Goal: Task Accomplishment & Management: Use online tool/utility

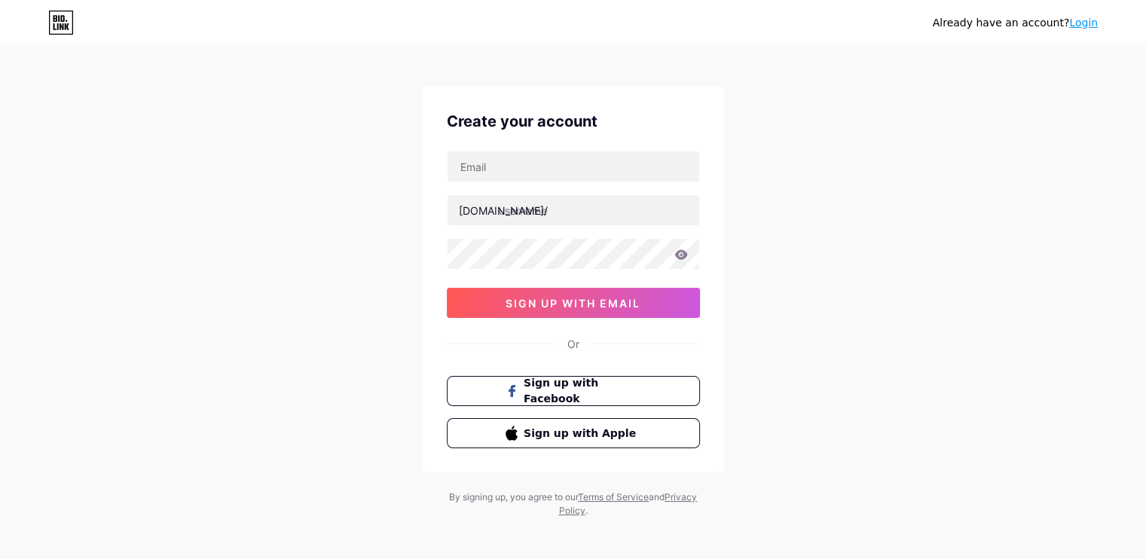
scroll to position [16, 0]
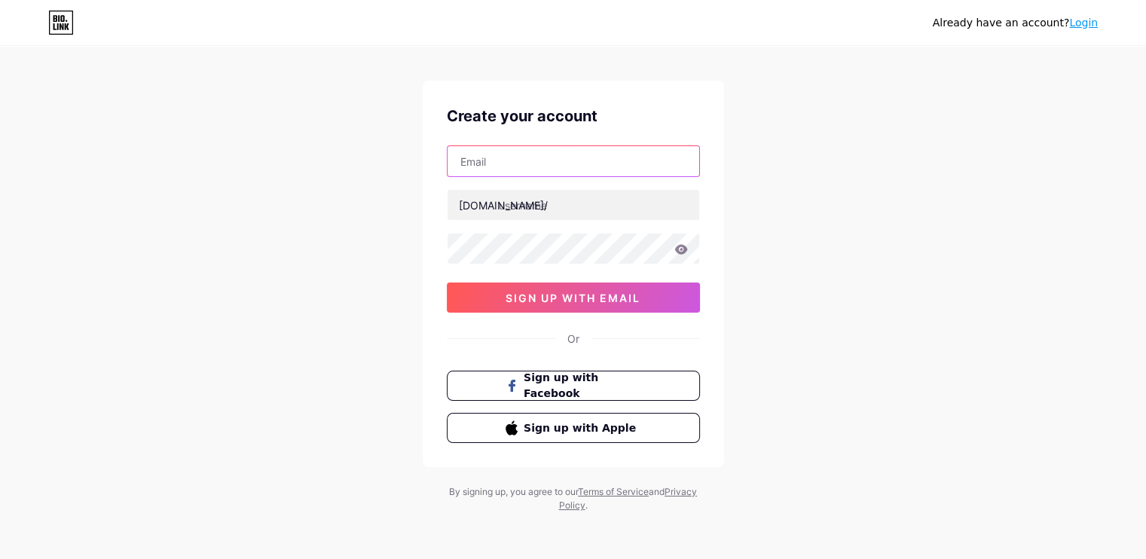
click at [581, 161] on input "text" at bounding box center [573, 161] width 252 height 30
click at [578, 152] on input "text" at bounding box center [573, 161] width 252 height 30
click at [594, 154] on input "text" at bounding box center [573, 161] width 252 height 30
click at [578, 166] on input "emvilsonharris@" at bounding box center [573, 161] width 252 height 30
type input "emvilsonharris@gmail.com"
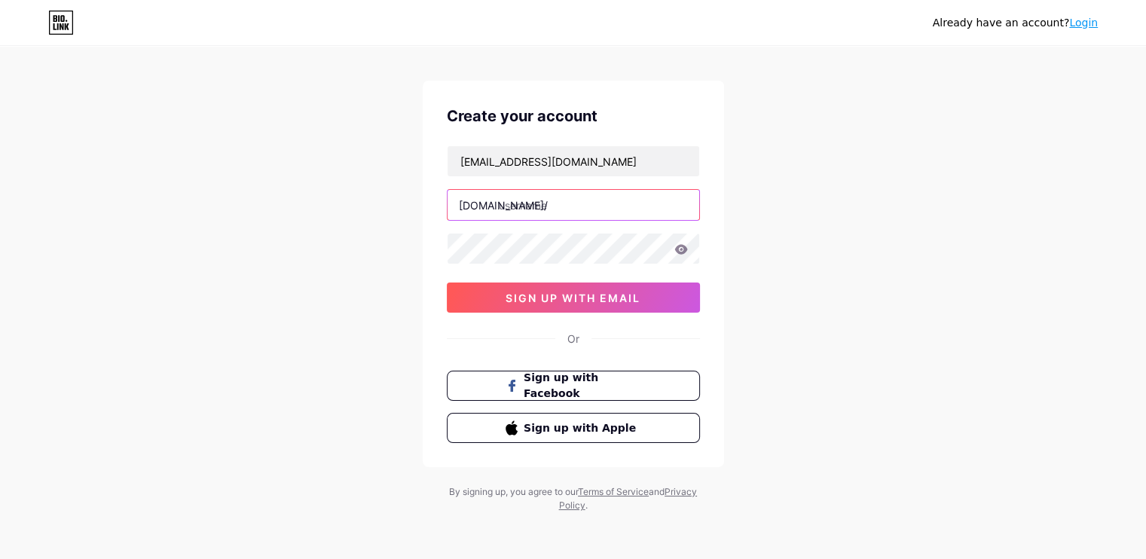
click at [537, 213] on input "text" at bounding box center [573, 205] width 252 height 30
paste input "worldsciencechampionshipgema25"
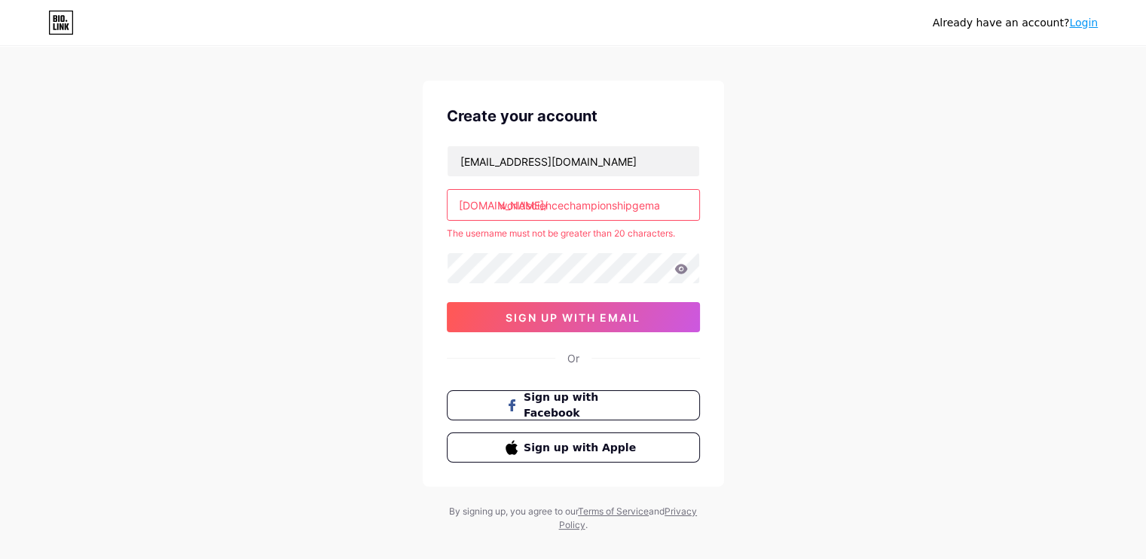
click at [526, 203] on input "worldsciencechampionshipgema" at bounding box center [573, 205] width 252 height 30
click at [637, 205] on input "sciencechampionshipgema" at bounding box center [573, 205] width 252 height 30
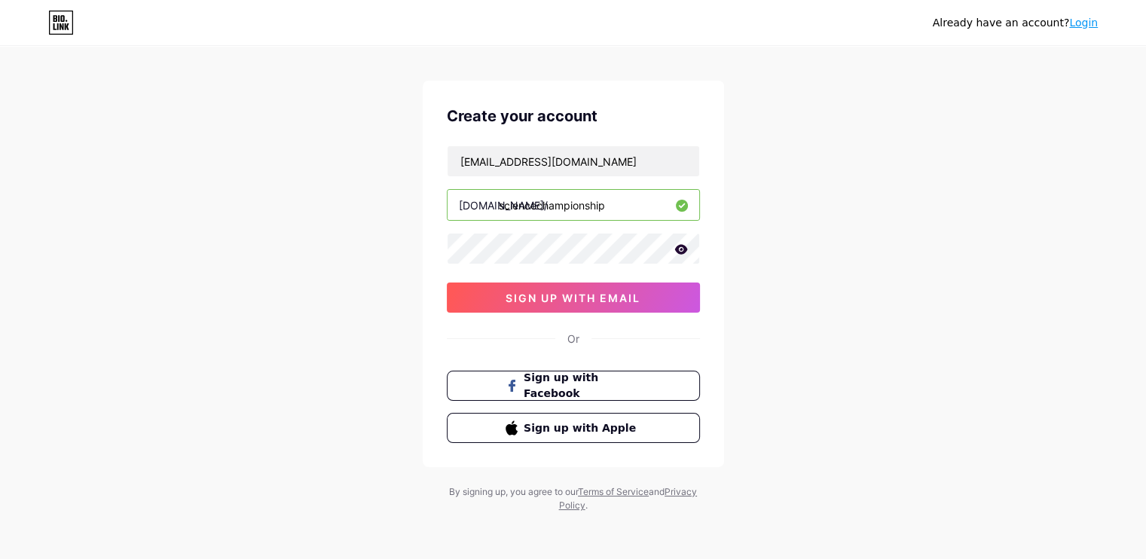
click at [499, 205] on input "sciencechampionship" at bounding box center [573, 205] width 252 height 30
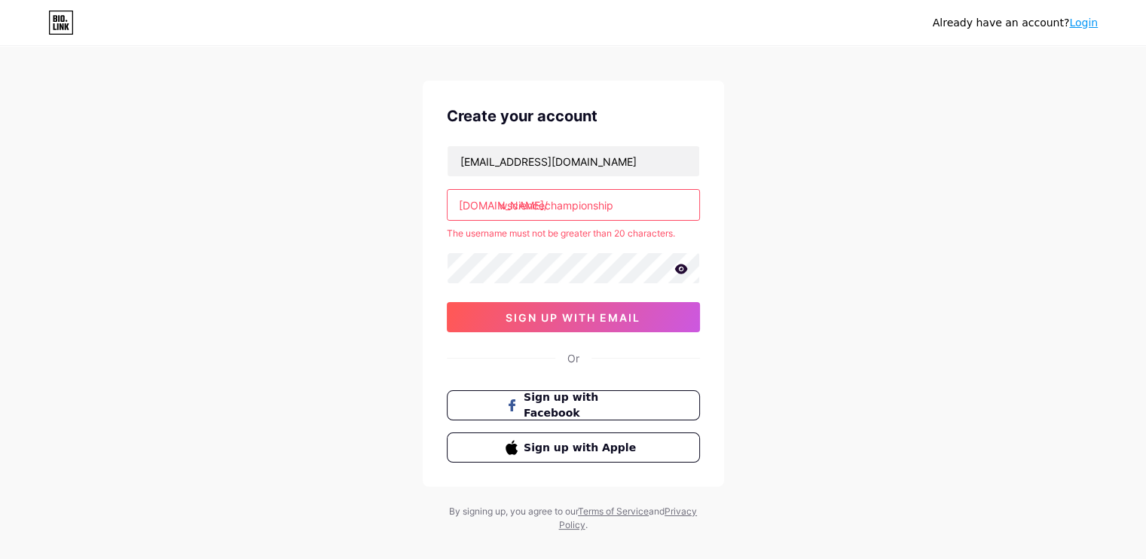
type input "sciencechampionship"
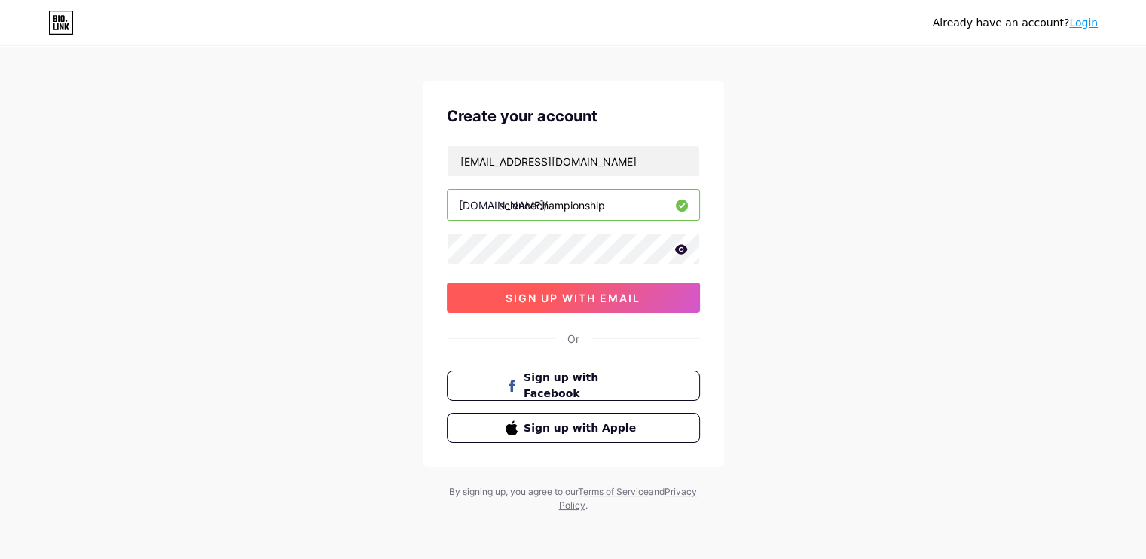
click at [603, 293] on span "sign up with email" at bounding box center [572, 297] width 135 height 13
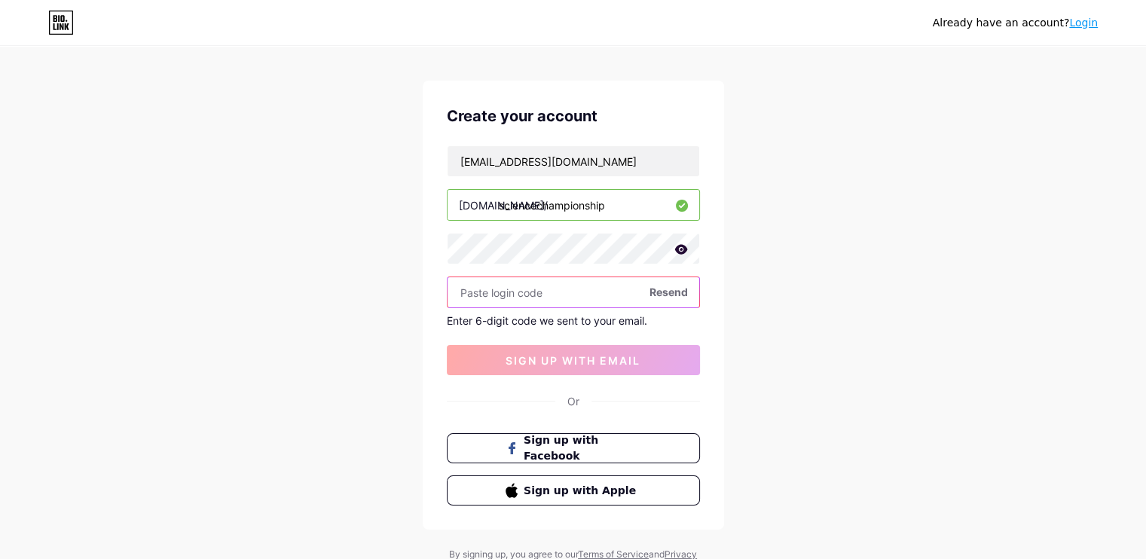
scroll to position [0, 0]
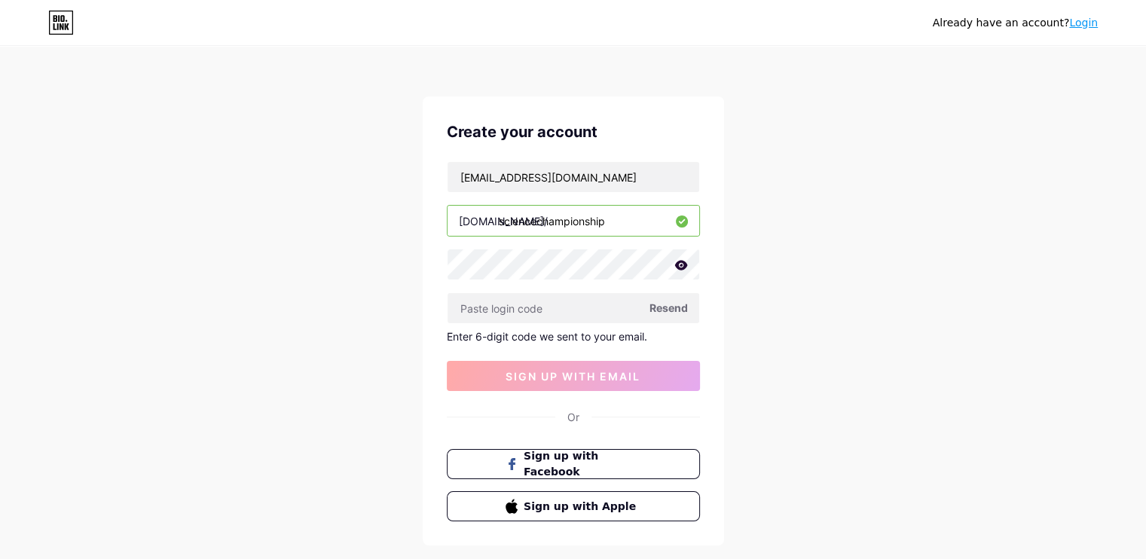
click at [669, 306] on span "Resend" at bounding box center [668, 308] width 38 height 16
paste input "329966"
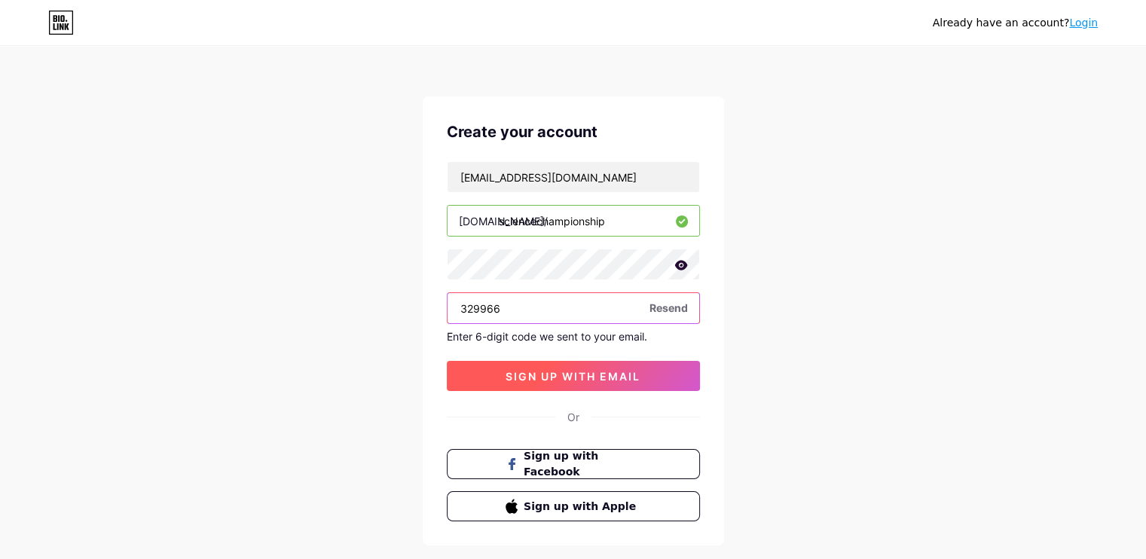
type input "329966"
click at [590, 382] on button "sign up with email" at bounding box center [573, 376] width 253 height 30
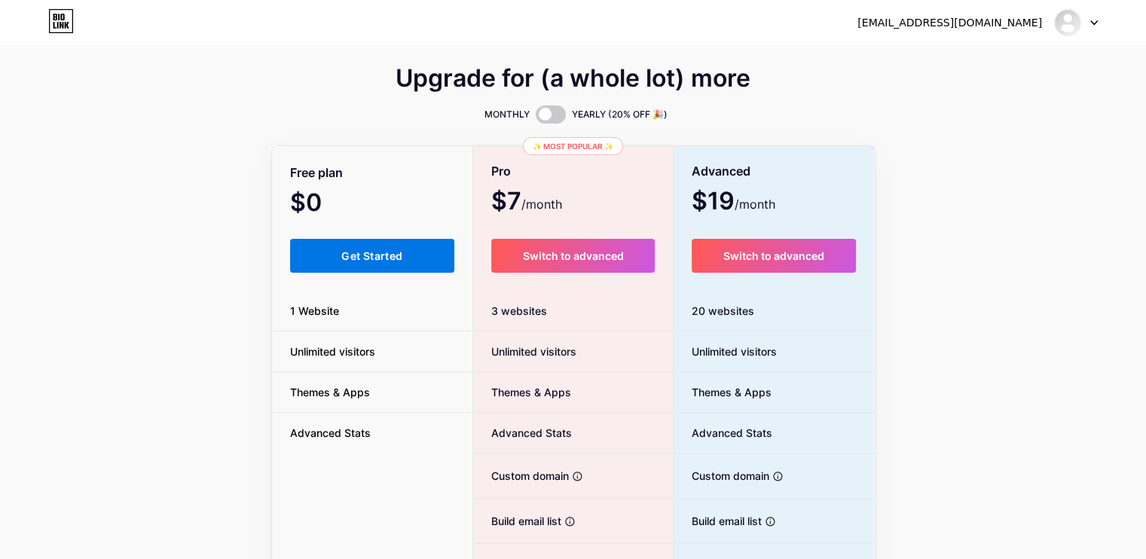
click at [378, 246] on button "Get Started" at bounding box center [372, 256] width 165 height 34
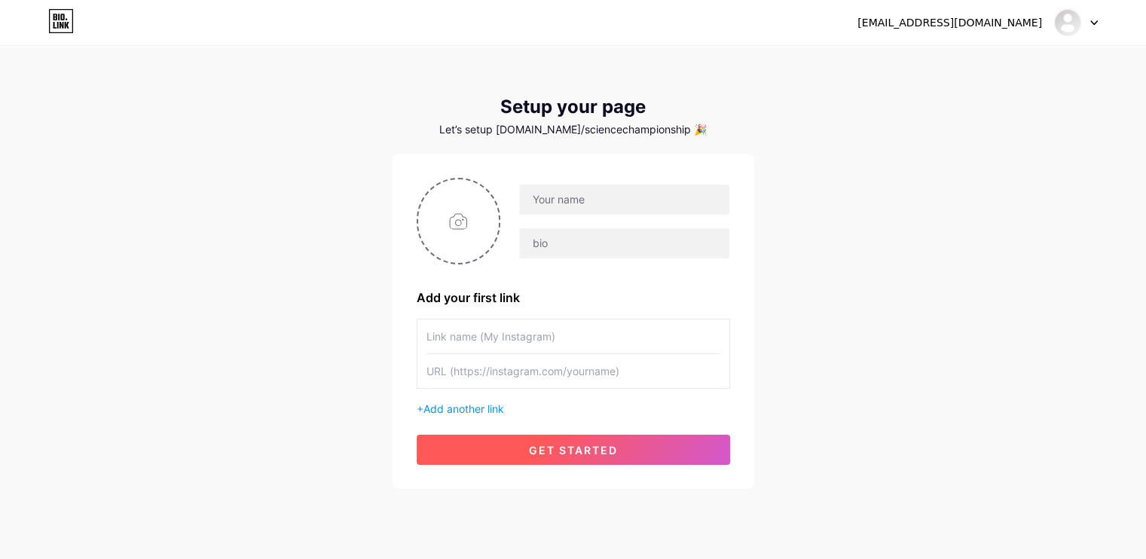
click at [600, 447] on span "get started" at bounding box center [573, 450] width 89 height 13
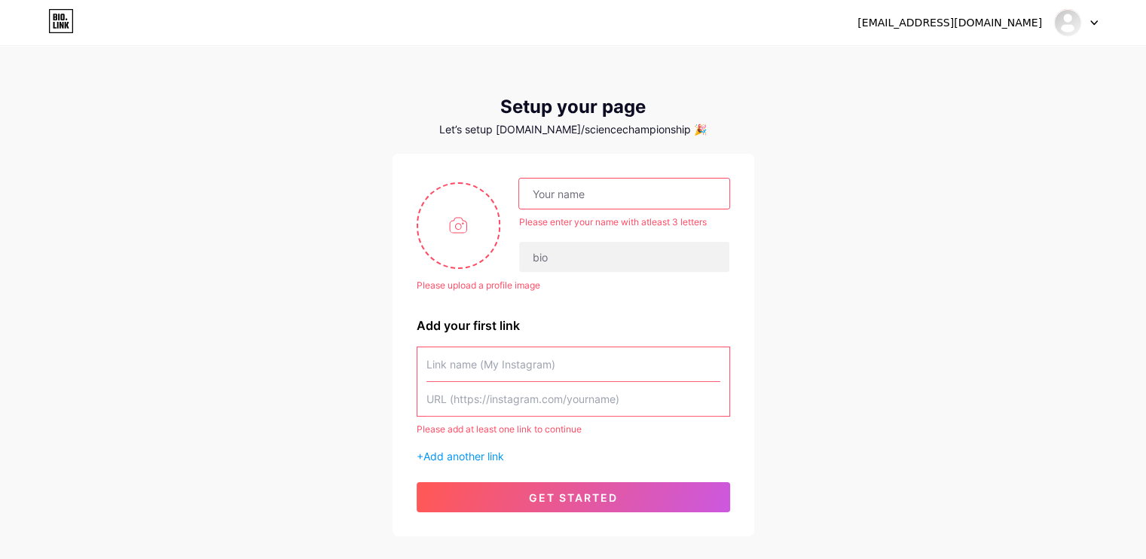
click at [475, 404] on input "text" at bounding box center [573, 399] width 294 height 34
paste input "[URL][DOMAIN_NAME]"
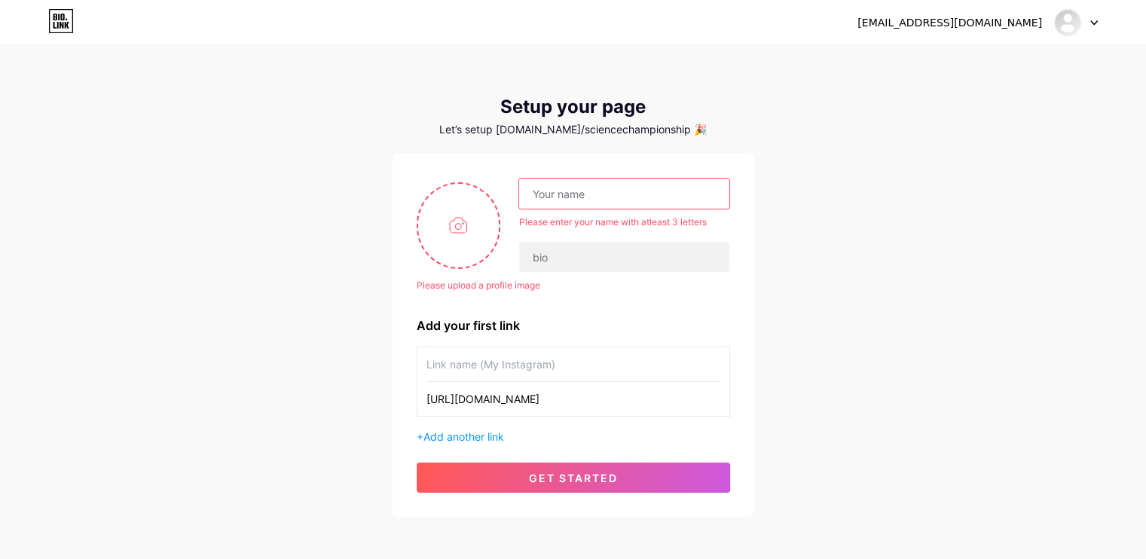
type input "[URL][DOMAIN_NAME]"
click at [471, 361] on input "text" at bounding box center [573, 364] width 294 height 34
type input "gemavarsity"
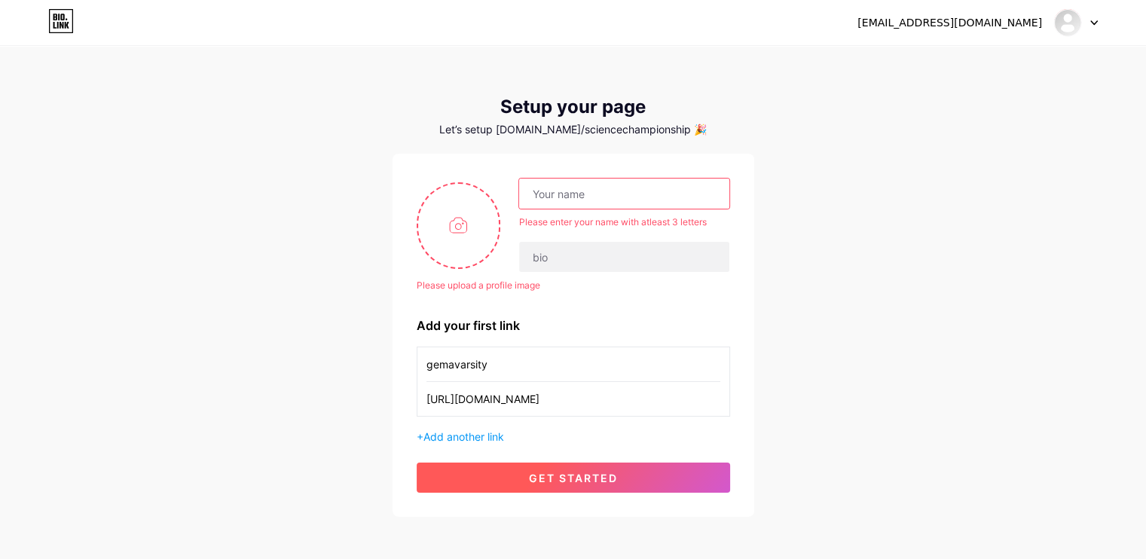
click at [564, 471] on span "get started" at bounding box center [573, 477] width 89 height 13
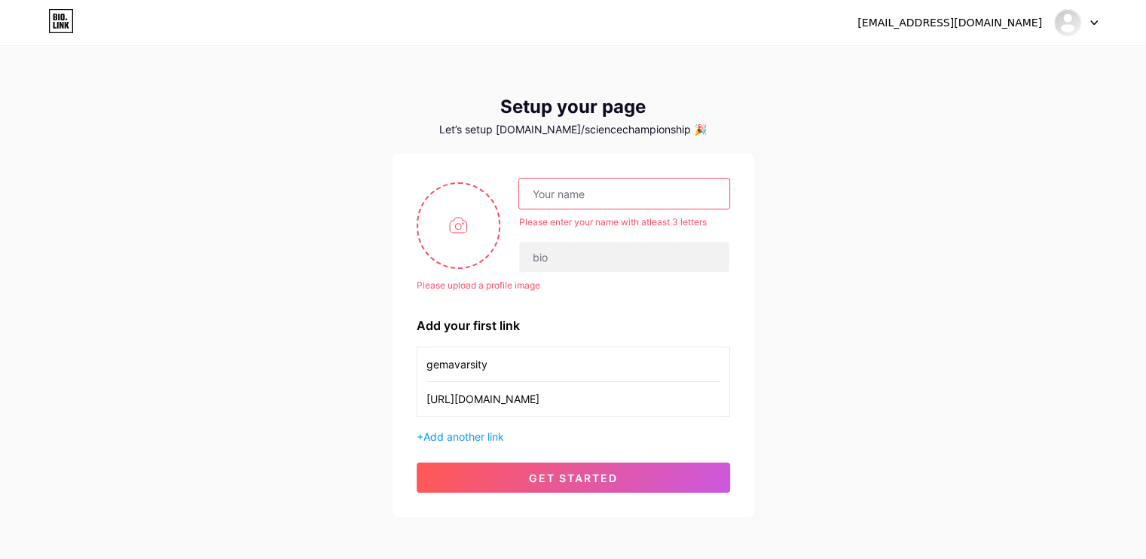
click at [585, 188] on input "text" at bounding box center [623, 194] width 209 height 30
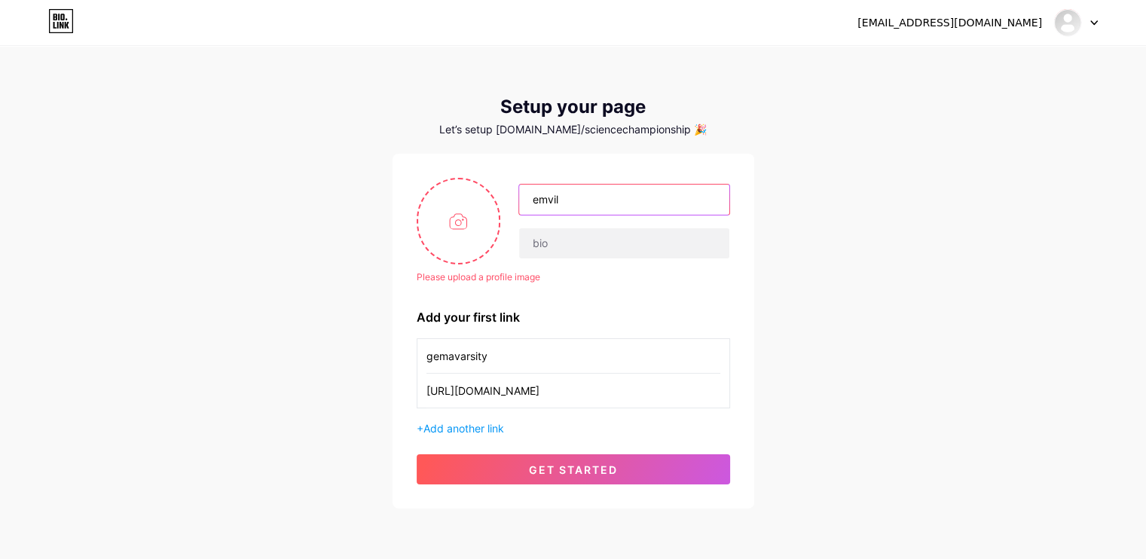
type input "emvil"
click at [341, 240] on div "emvilsonharris@gmail.com Dashboard Logout Setup your page Let’s setup bio.link/…" at bounding box center [573, 278] width 1146 height 557
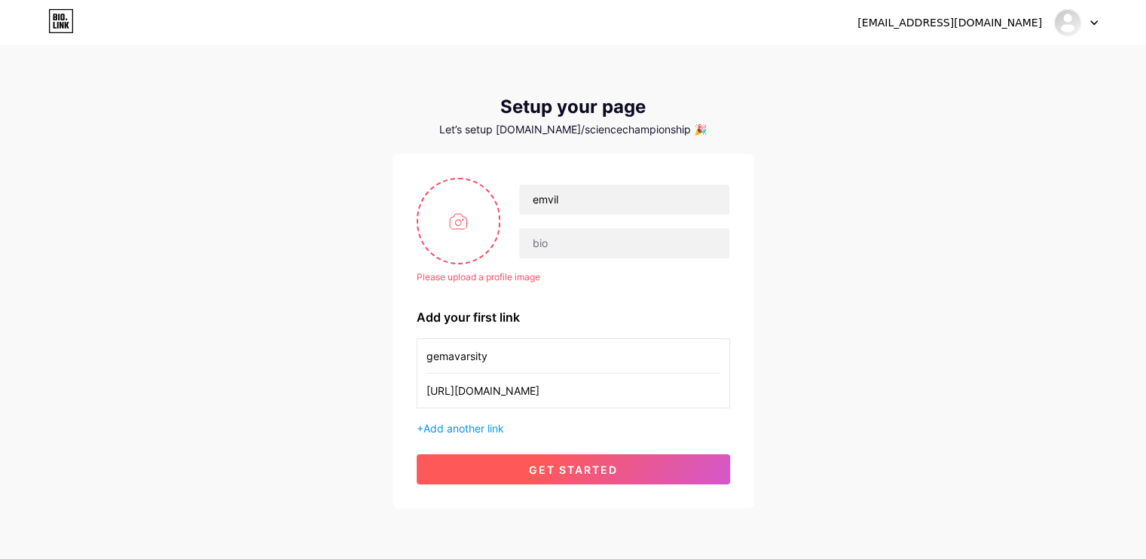
click at [570, 478] on button "get started" at bounding box center [573, 469] width 313 height 30
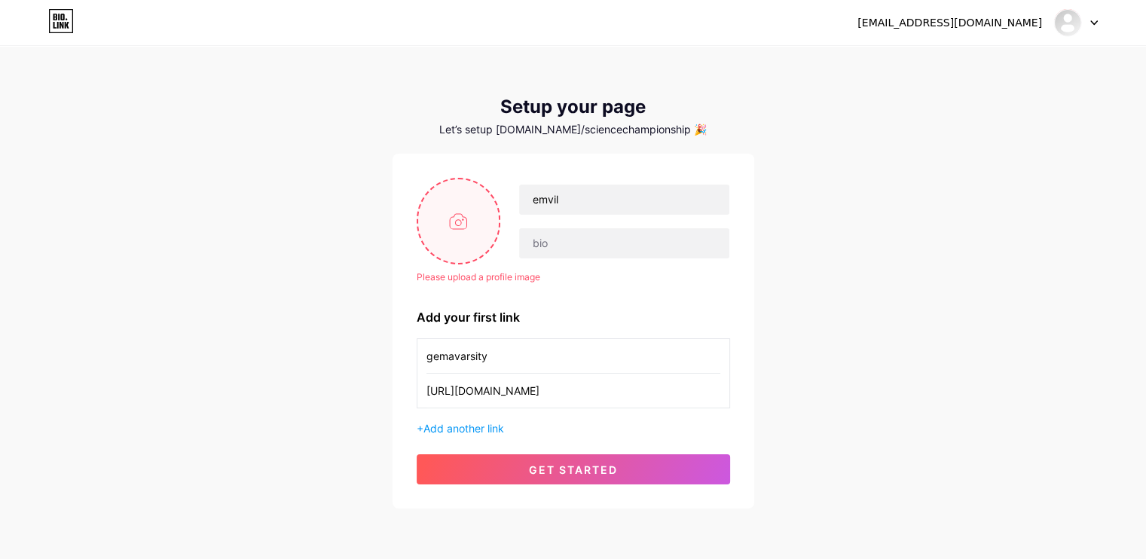
click at [473, 214] on input "file" at bounding box center [458, 221] width 81 height 84
type input "C:\fakepath\GEMAlogo.webp"
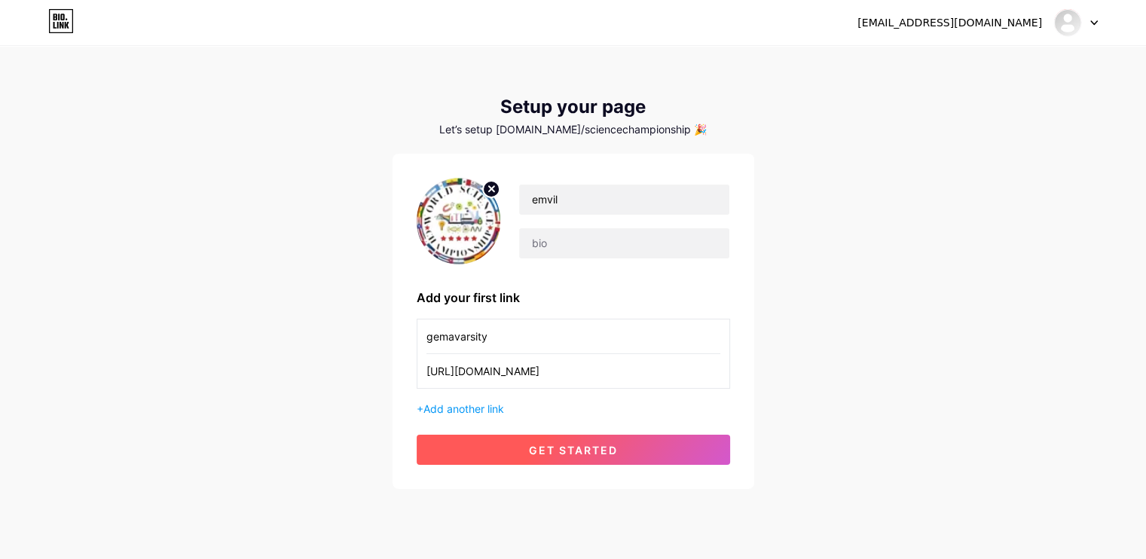
click at [582, 457] on button "get started" at bounding box center [573, 450] width 313 height 30
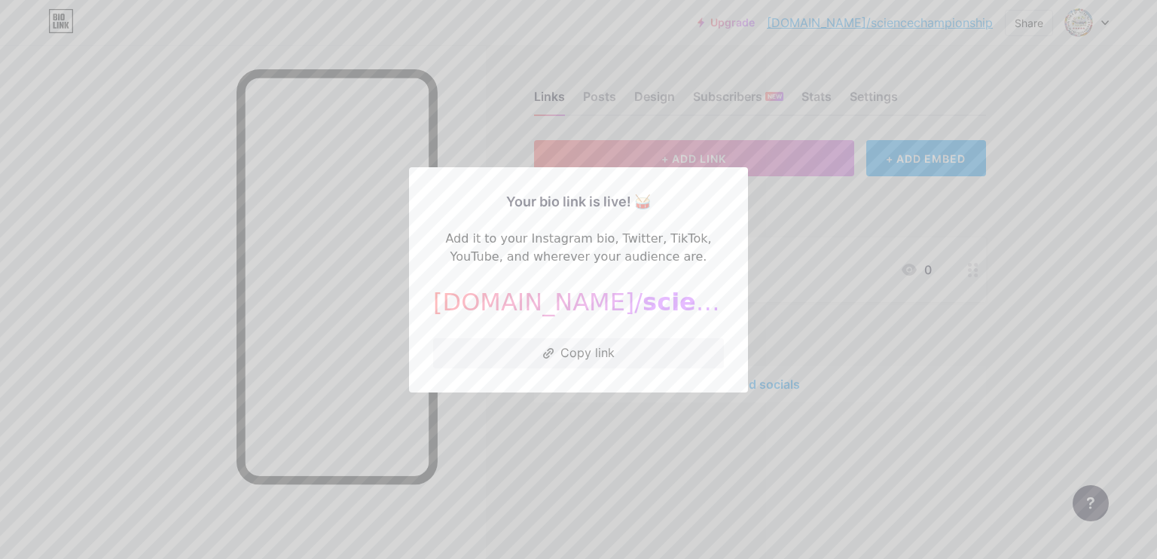
click at [590, 396] on div at bounding box center [578, 279] width 1157 height 559
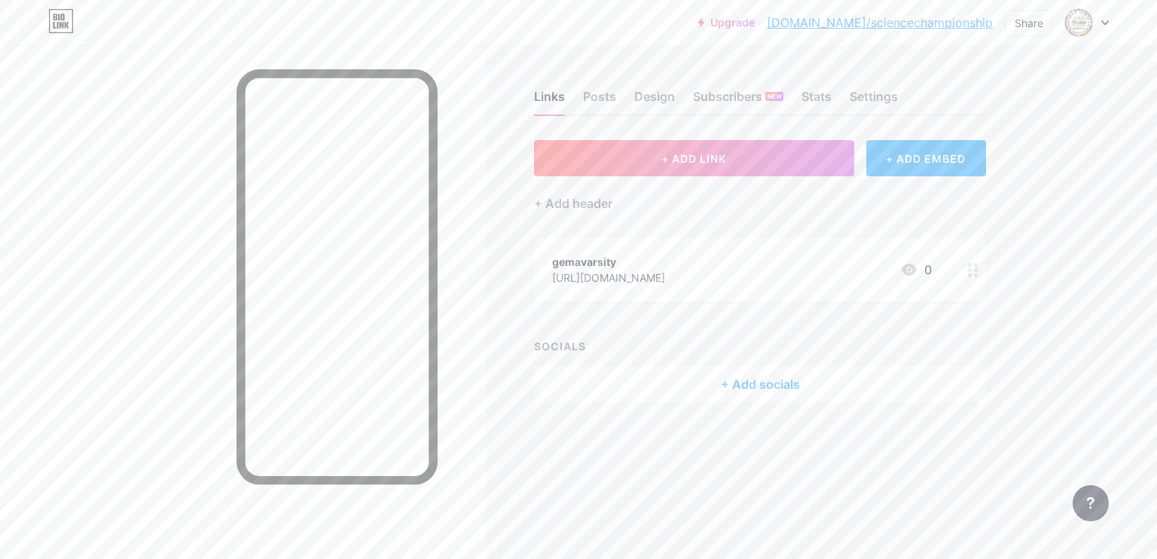
click at [756, 376] on div "+ Add socials" at bounding box center [760, 384] width 452 height 36
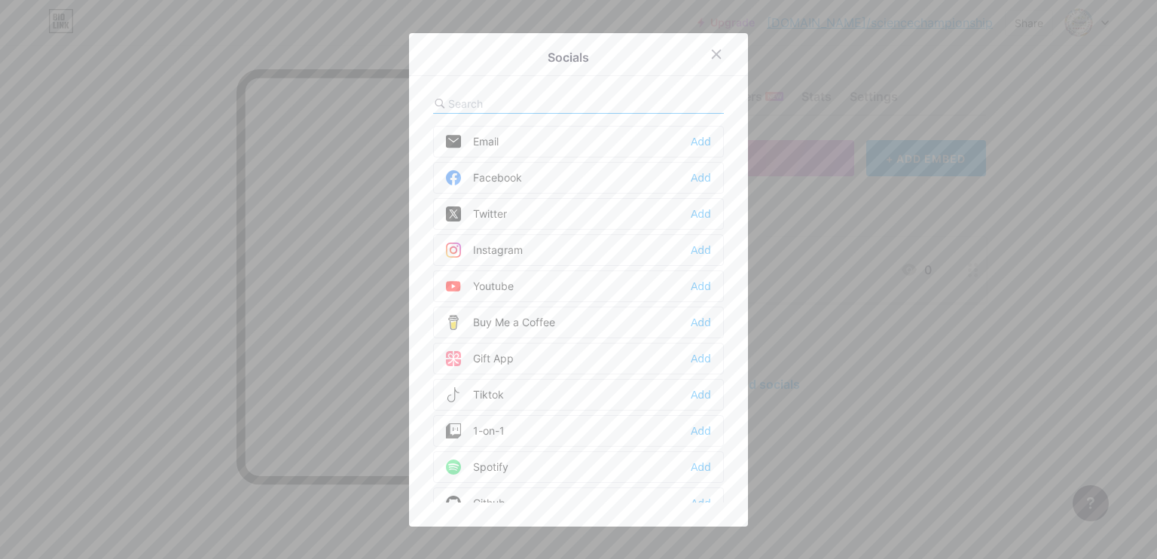
click at [506, 143] on div "Email Add" at bounding box center [578, 142] width 291 height 32
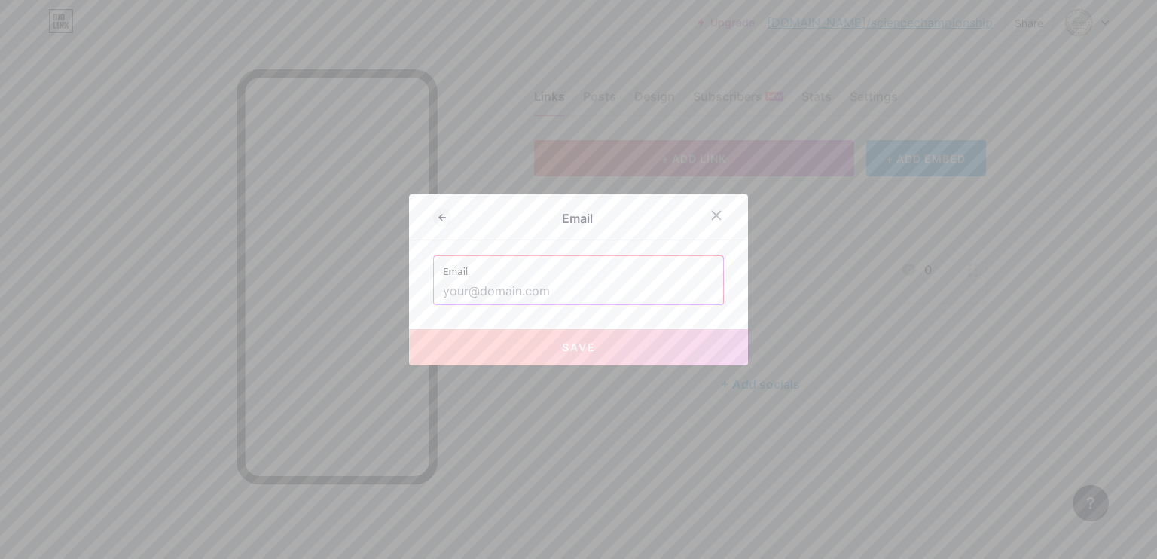
click at [521, 280] on input "text" at bounding box center [578, 292] width 271 height 26
paste input "contact@worldsciencechampionship.com"
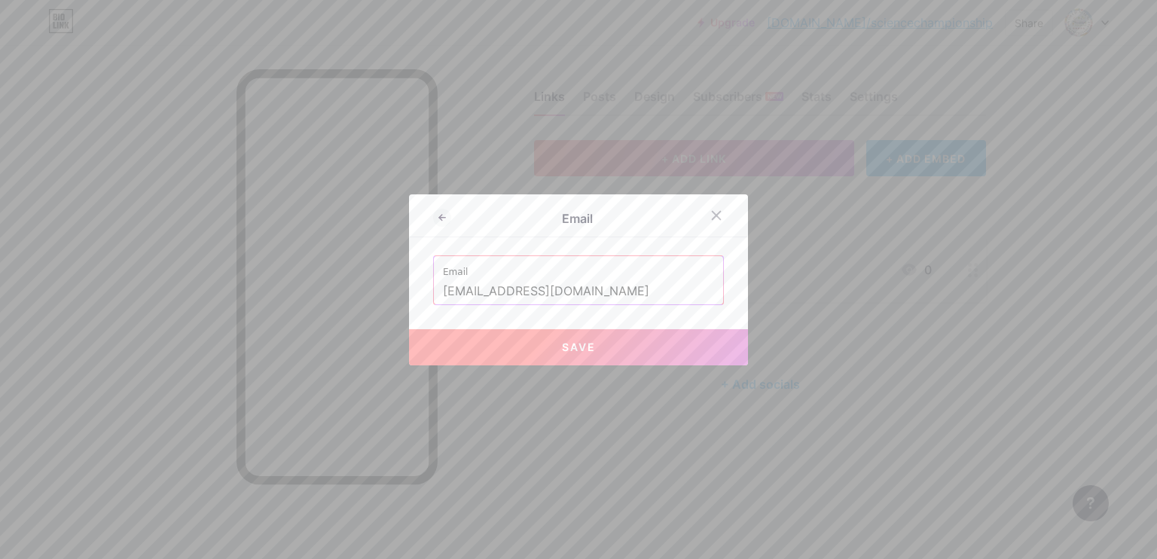
click at [545, 346] on button "Save" at bounding box center [578, 347] width 339 height 36
type input "mailto:[EMAIL_ADDRESS][DOMAIN_NAME]"
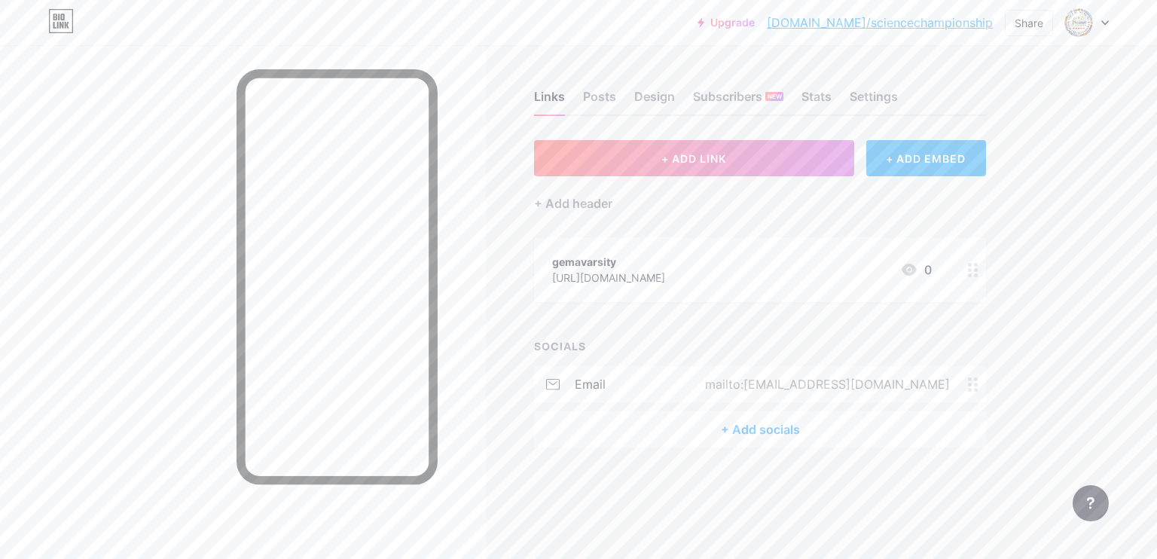
click at [755, 429] on div "+ Add socials" at bounding box center [760, 429] width 452 height 36
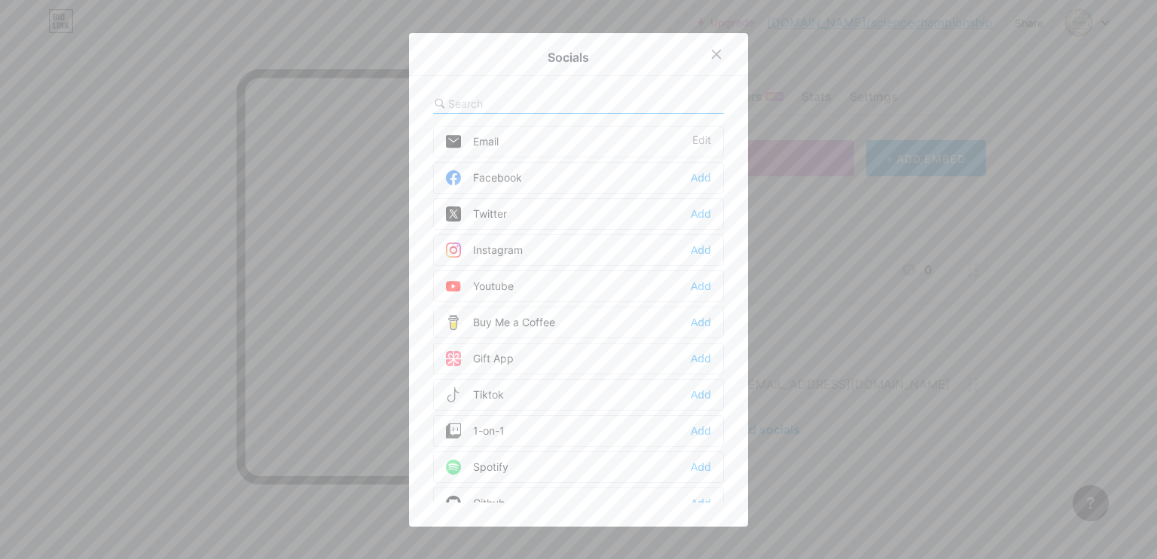
click at [527, 174] on div "Facebook Add" at bounding box center [578, 178] width 291 height 32
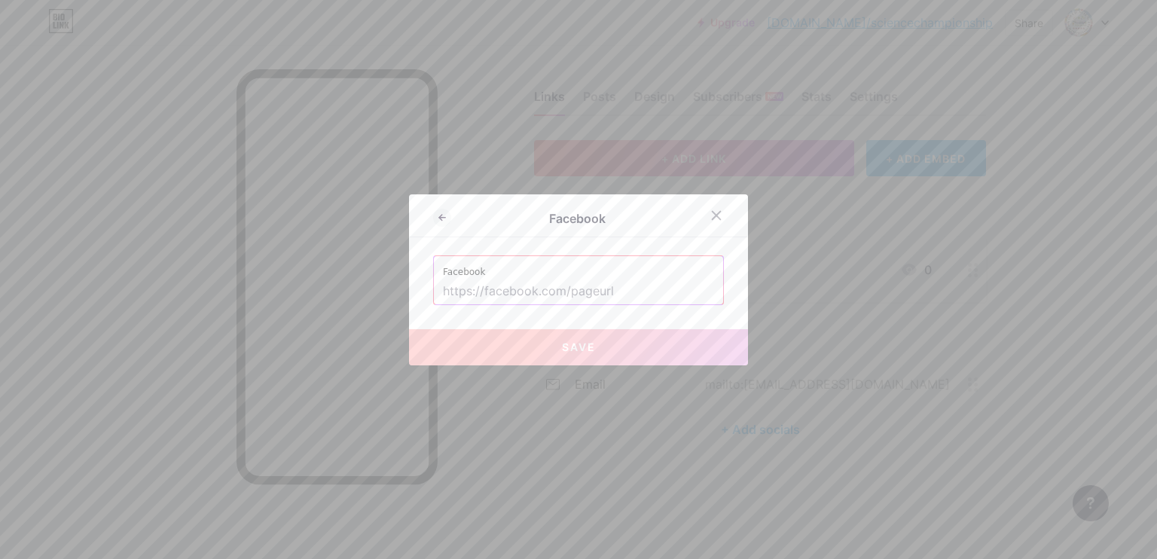
click at [530, 284] on input "text" at bounding box center [578, 292] width 271 height 26
paste input "[URL][DOMAIN_NAME]"
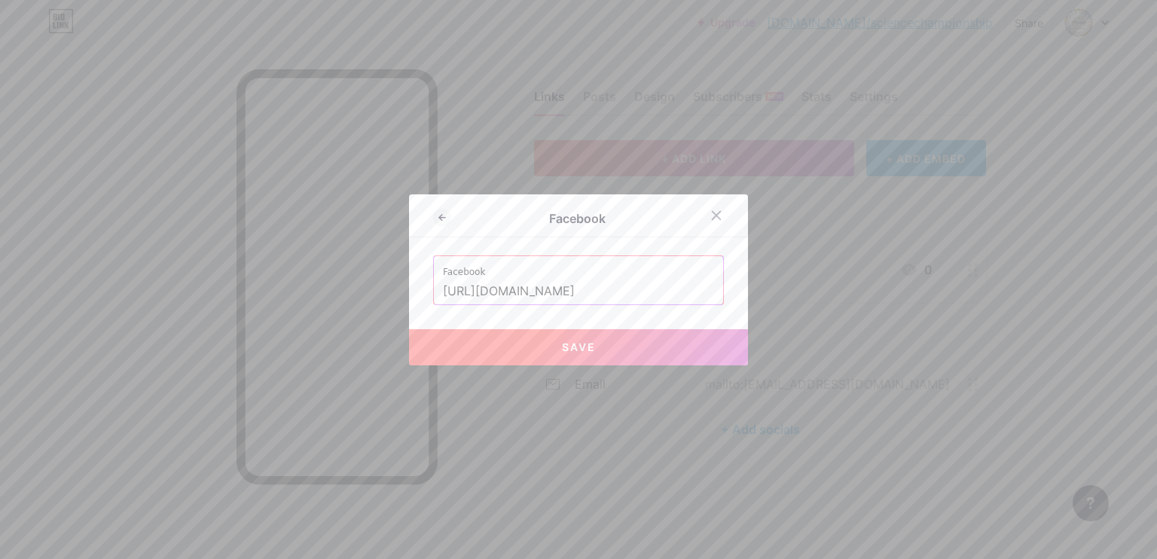
type input "[URL][DOMAIN_NAME]"
click at [545, 337] on button "Save" at bounding box center [578, 347] width 339 height 36
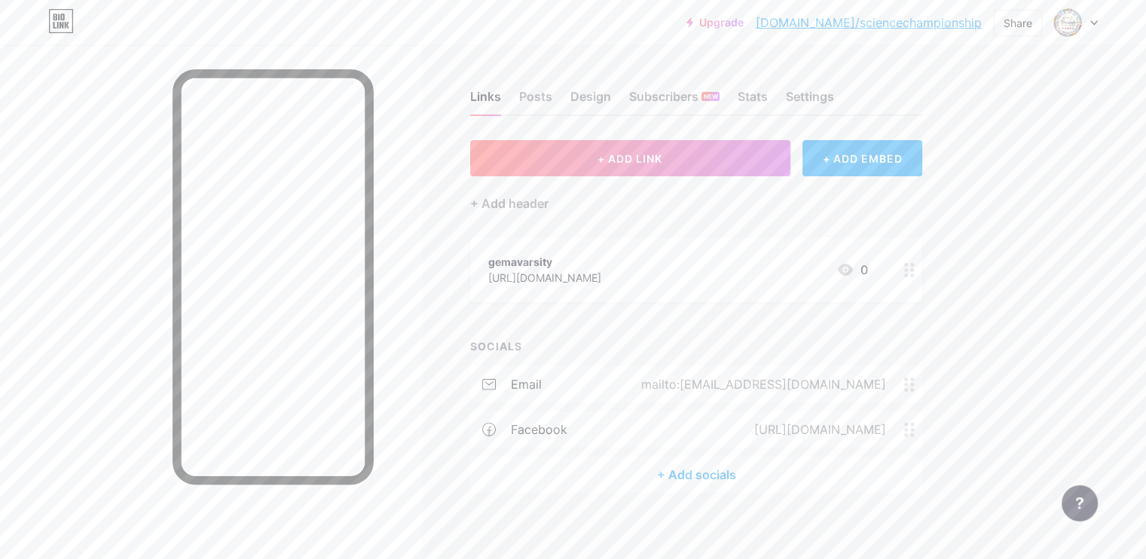
click at [753, 468] on div "+ Add socials" at bounding box center [696, 474] width 452 height 36
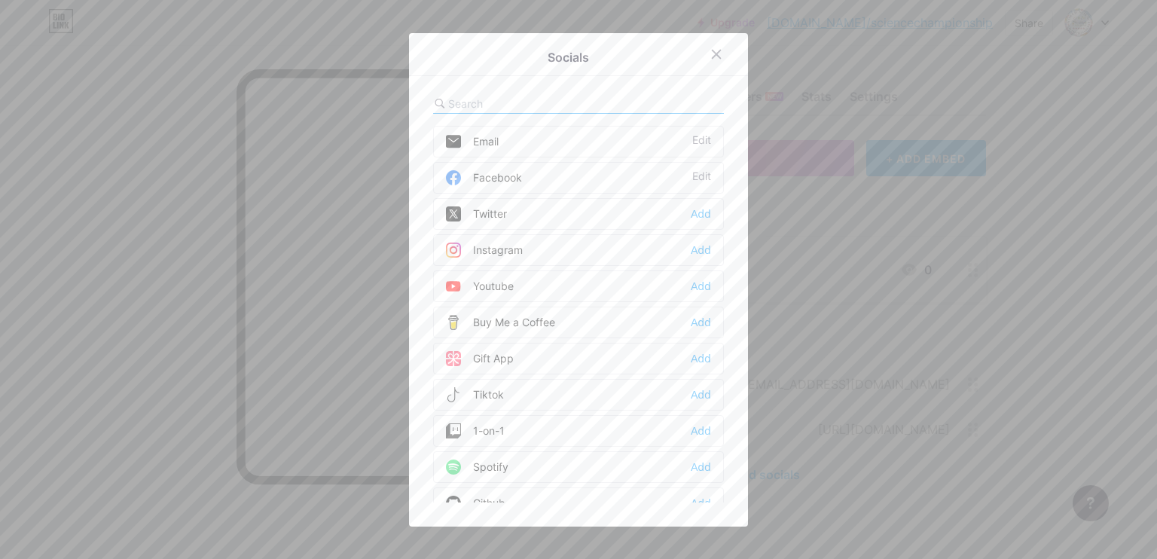
click at [505, 288] on div "Youtube" at bounding box center [480, 286] width 68 height 15
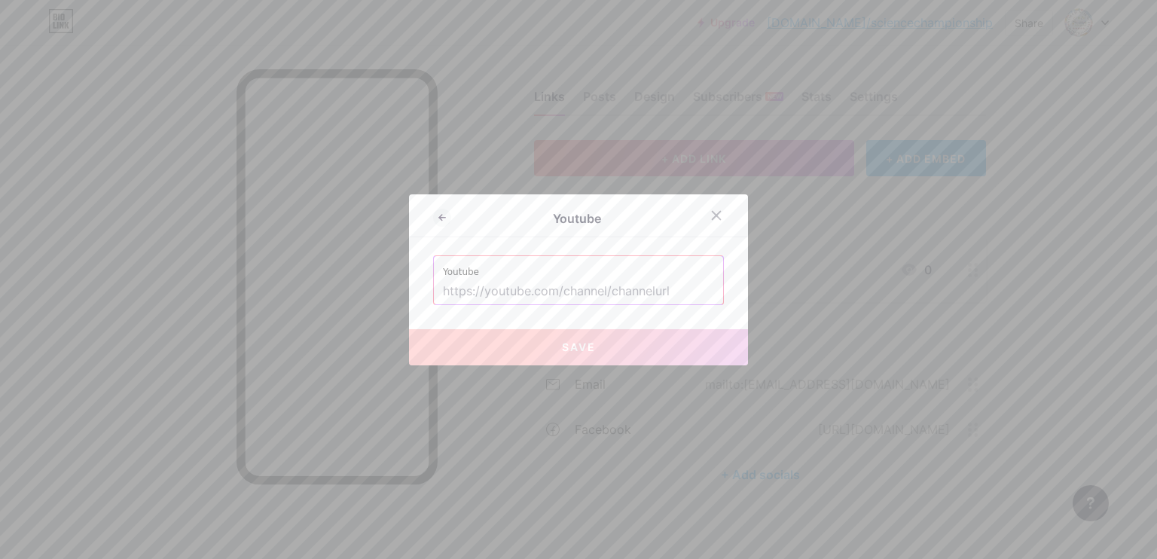
click at [484, 296] on input "text" at bounding box center [578, 292] width 271 height 26
paste input "[URL][DOMAIN_NAME]"
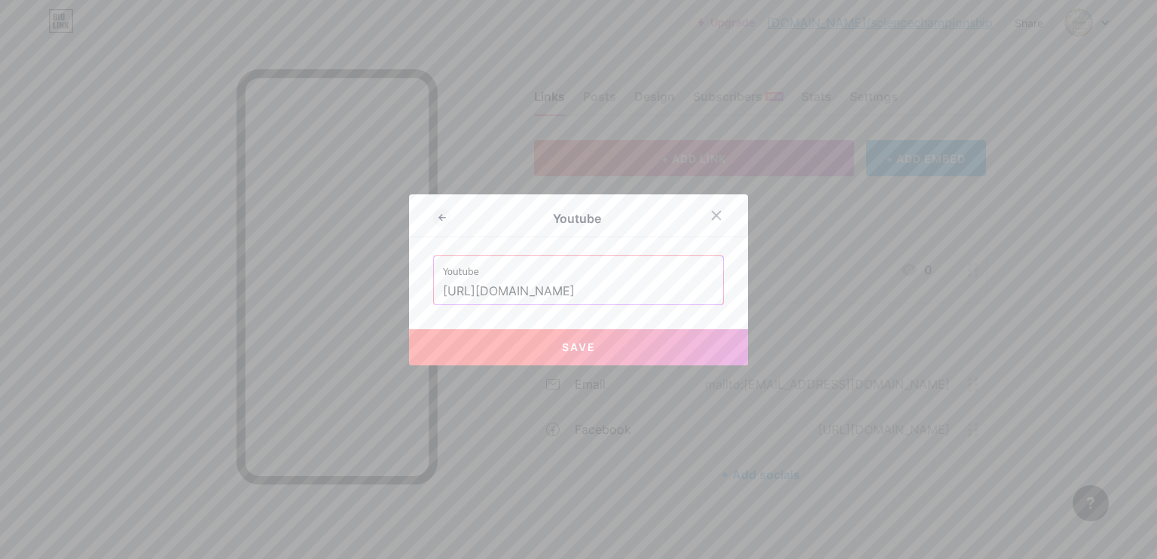
type input "[URL][DOMAIN_NAME]"
click at [543, 343] on button "Save" at bounding box center [578, 347] width 339 height 36
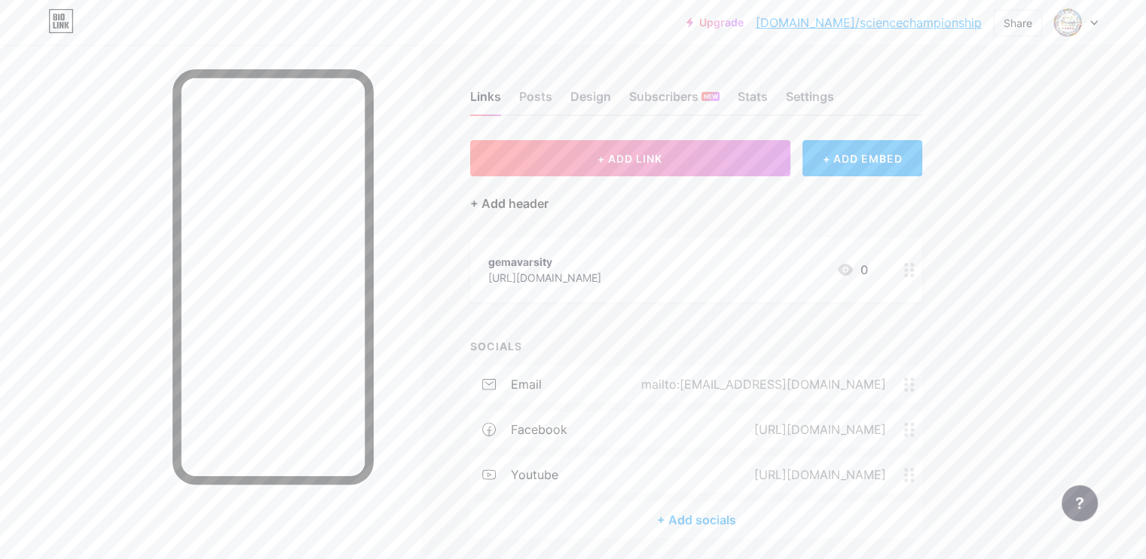
click at [548, 200] on div "+ Add header" at bounding box center [509, 203] width 78 height 18
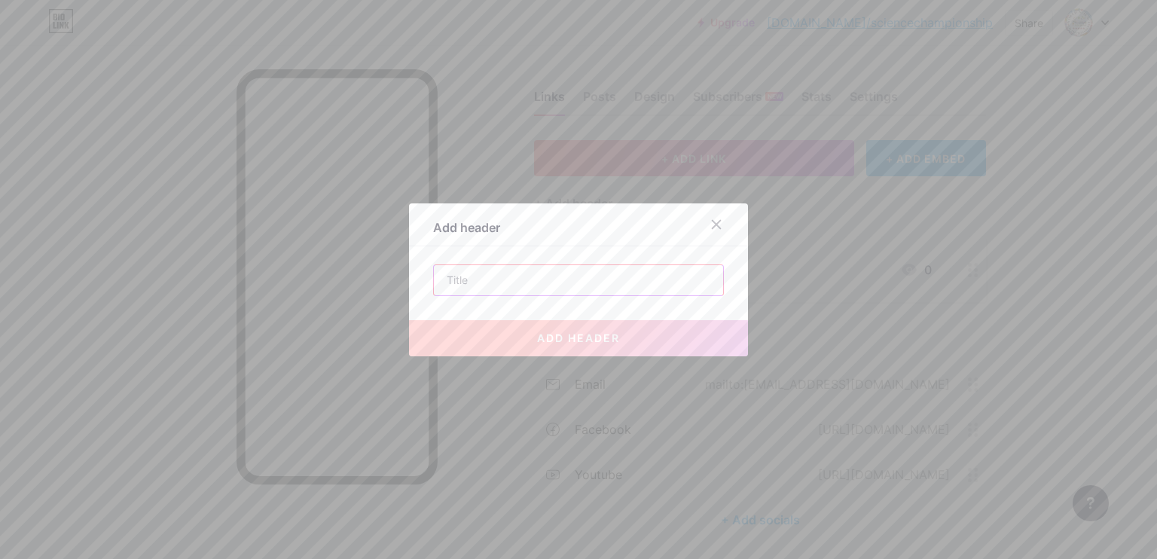
click at [532, 273] on input "text" at bounding box center [578, 280] width 289 height 30
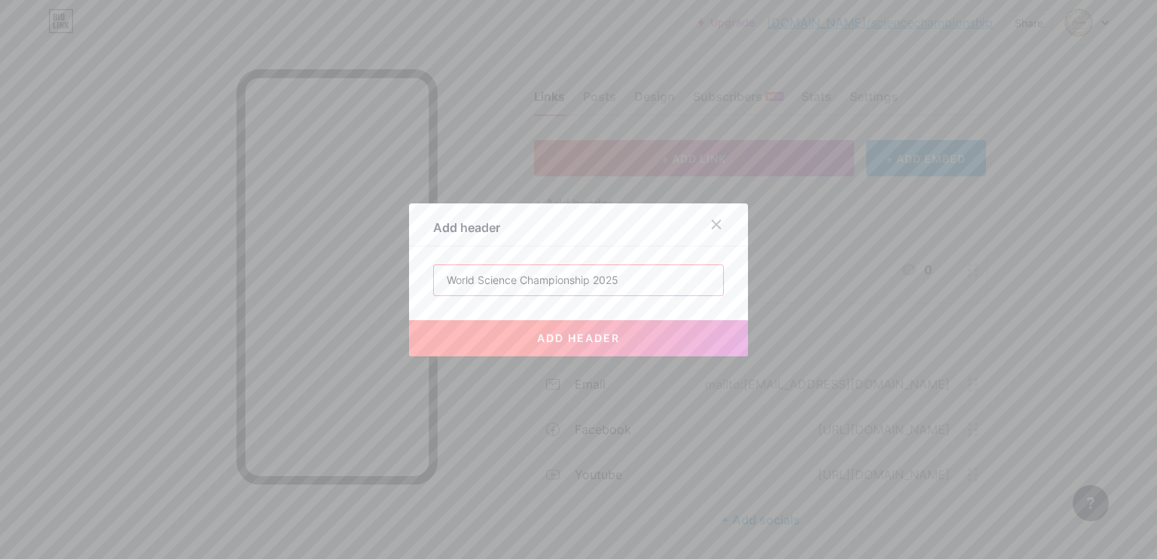
type input "World Science Championship 2025"
click at [584, 334] on span "add header" at bounding box center [578, 337] width 83 height 13
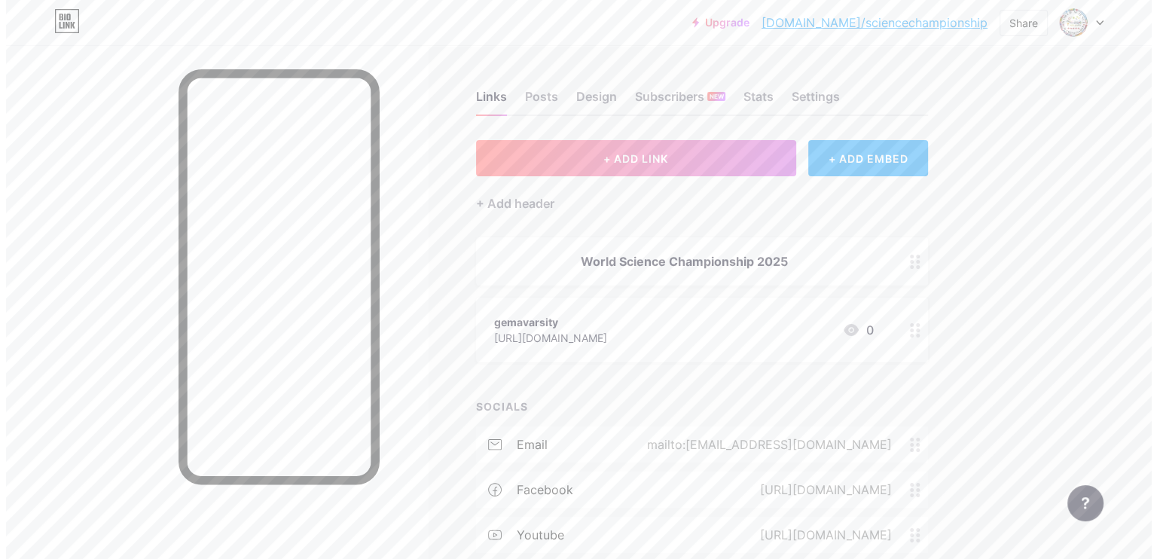
scroll to position [113, 0]
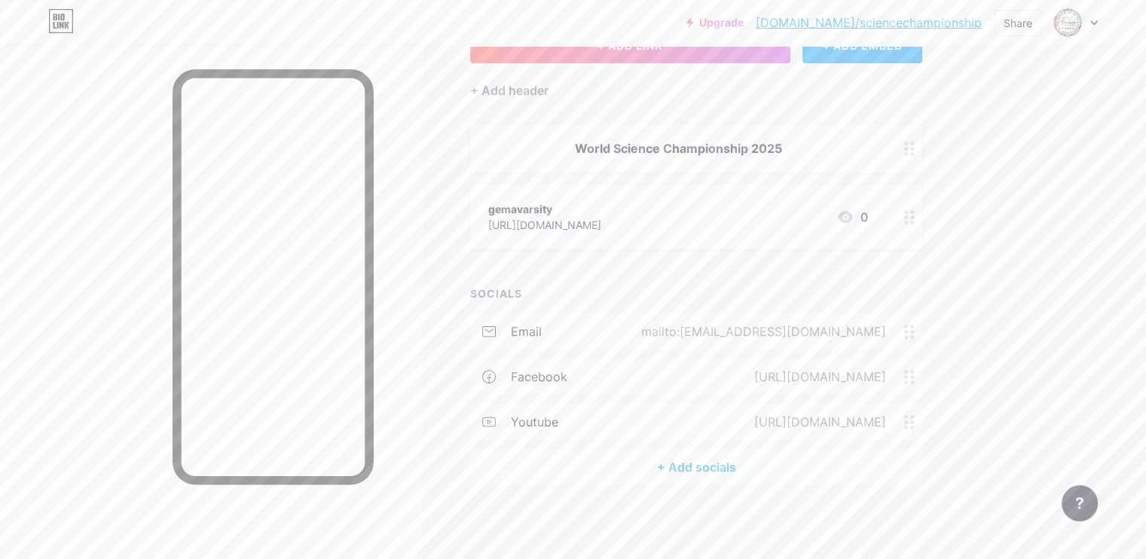
click at [743, 473] on div "+ Add socials" at bounding box center [696, 467] width 452 height 36
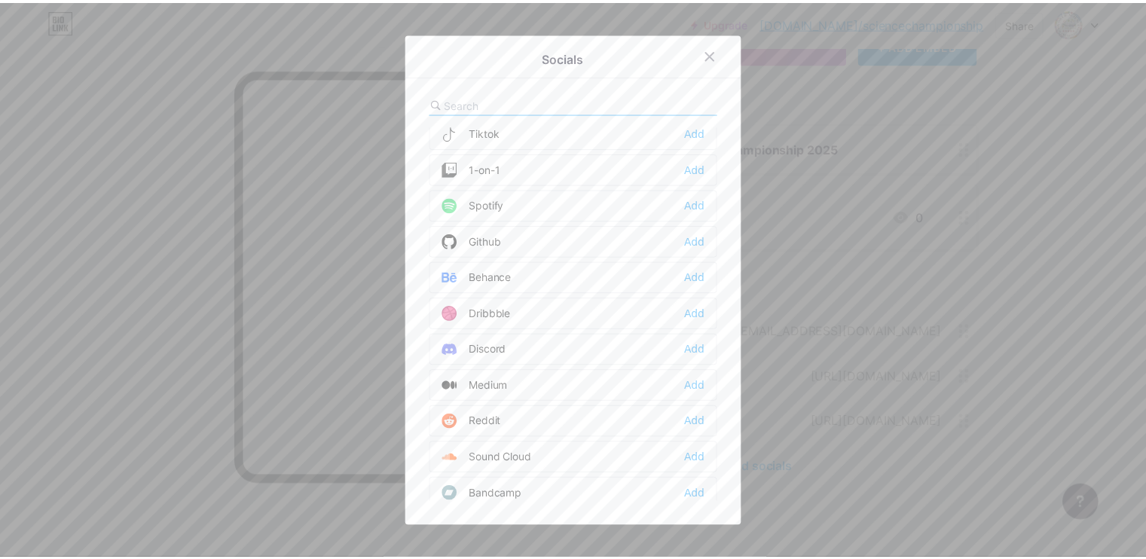
scroll to position [0, 0]
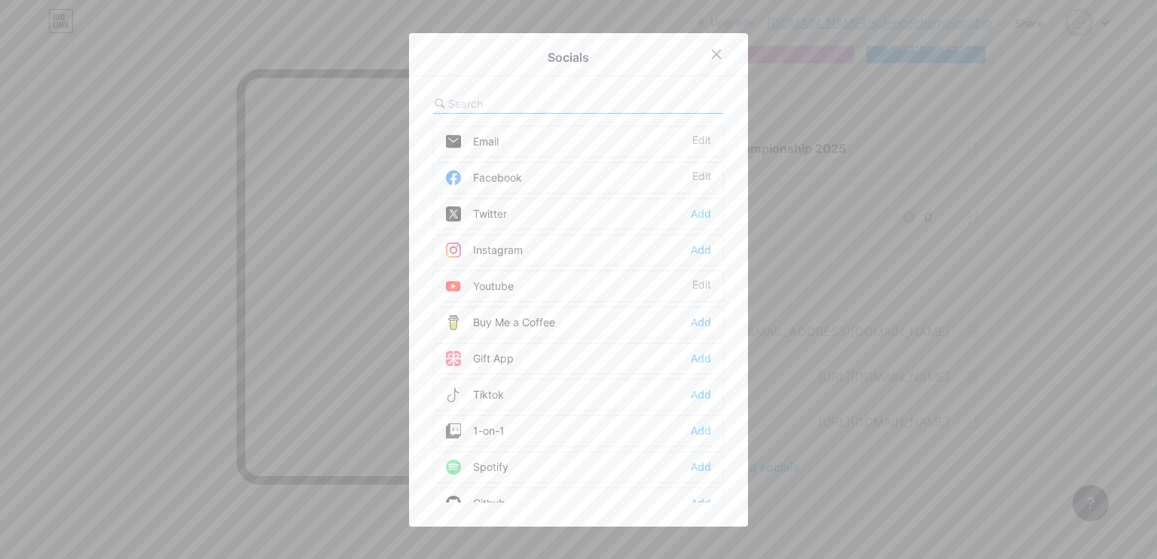
click at [465, 104] on input "text" at bounding box center [531, 104] width 166 height 16
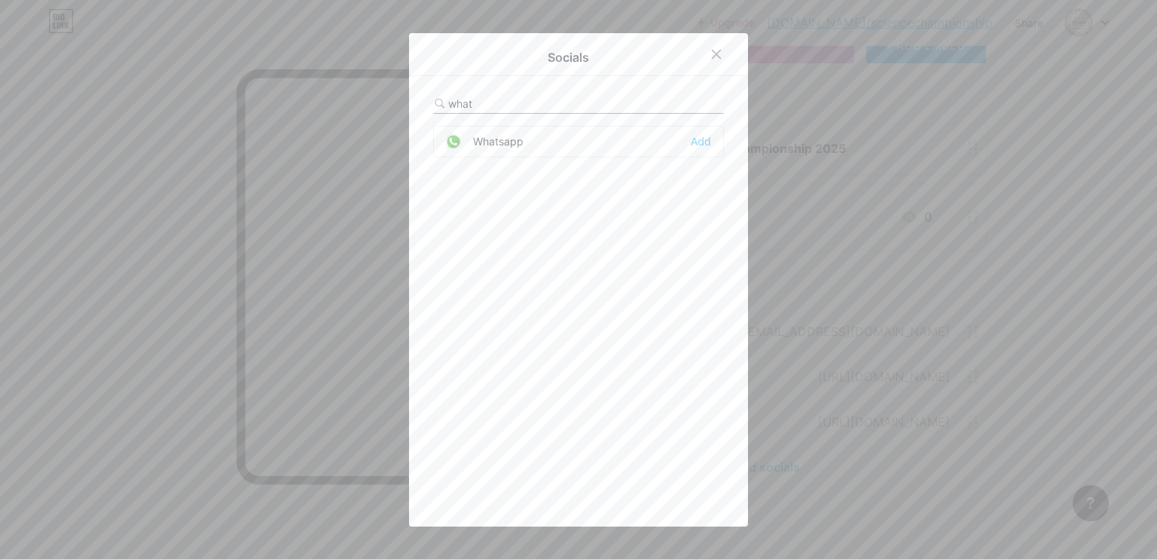
type input "what"
click at [482, 134] on div "Whatsapp" at bounding box center [485, 141] width 78 height 15
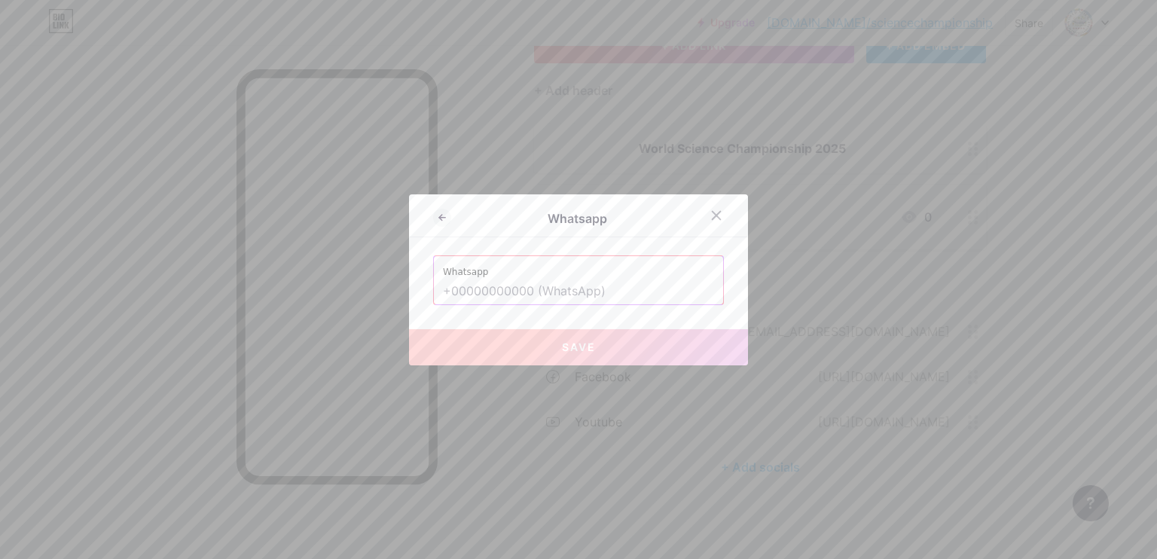
click at [498, 285] on input "text" at bounding box center [578, 292] width 271 height 26
paste input "+971-527809450"
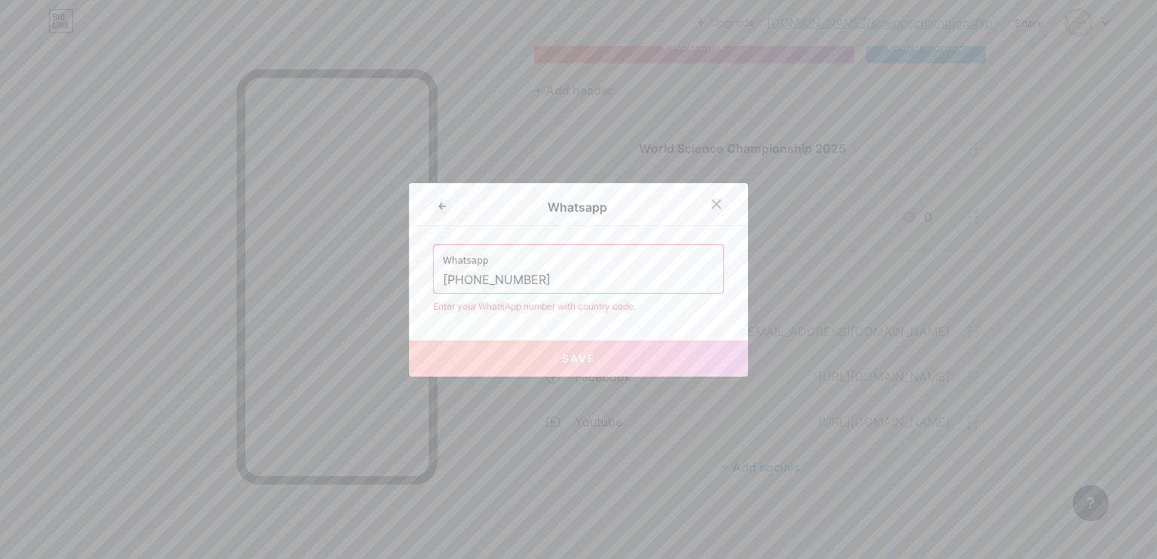
type input "+971-527809450"
click at [531, 363] on button "Save" at bounding box center [578, 358] width 339 height 36
click at [444, 279] on input "+971-527809450" at bounding box center [578, 280] width 271 height 26
click at [473, 280] on input "+971-527809450" at bounding box center [578, 280] width 271 height 26
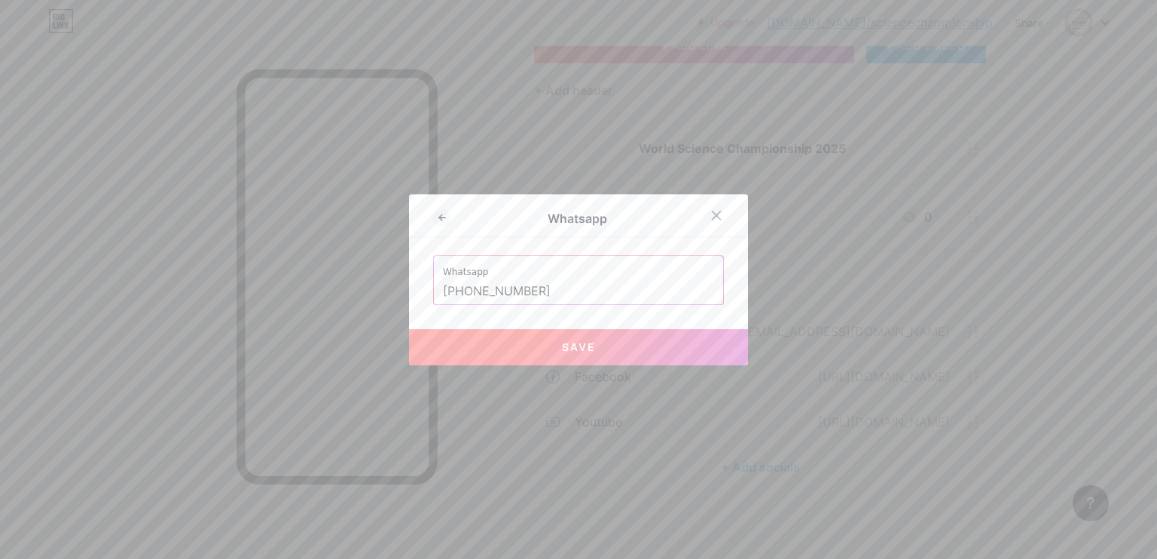
click at [496, 343] on button "Save" at bounding box center [578, 347] width 339 height 36
type input "[URL][DOMAIN_NAME][PHONE_NUMBER]"
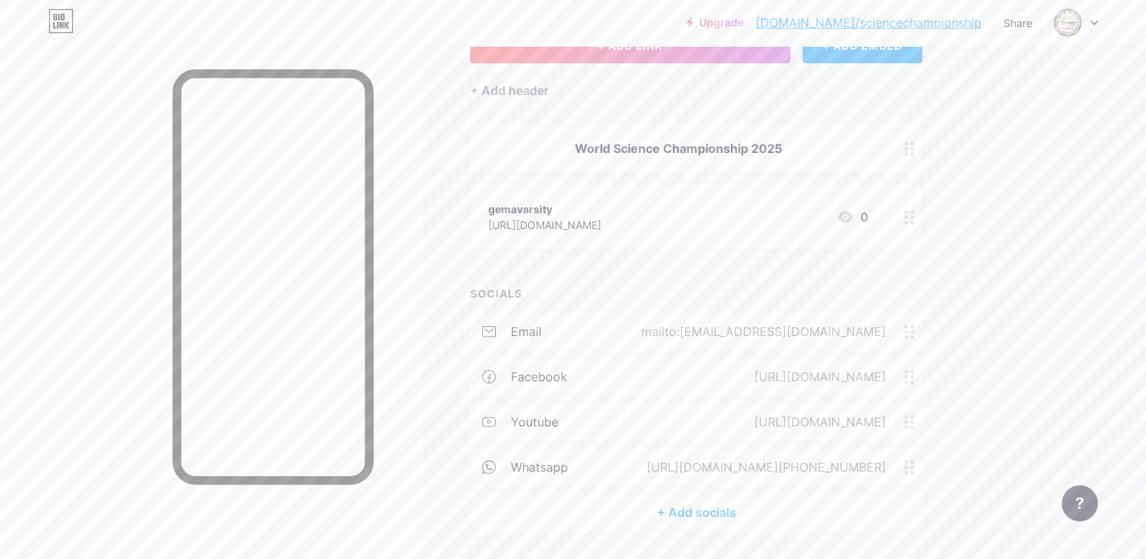
click at [838, 142] on div "World Science Championship 2025" at bounding box center [678, 148] width 380 height 18
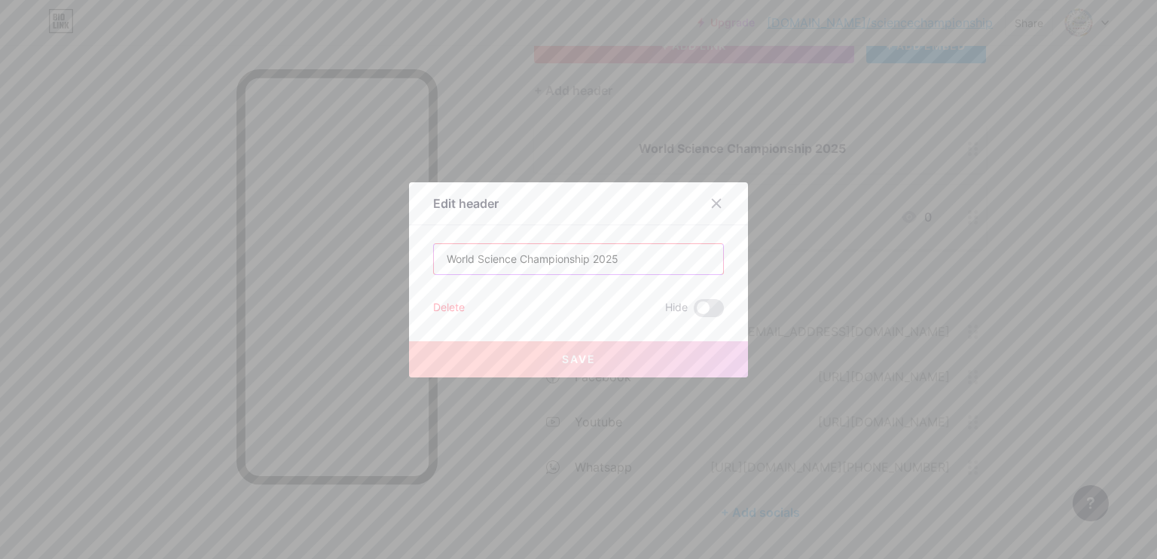
drag, startPoint x: 618, startPoint y: 255, endPoint x: 413, endPoint y: 263, distance: 205.0
click at [413, 263] on div "Edit header World Science Championship 2025 Delete Hide Save" at bounding box center [578, 279] width 339 height 195
click at [446, 304] on div "Delete" at bounding box center [449, 308] width 32 height 18
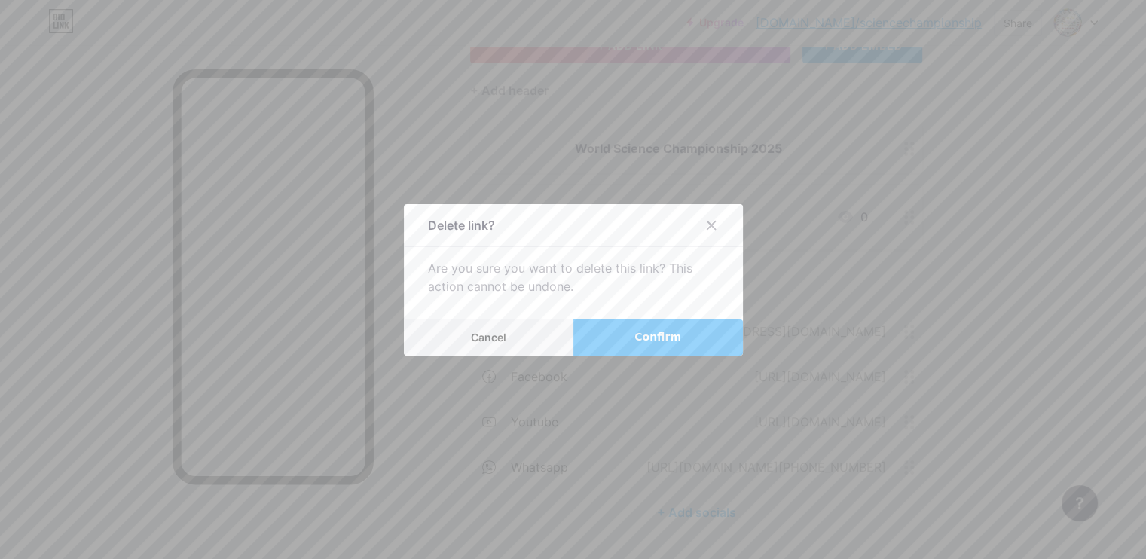
click at [649, 338] on span "Confirm" at bounding box center [657, 337] width 47 height 16
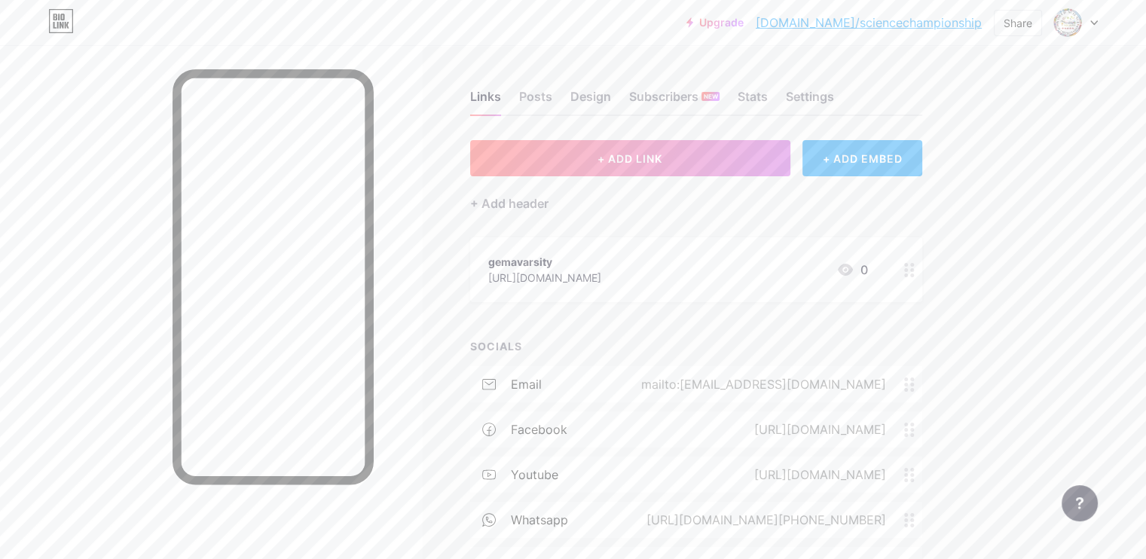
scroll to position [98, 0]
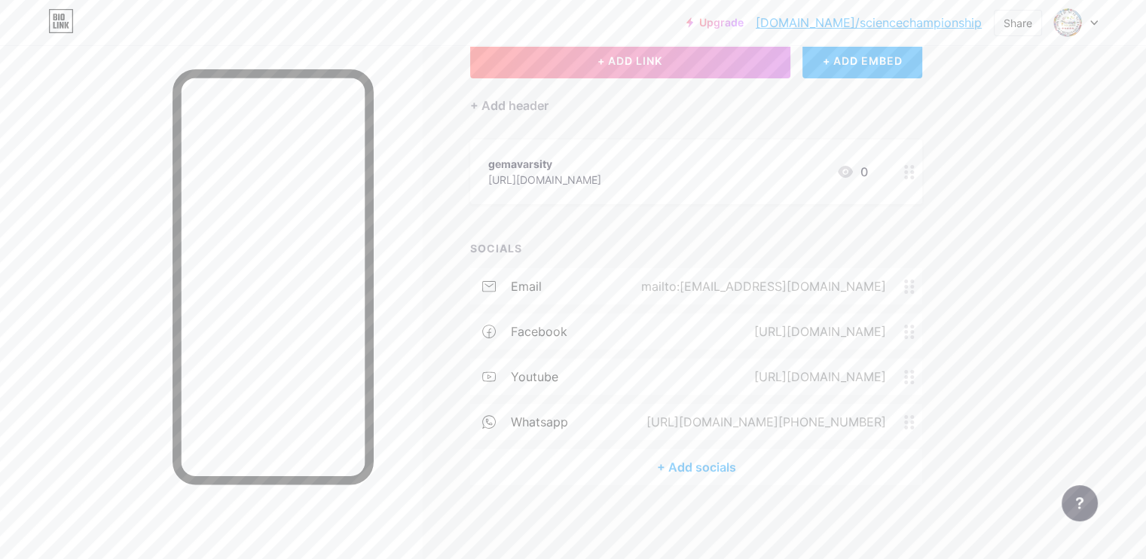
click at [718, 467] on div "+ Add socials" at bounding box center [696, 467] width 452 height 36
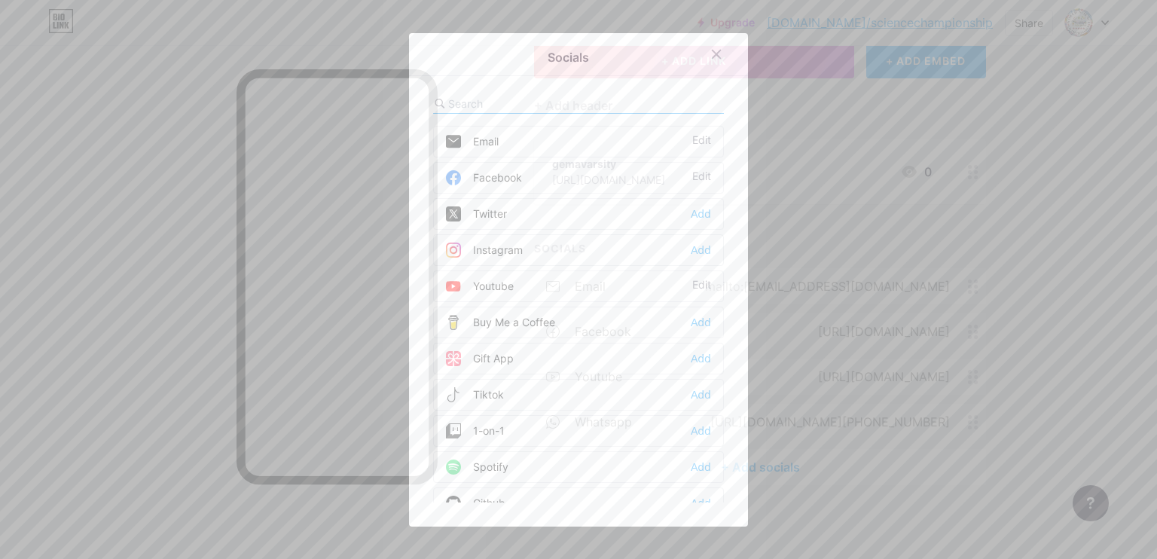
click at [507, 243] on div "Instagram" at bounding box center [484, 250] width 77 height 15
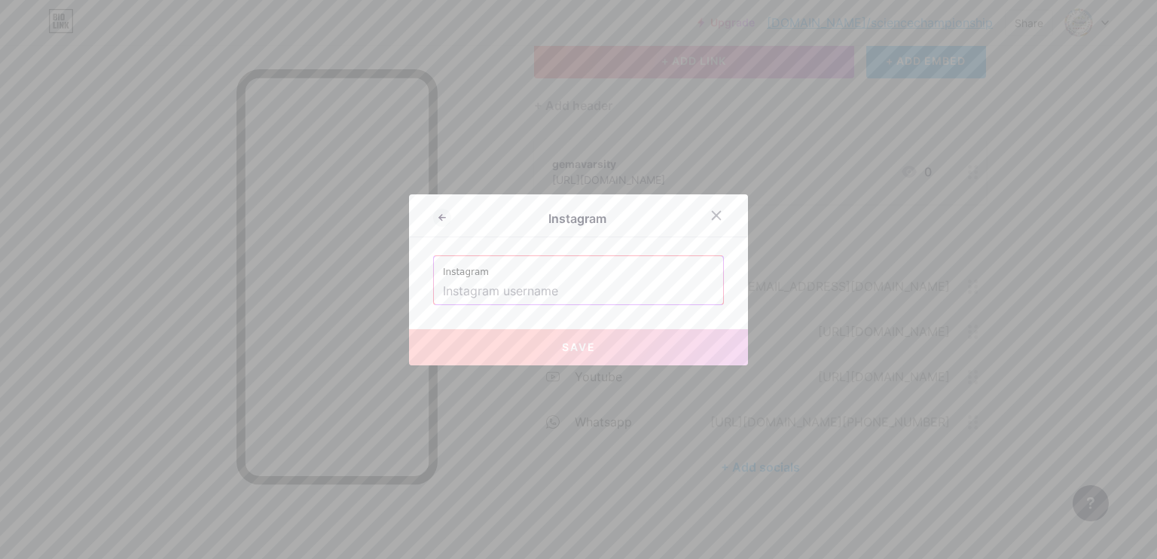
click at [506, 291] on input "text" at bounding box center [578, 292] width 271 height 26
paste input "[URL][DOMAIN_NAME]"
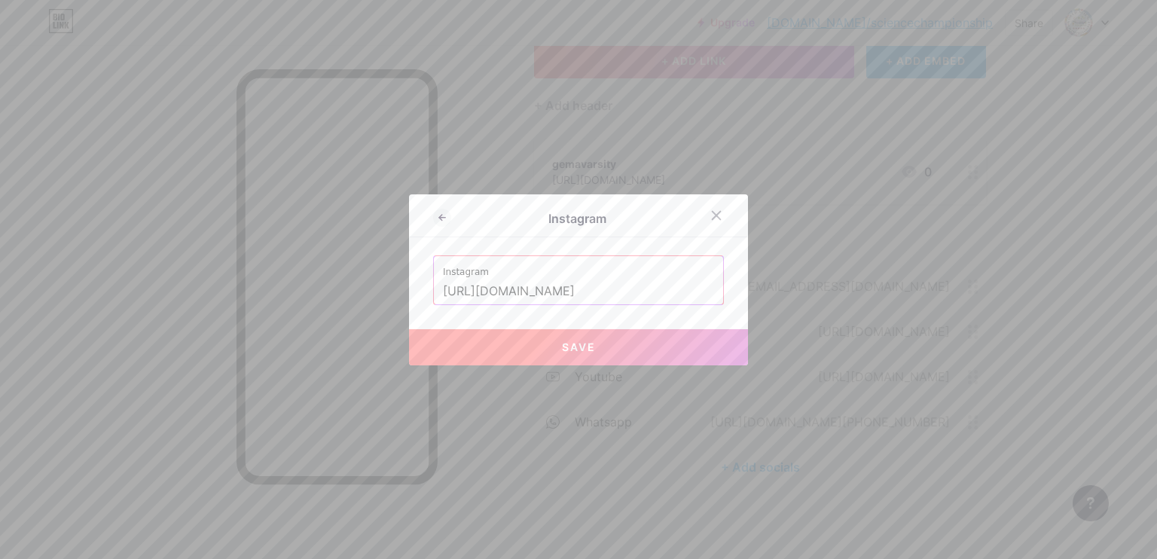
click at [545, 343] on button "Save" at bounding box center [578, 347] width 339 height 36
type input "https://instagram.com/https://www.instagram.com/gemavarsity/"
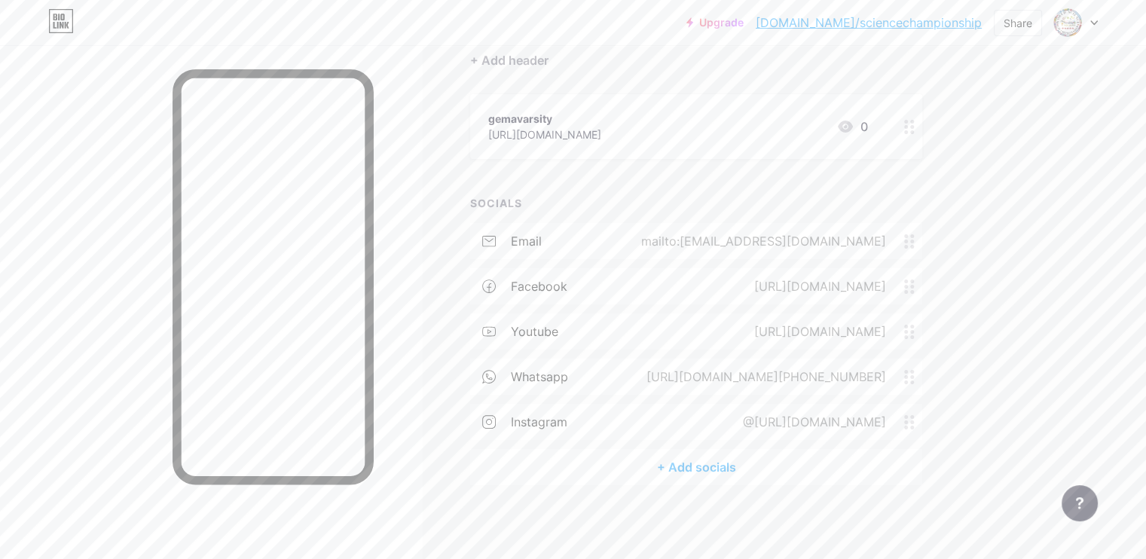
scroll to position [0, 0]
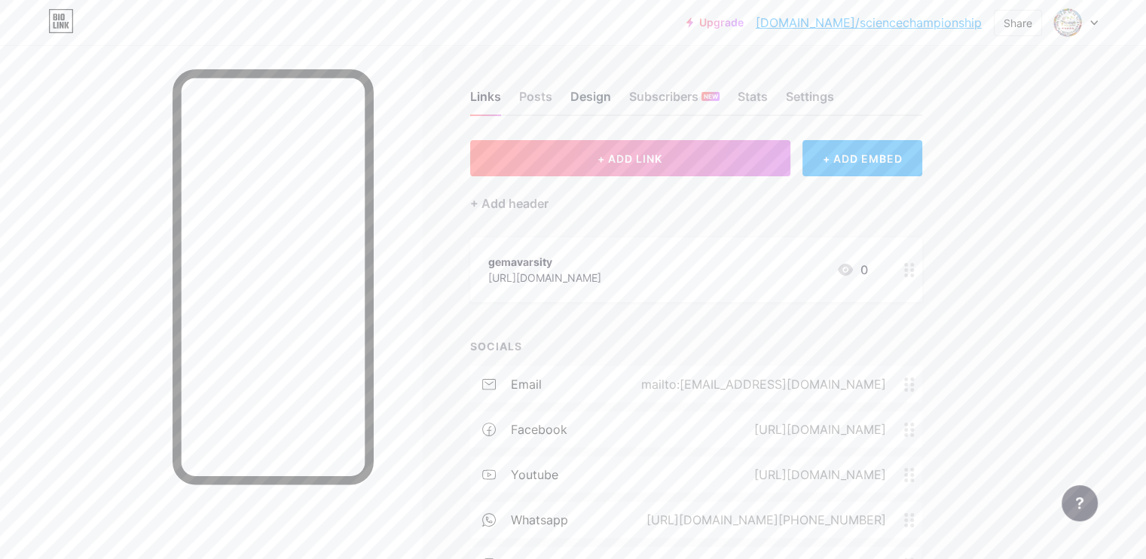
click at [611, 91] on div "Design" at bounding box center [590, 100] width 41 height 27
click at [501, 92] on div "Links" at bounding box center [485, 100] width 31 height 27
click at [552, 93] on div "Posts" at bounding box center [535, 100] width 33 height 27
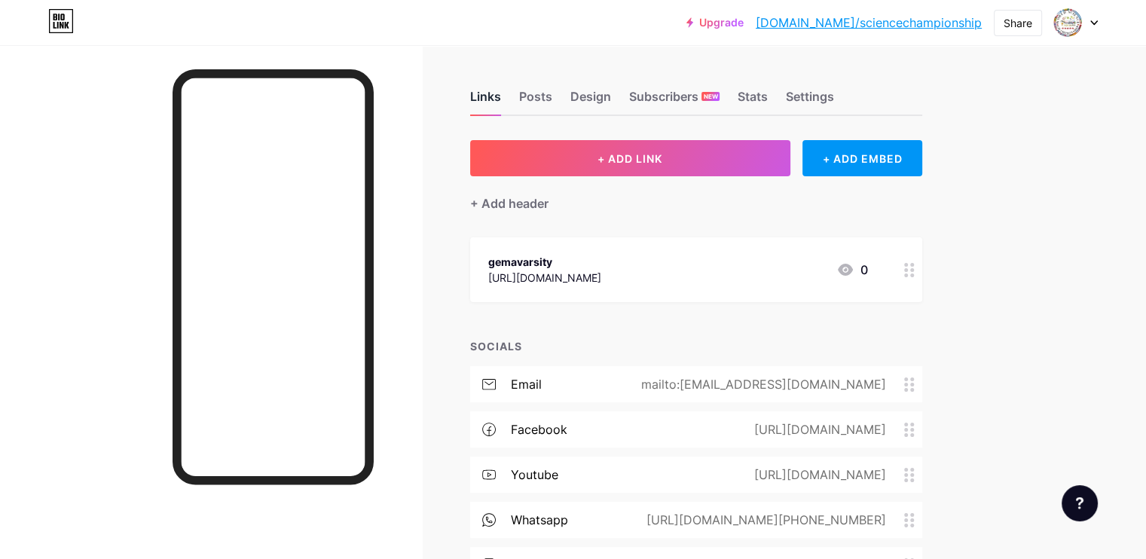
click at [501, 93] on div "Links" at bounding box center [485, 100] width 31 height 27
click at [611, 100] on div "Design" at bounding box center [590, 100] width 41 height 27
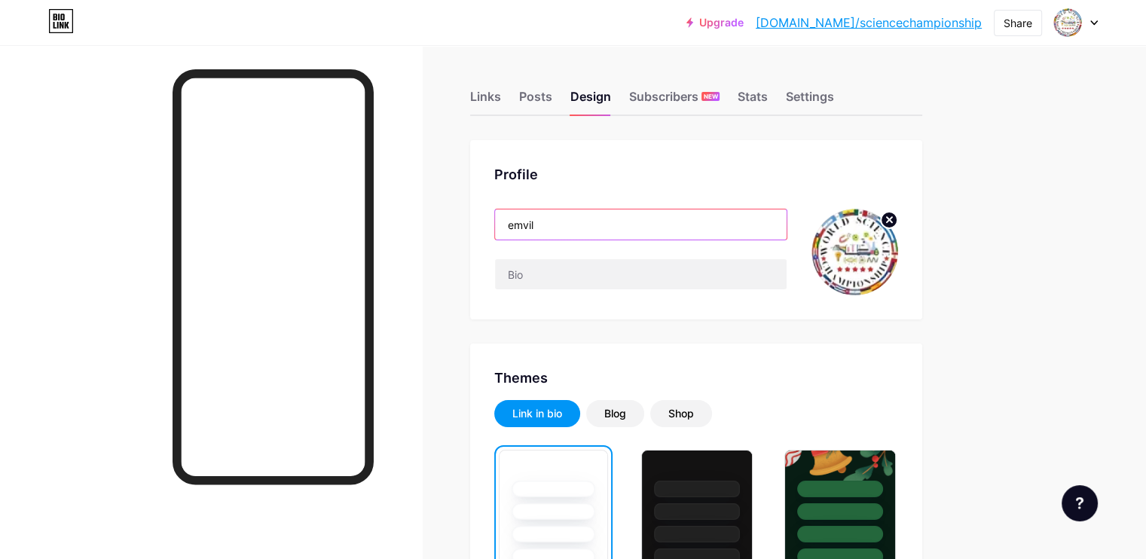
click at [618, 223] on input "emvil" at bounding box center [640, 224] width 291 height 30
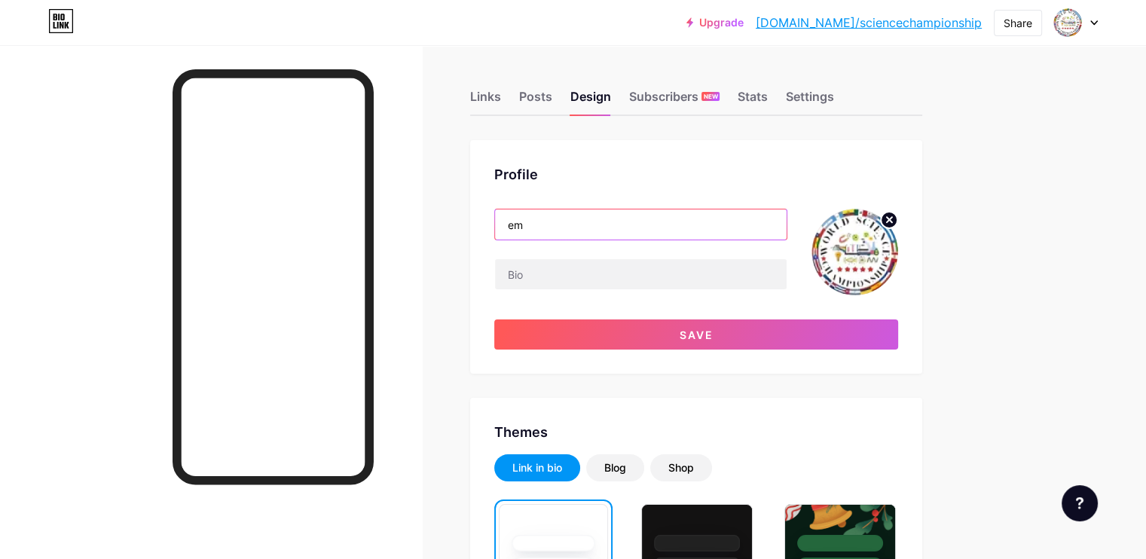
type input "e"
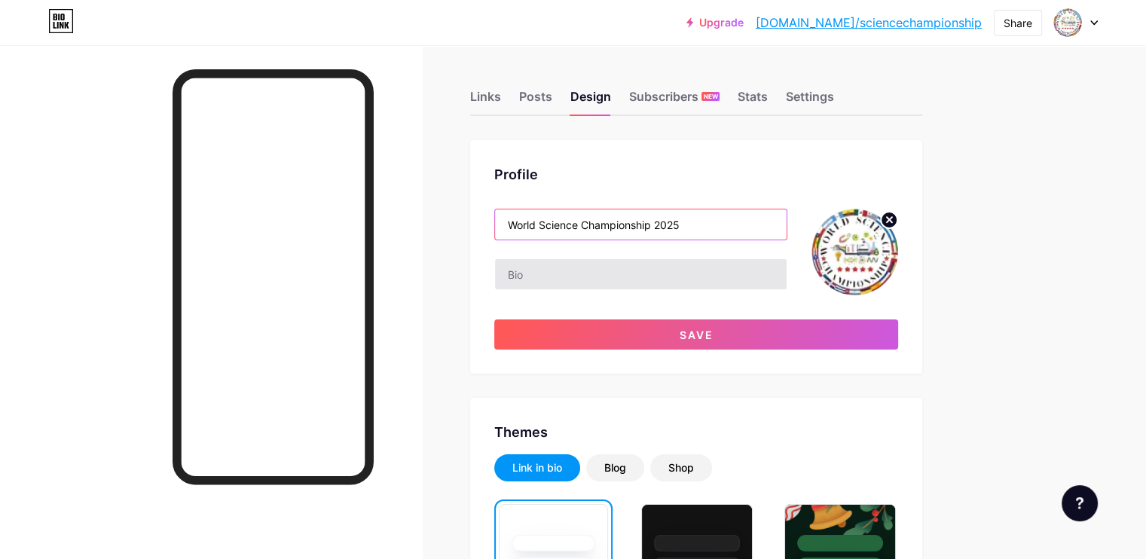
scroll to position [108, 0]
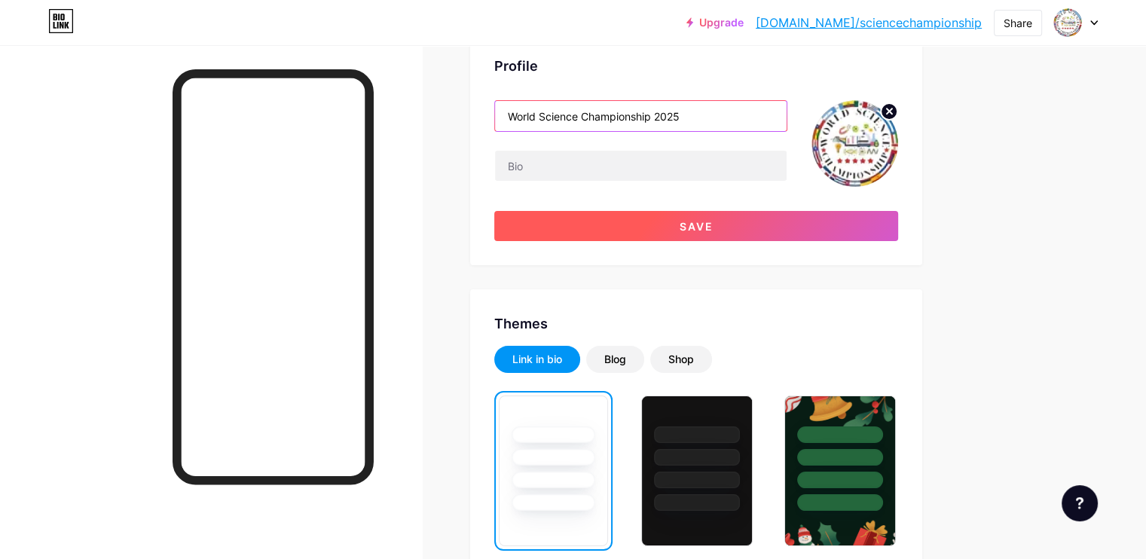
type input "World Science Championship 2025"
click at [702, 240] on button "Save" at bounding box center [696, 226] width 404 height 30
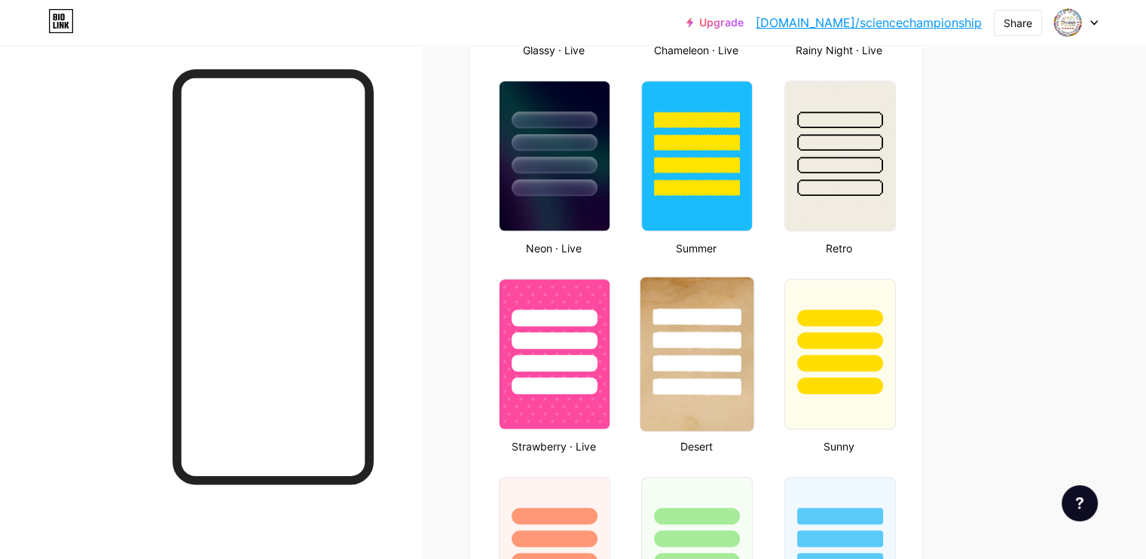
scroll to position [964, 0]
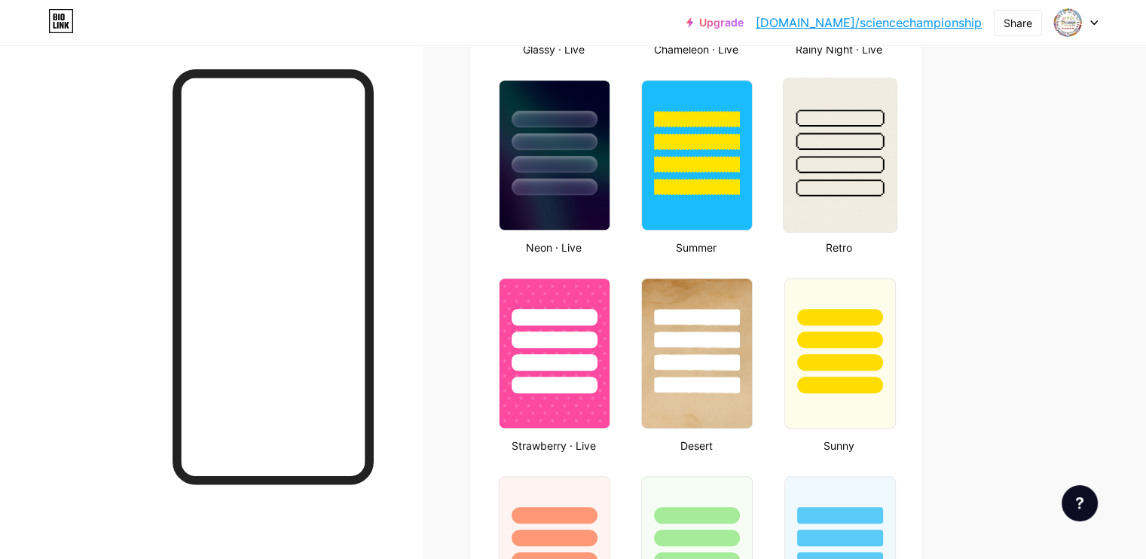
click at [886, 207] on img at bounding box center [839, 155] width 113 height 154
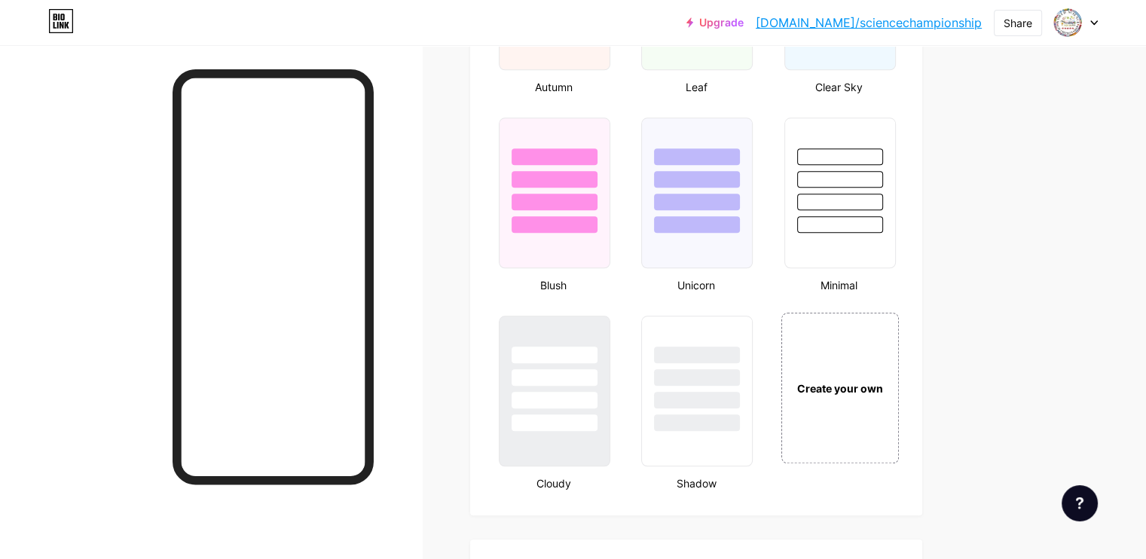
scroll to position [1527, 0]
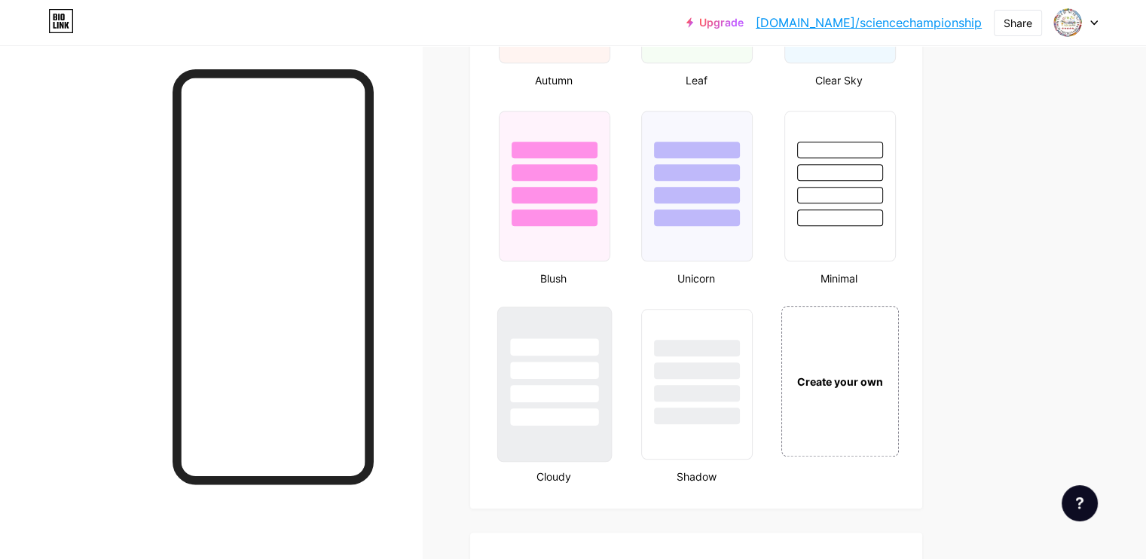
click at [611, 328] on div at bounding box center [554, 366] width 113 height 118
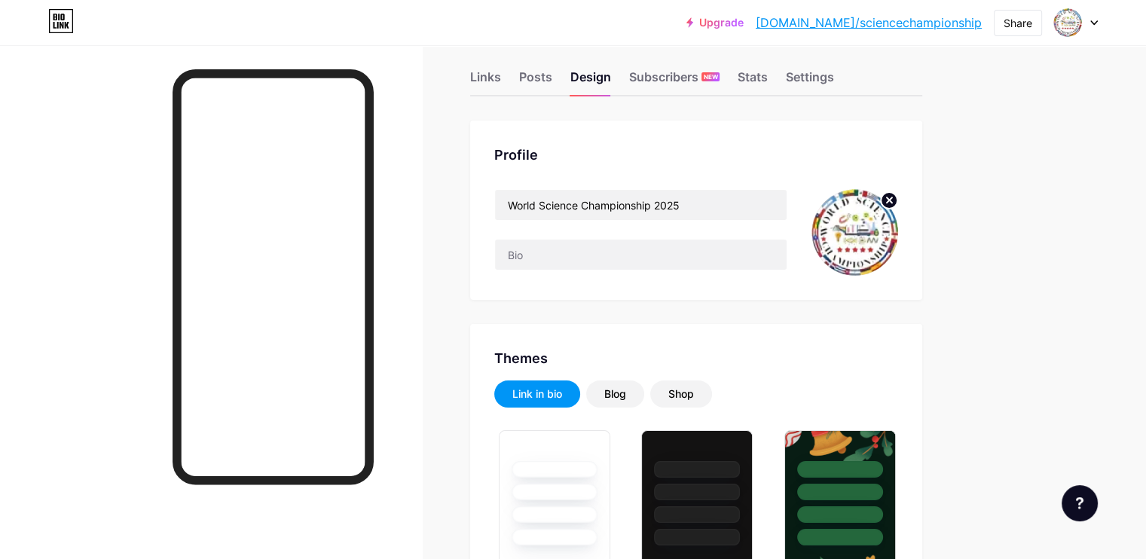
scroll to position [0, 0]
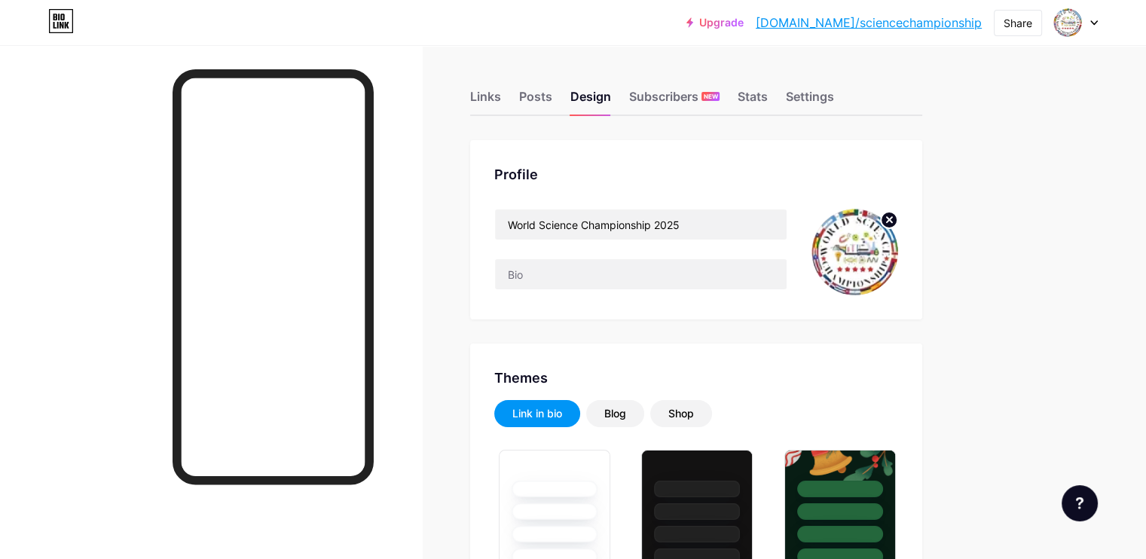
click at [501, 105] on div "Links" at bounding box center [485, 100] width 31 height 27
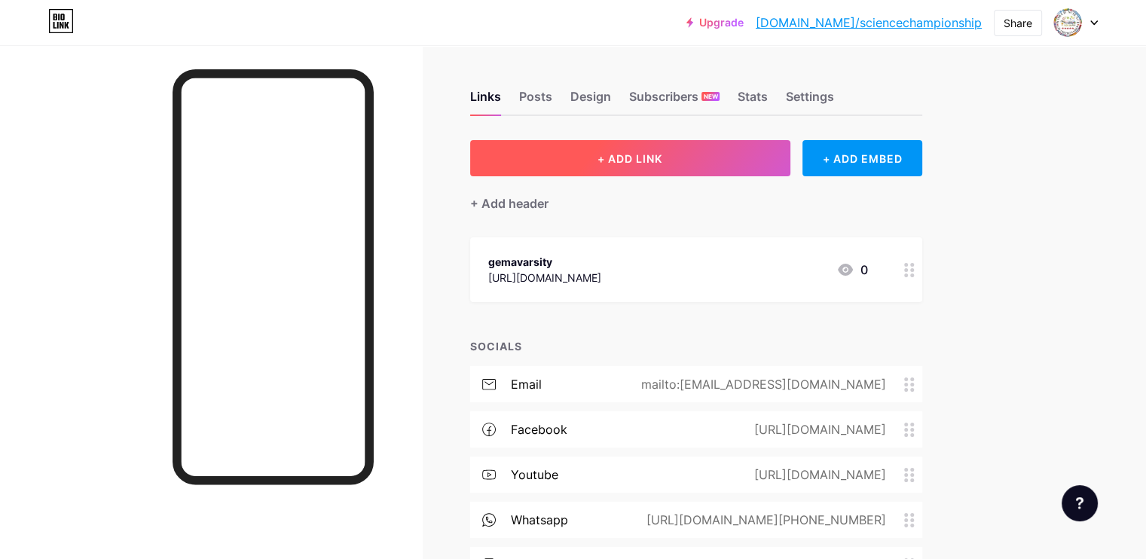
click at [703, 166] on button "+ ADD LINK" at bounding box center [630, 158] width 320 height 36
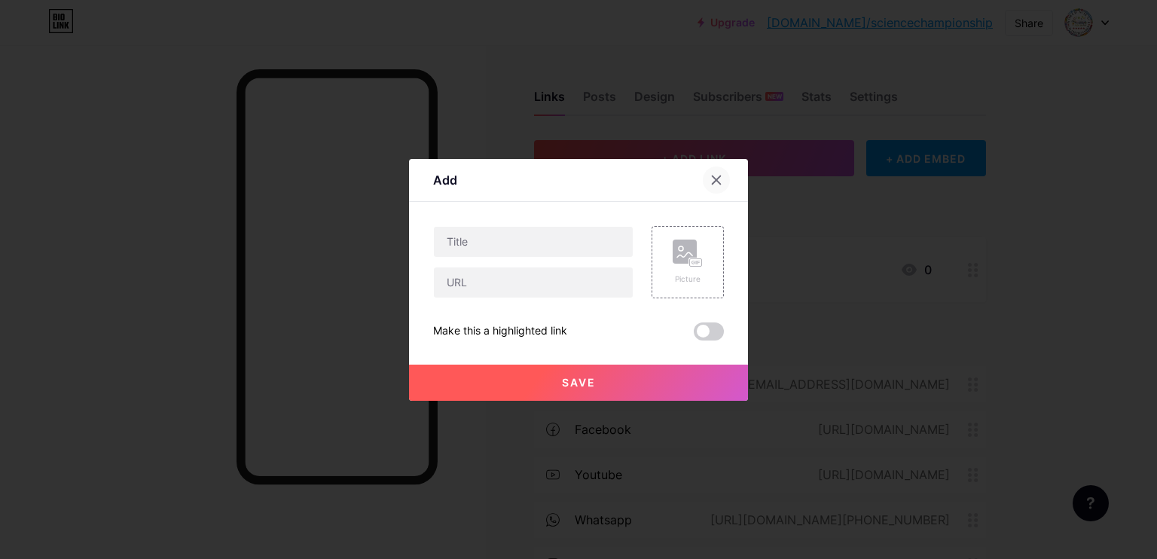
click at [714, 188] on div at bounding box center [716, 179] width 27 height 27
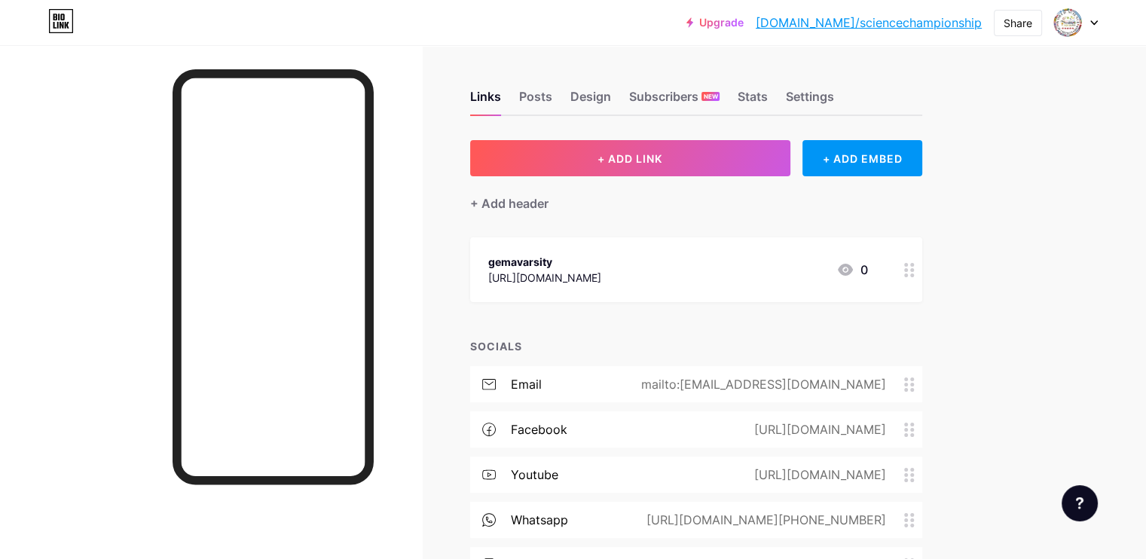
drag, startPoint x: 434, startPoint y: 273, endPoint x: 84, endPoint y: 346, distance: 357.2
click at [84, 346] on div at bounding box center [211, 324] width 422 height 559
click at [914, 265] on icon at bounding box center [909, 270] width 11 height 14
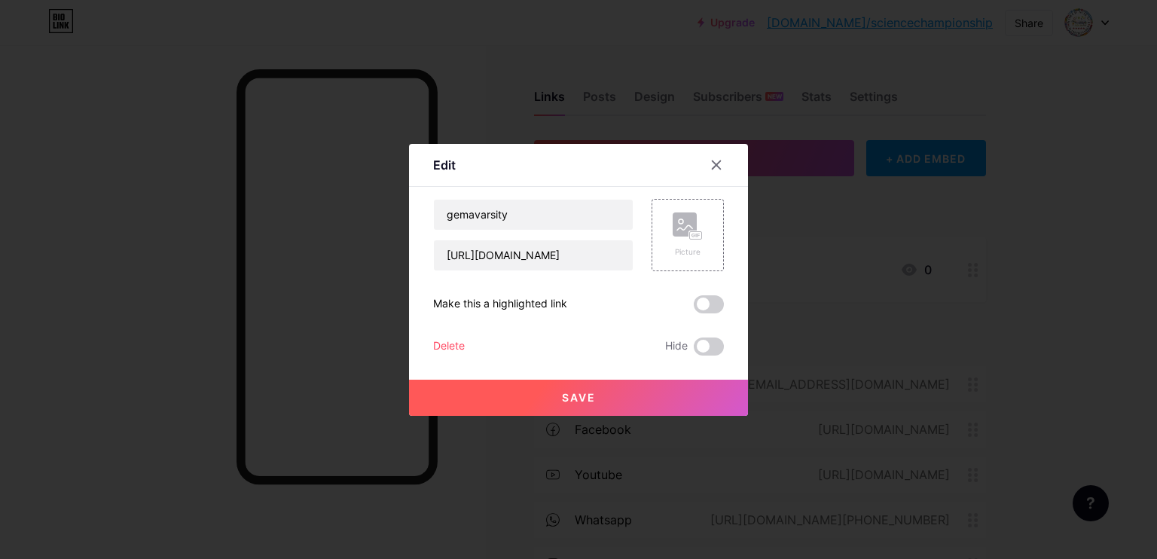
click at [452, 346] on div "Delete" at bounding box center [449, 346] width 32 height 18
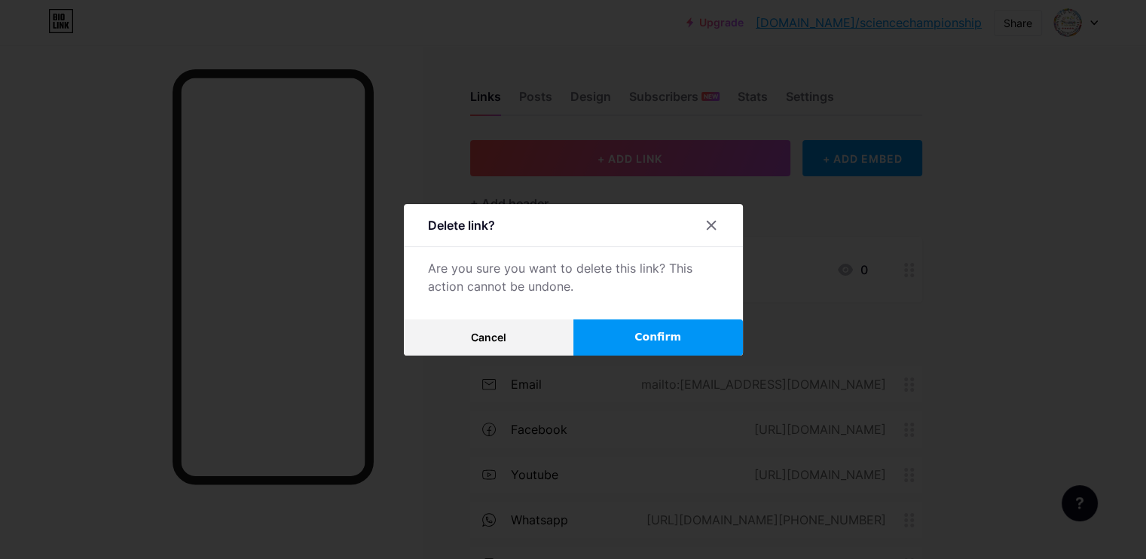
click at [651, 328] on button "Confirm" at bounding box center [657, 337] width 169 height 36
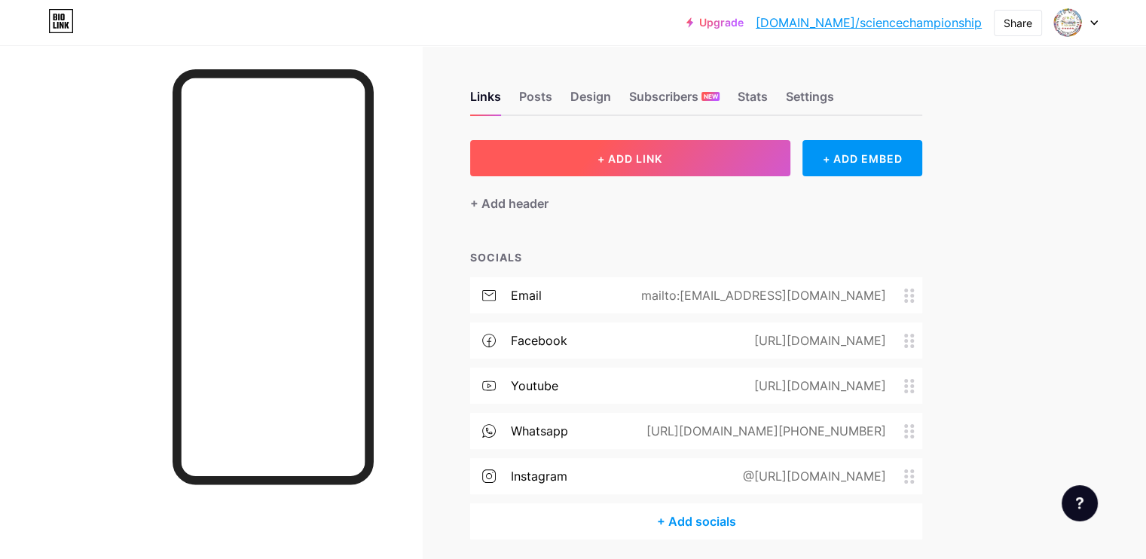
click at [745, 161] on button "+ ADD LINK" at bounding box center [630, 158] width 320 height 36
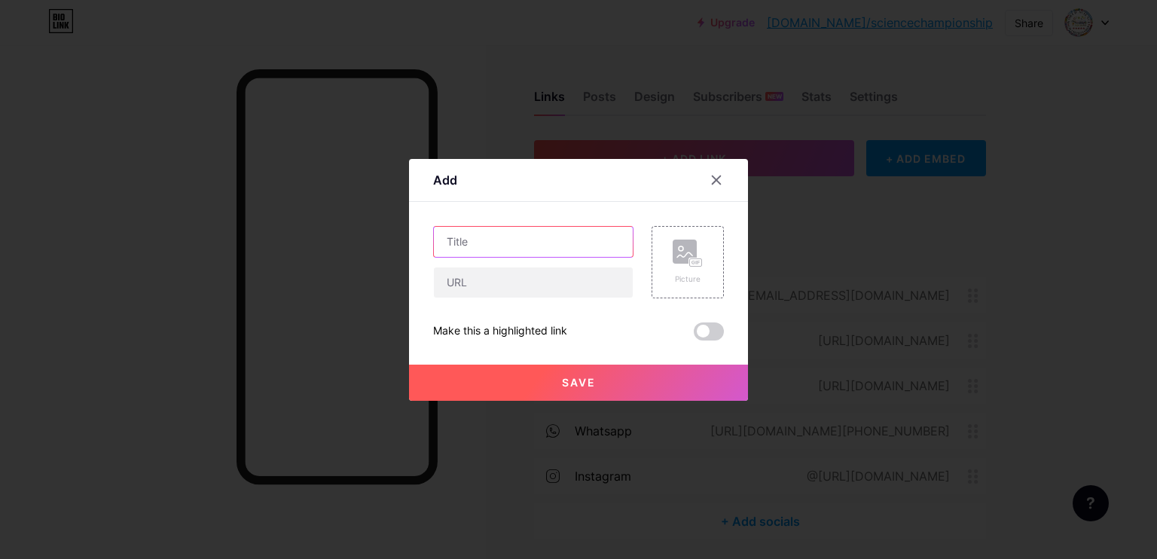
click at [484, 246] on input "text" at bounding box center [533, 242] width 199 height 30
type input "About Event"
click at [469, 285] on input "text" at bounding box center [533, 282] width 199 height 30
paste input "[URL][DOMAIN_NAME]"
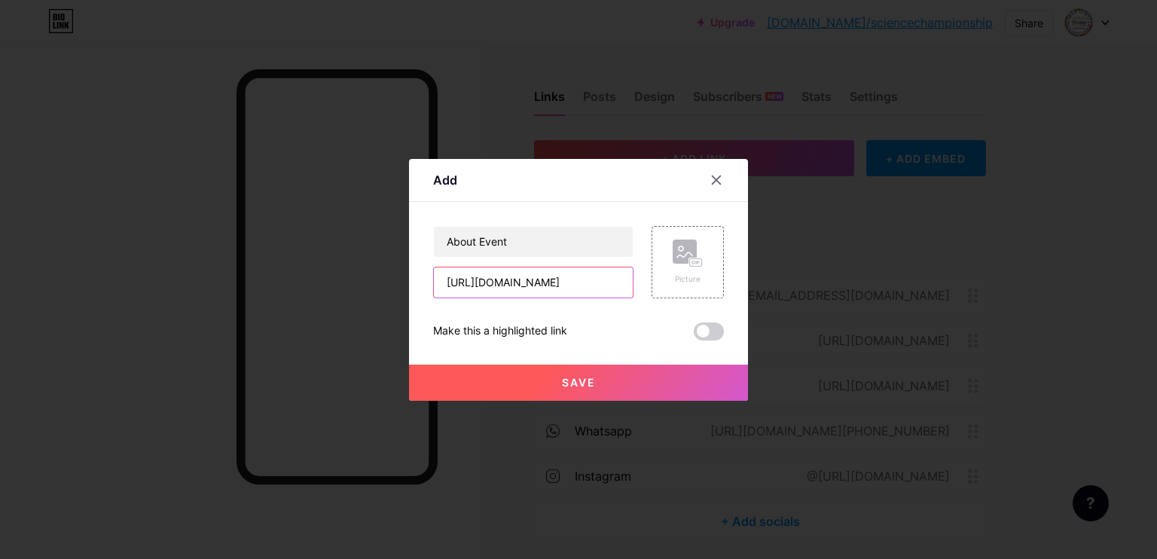
type input "[URL][DOMAIN_NAME]"
click at [584, 374] on button "Save" at bounding box center [578, 383] width 339 height 36
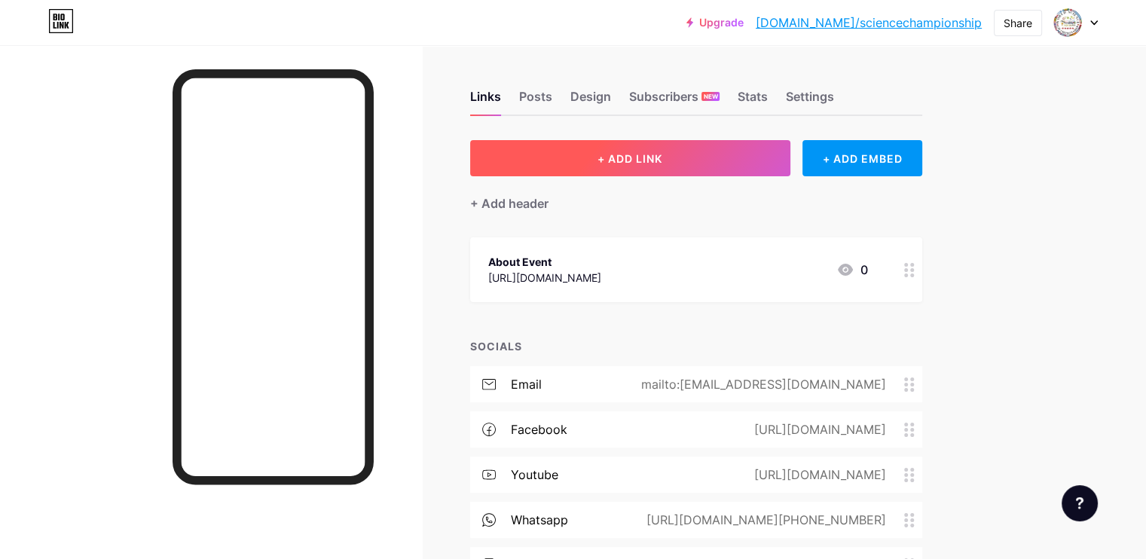
click at [662, 152] on span "+ ADD LINK" at bounding box center [629, 158] width 65 height 13
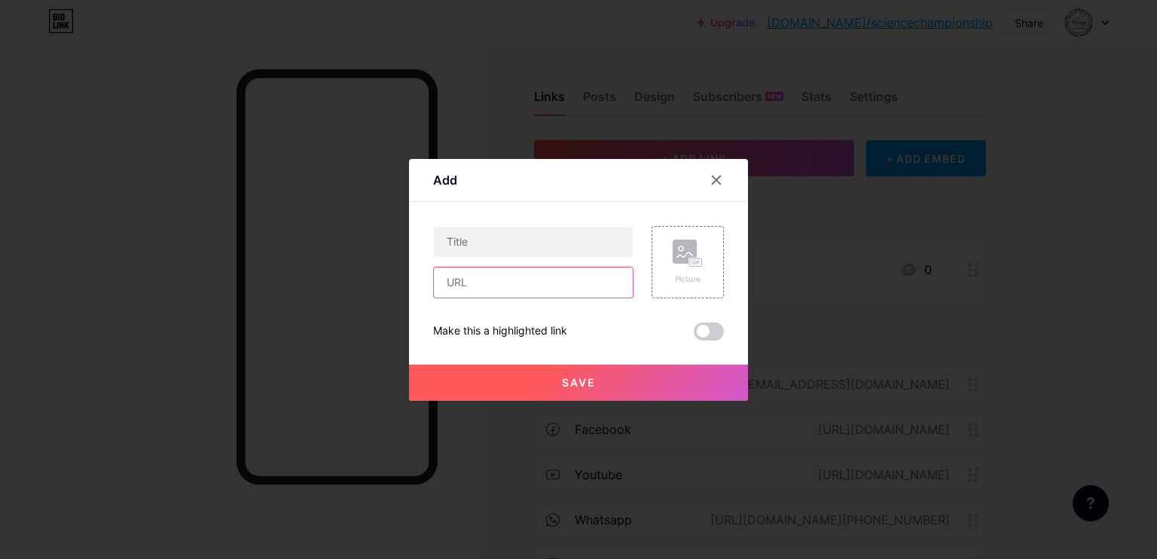
click at [493, 283] on input "text" at bounding box center [533, 282] width 199 height 30
paste input "[URL][DOMAIN_NAME]"
type input "[URL][DOMAIN_NAME]"
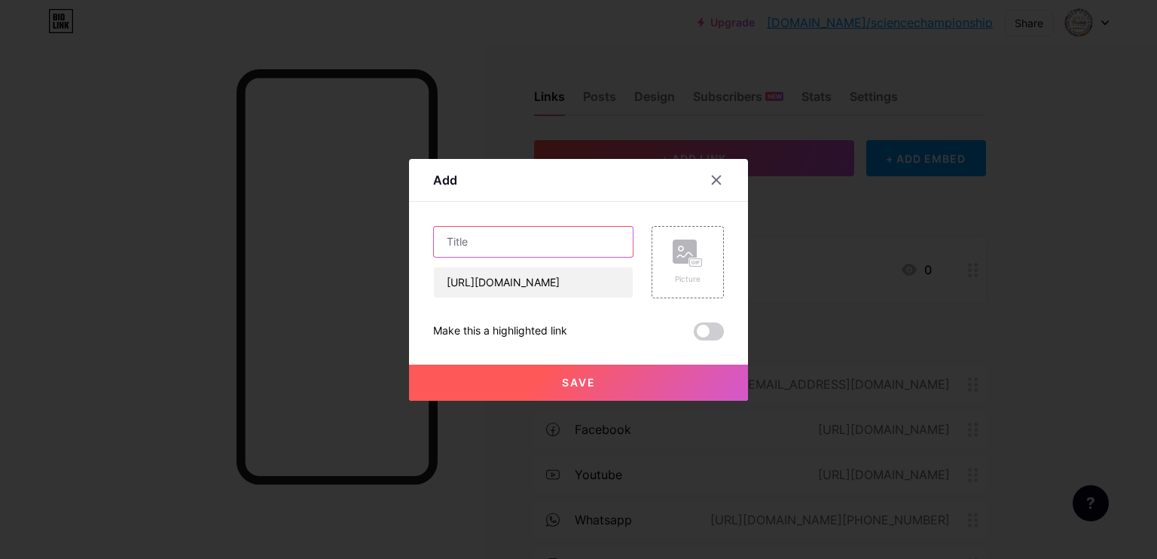
click at [500, 246] on input "text" at bounding box center [533, 242] width 199 height 30
type input "Categories"
click at [513, 386] on button "Save" at bounding box center [578, 383] width 339 height 36
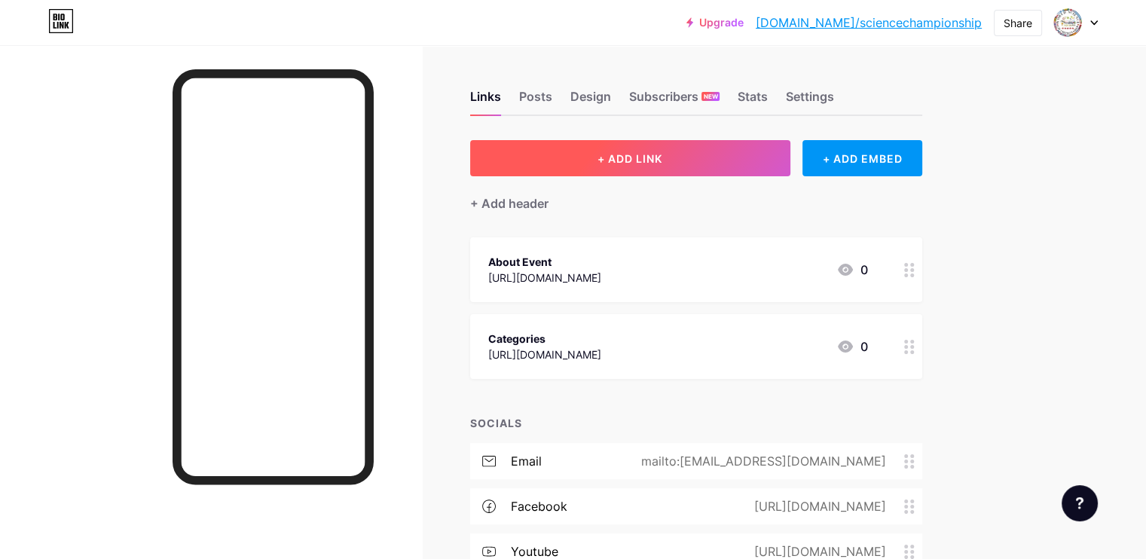
click at [662, 158] on span "+ ADD LINK" at bounding box center [629, 158] width 65 height 13
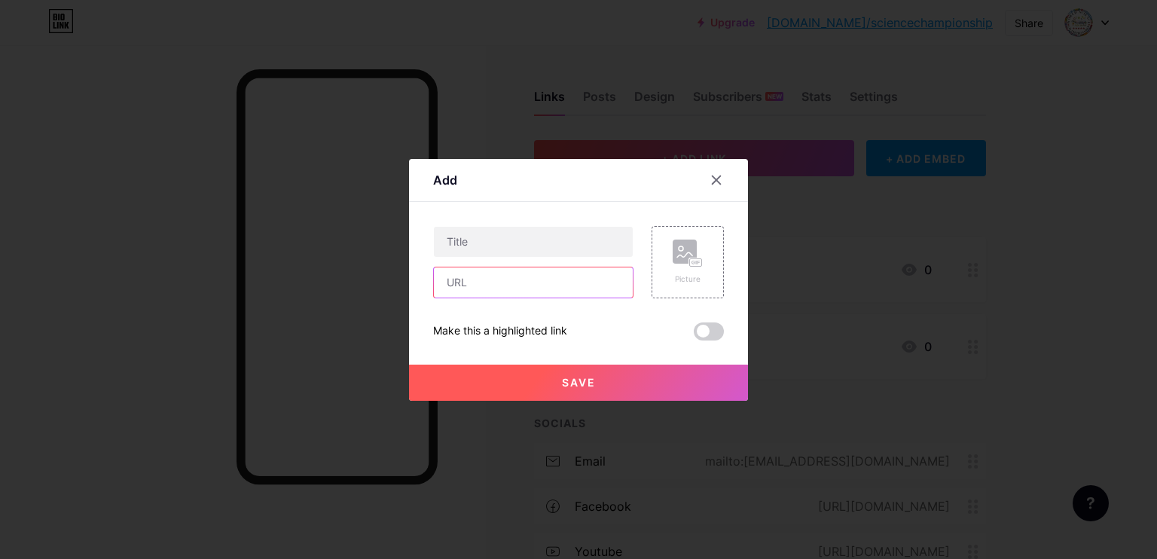
click at [494, 280] on input "text" at bounding box center [533, 282] width 199 height 30
paste input "[URL][DOMAIN_NAME]"
type input "[URL][DOMAIN_NAME]"
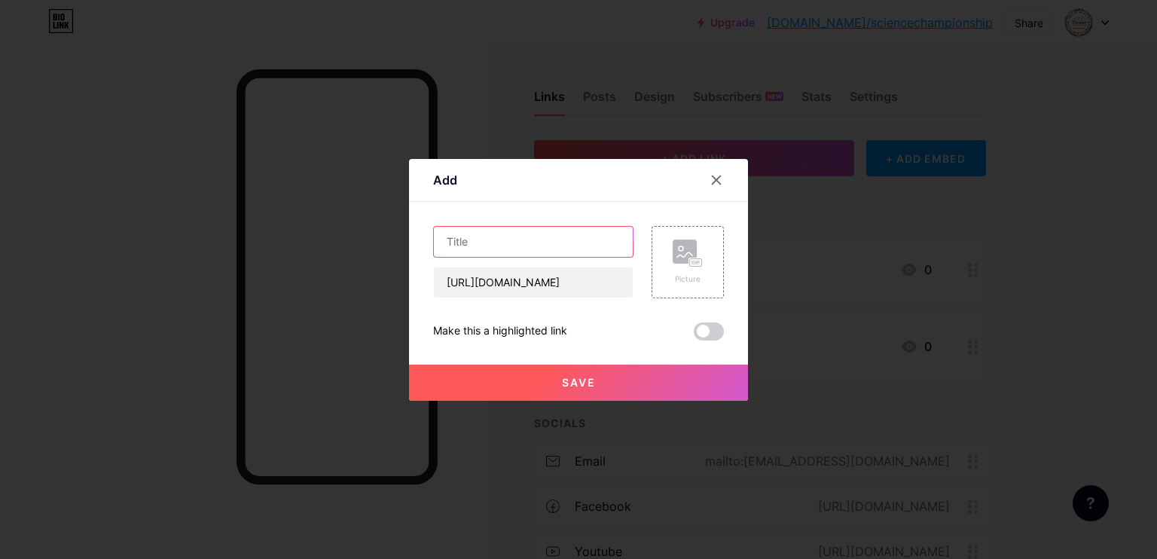
click at [478, 237] on input "text" at bounding box center [533, 242] width 199 height 30
type input "How-To-Participate"
click at [513, 388] on button "Save" at bounding box center [578, 383] width 339 height 36
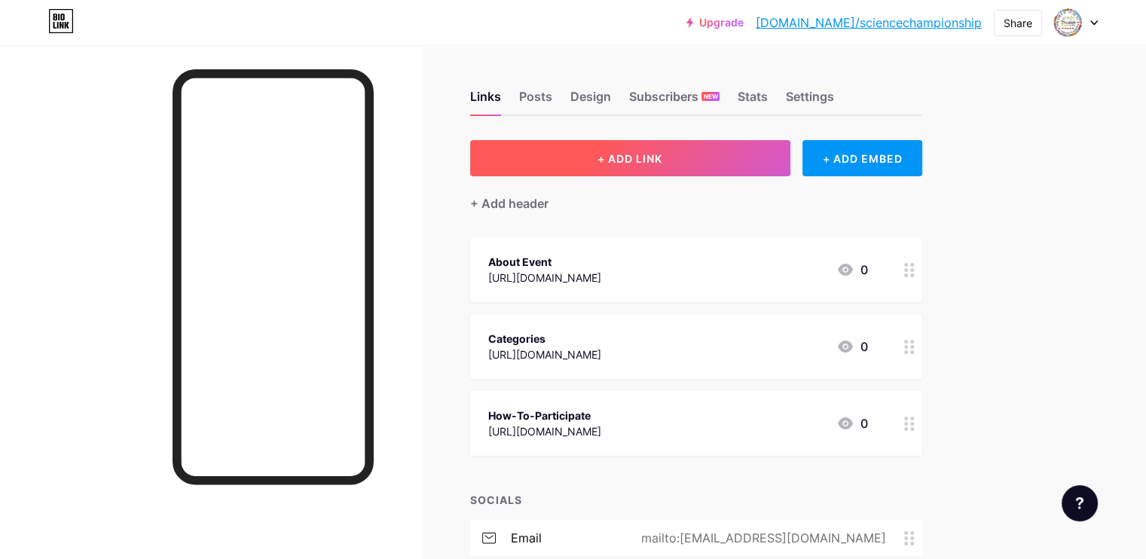
click at [662, 158] on span "+ ADD LINK" at bounding box center [629, 158] width 65 height 13
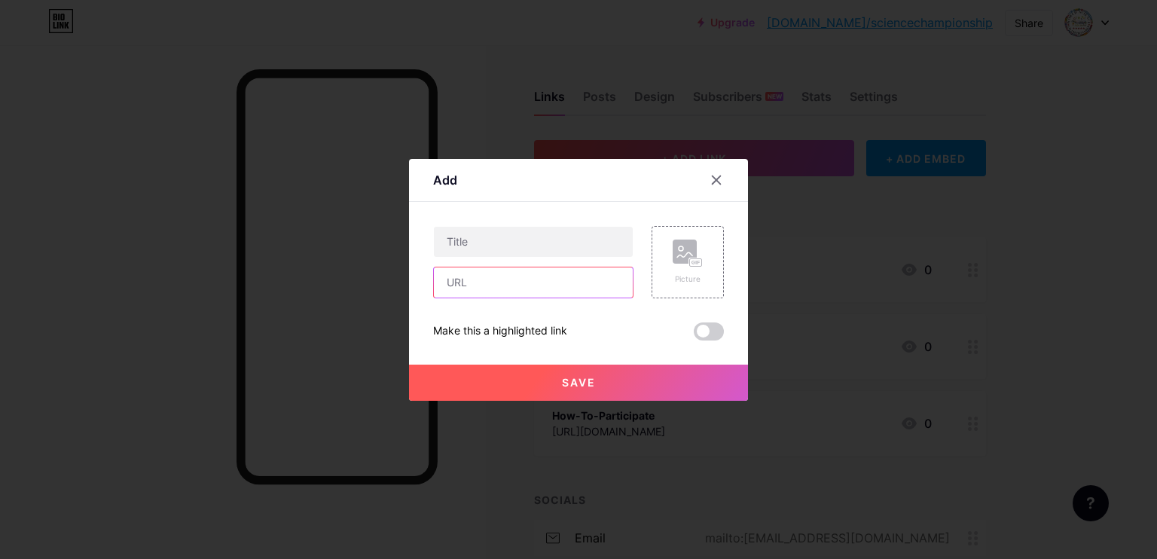
click at [494, 289] on input "text" at bounding box center [533, 282] width 199 height 30
paste input "[URL][DOMAIN_NAME]"
type input "[URL][DOMAIN_NAME]"
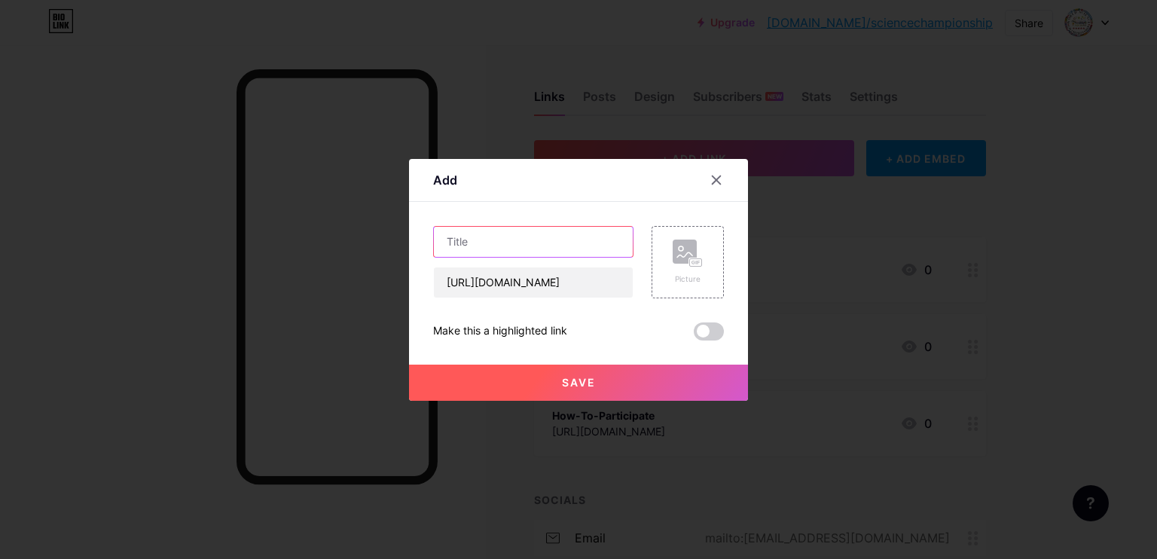
click at [471, 252] on input "text" at bounding box center [533, 242] width 199 height 30
type input "Awards"
click at [520, 381] on button "Save" at bounding box center [578, 383] width 339 height 36
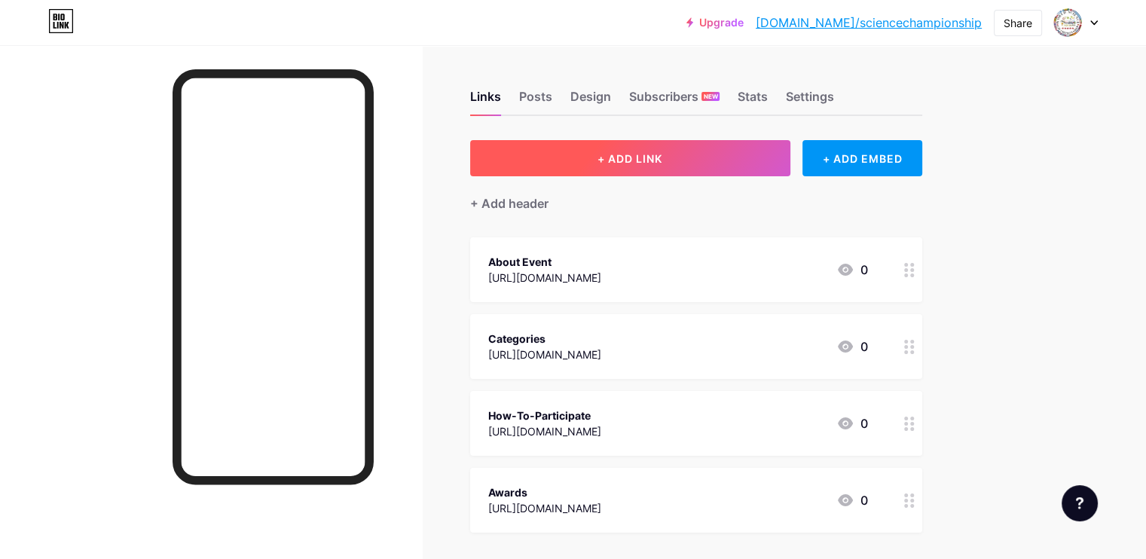
click at [662, 160] on span "+ ADD LINK" at bounding box center [629, 158] width 65 height 13
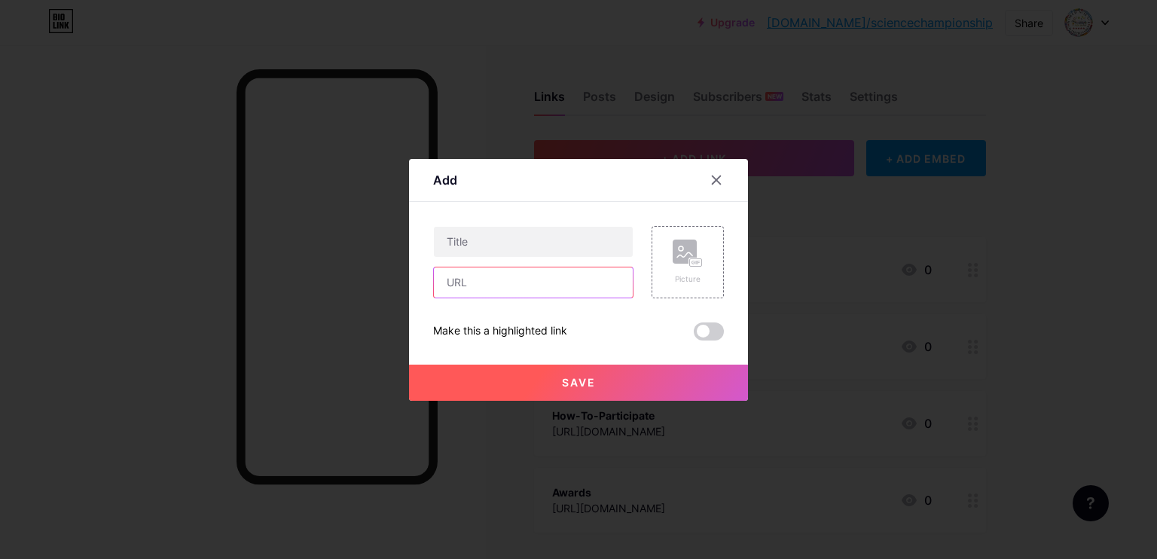
click at [483, 272] on input "text" at bounding box center [533, 282] width 199 height 30
paste input "[URL][DOMAIN_NAME]"
type input "[URL][DOMAIN_NAME]"
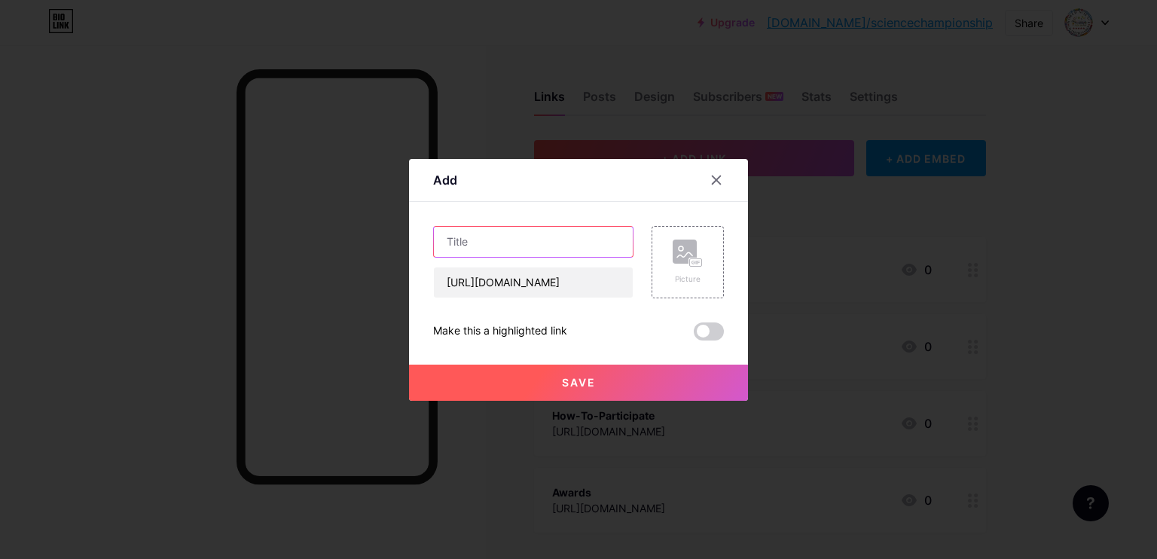
click at [475, 228] on input "text" at bounding box center [533, 242] width 199 height 30
type input "Contact"
click at [504, 378] on button "Save" at bounding box center [578, 383] width 339 height 36
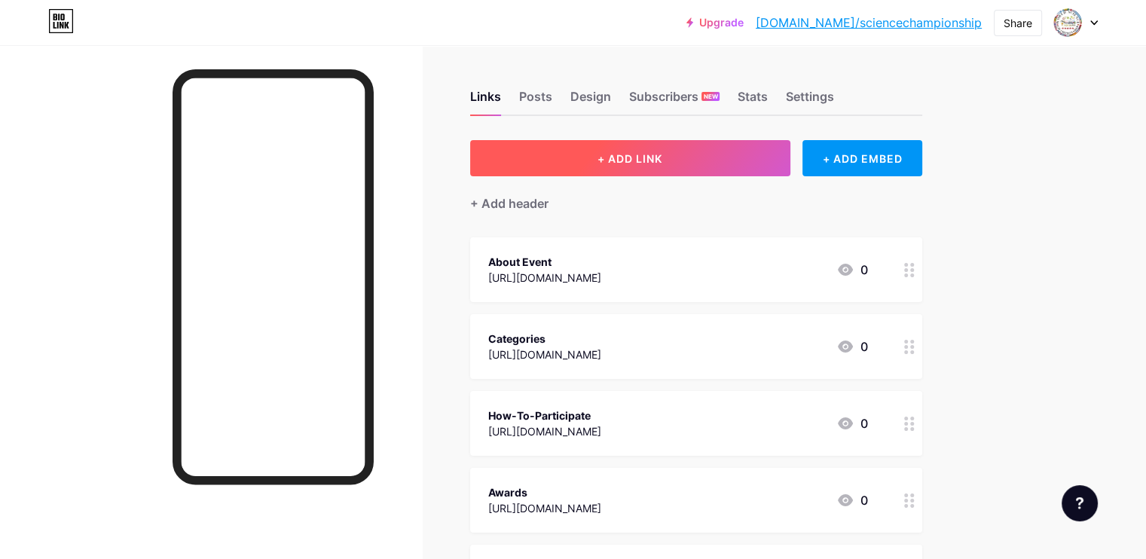
click at [761, 165] on button "+ ADD LINK" at bounding box center [630, 158] width 320 height 36
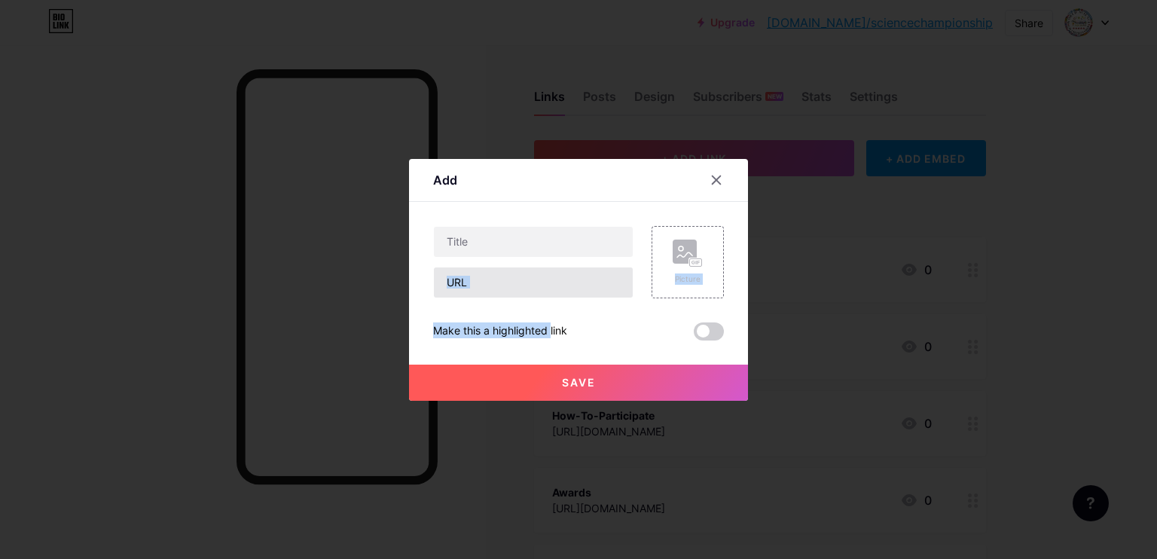
drag, startPoint x: 511, startPoint y: 300, endPoint x: 492, endPoint y: 287, distance: 22.8
click at [492, 287] on div "Picture Make this a highlighted link Save" at bounding box center [578, 283] width 291 height 114
click at [492, 287] on input "text" at bounding box center [533, 282] width 199 height 30
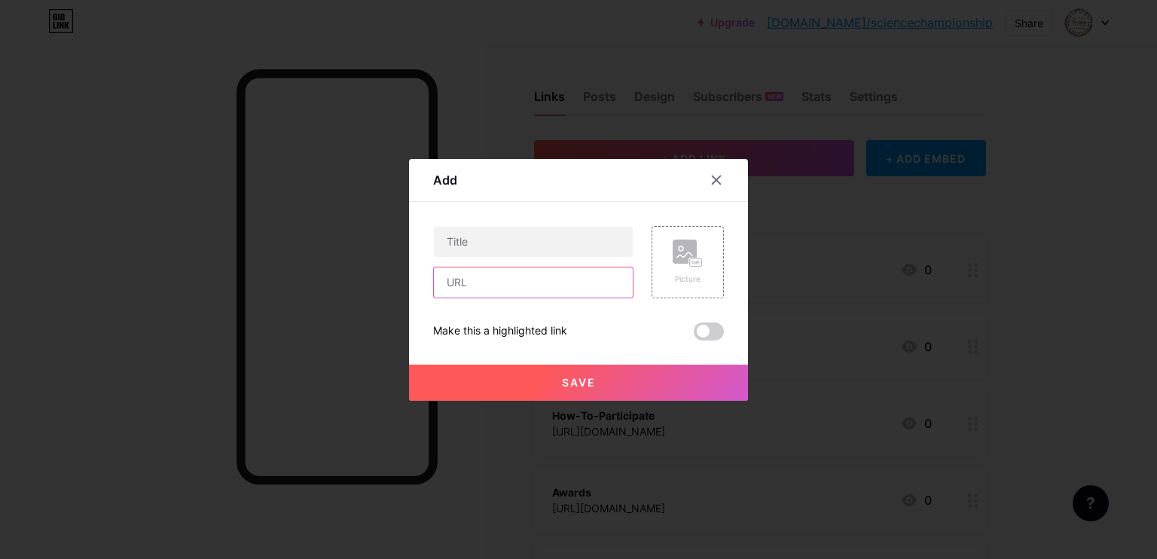
paste input "[URL][DOMAIN_NAME]"
type input "[URL][DOMAIN_NAME]"
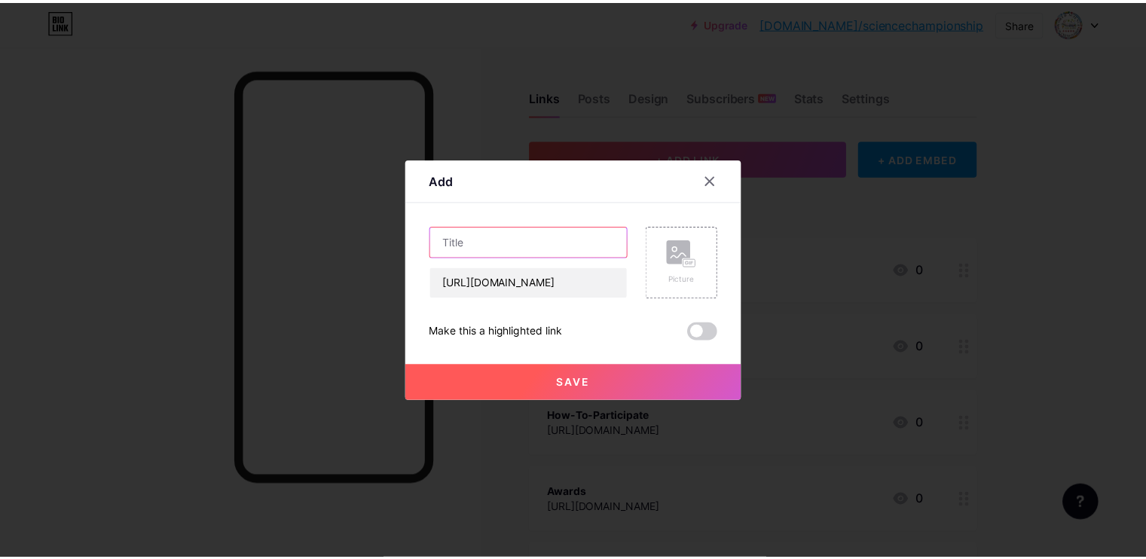
scroll to position [0, 0]
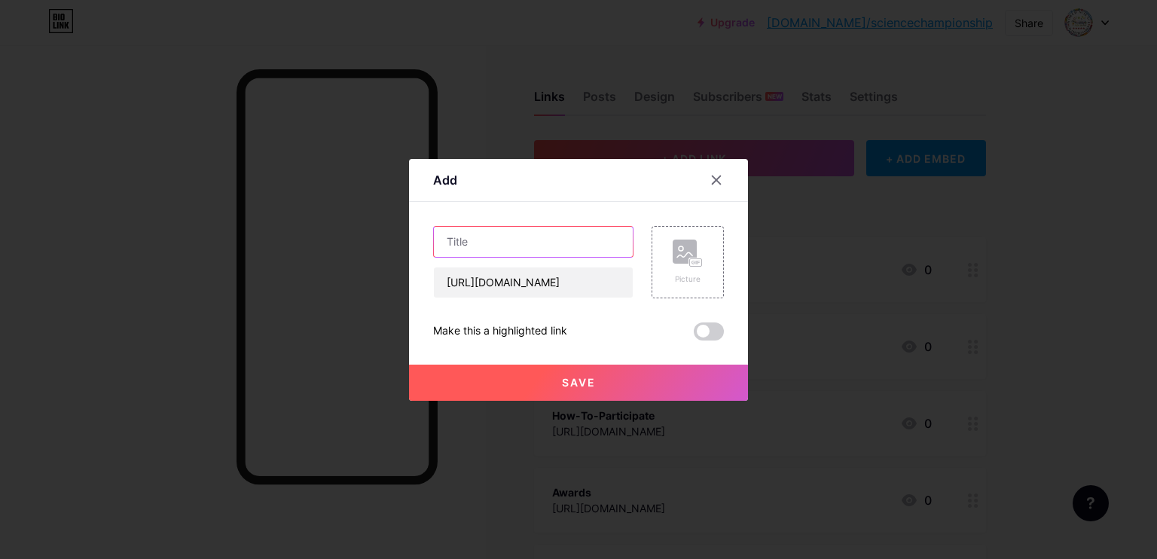
click at [467, 243] on input "text" at bounding box center [533, 242] width 199 height 30
type input "FAQ's"
click at [531, 389] on button "Save" at bounding box center [578, 383] width 339 height 36
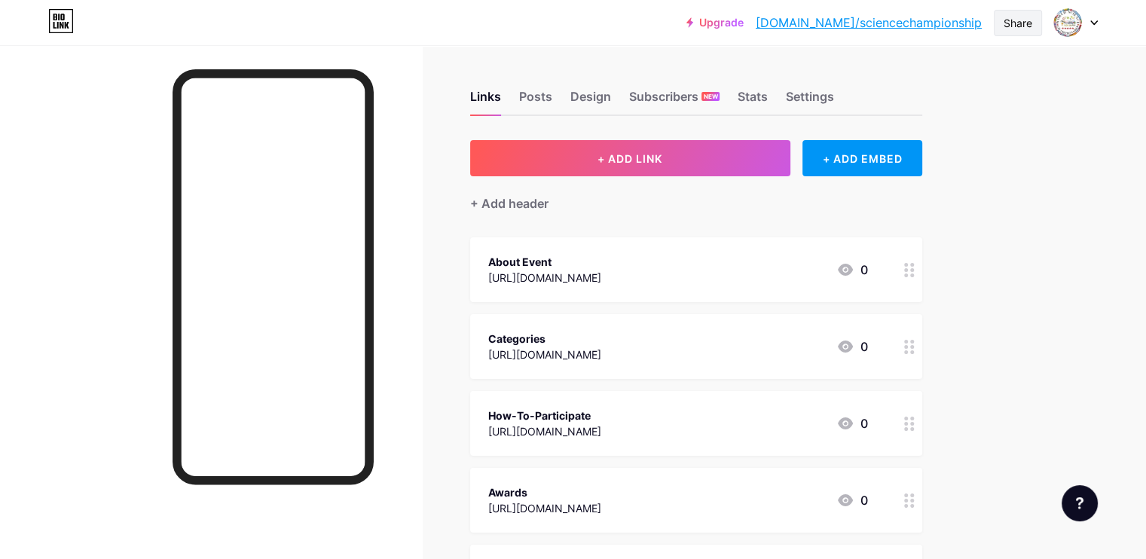
click at [1010, 23] on div "Share" at bounding box center [1017, 23] width 29 height 16
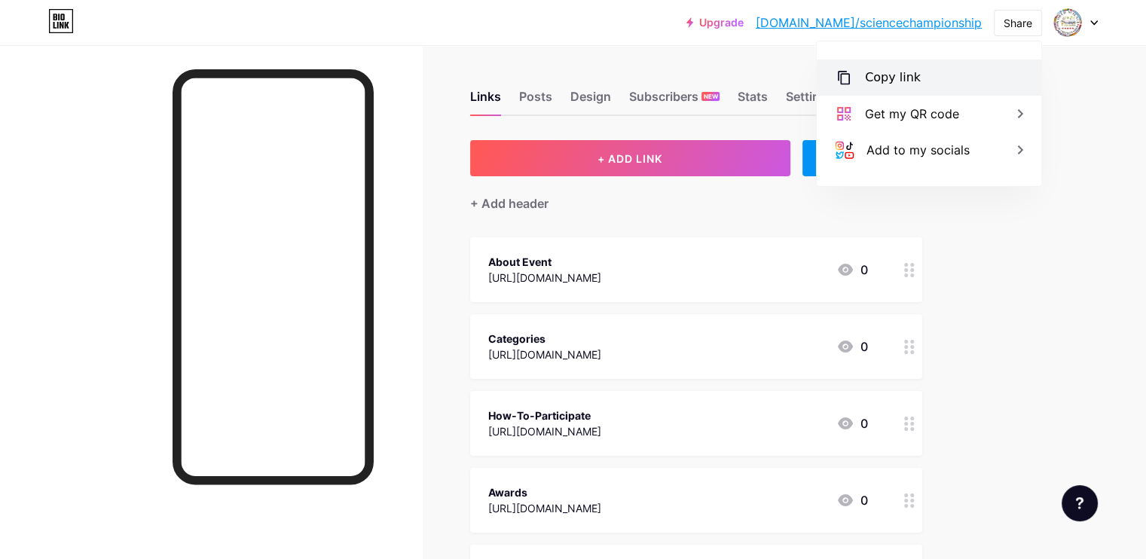
click at [937, 69] on div "Copy link" at bounding box center [928, 78] width 224 height 36
click at [562, 56] on div "Links Posts Design Subscribers NEW Stats Settings + ADD LINK + ADD EMBED + Add …" at bounding box center [492, 566] width 985 height 1042
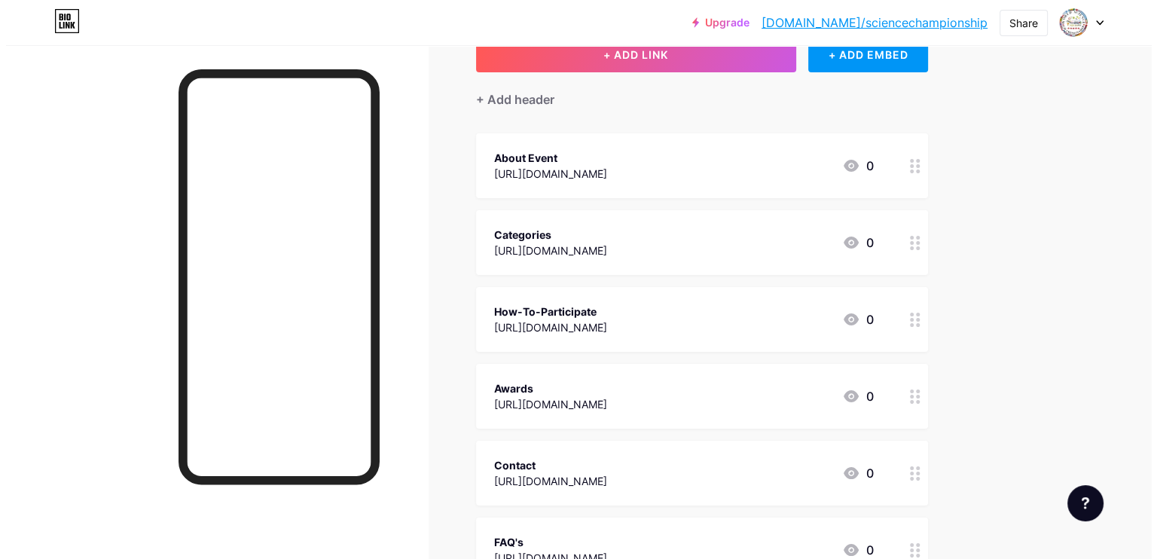
scroll to position [181, 0]
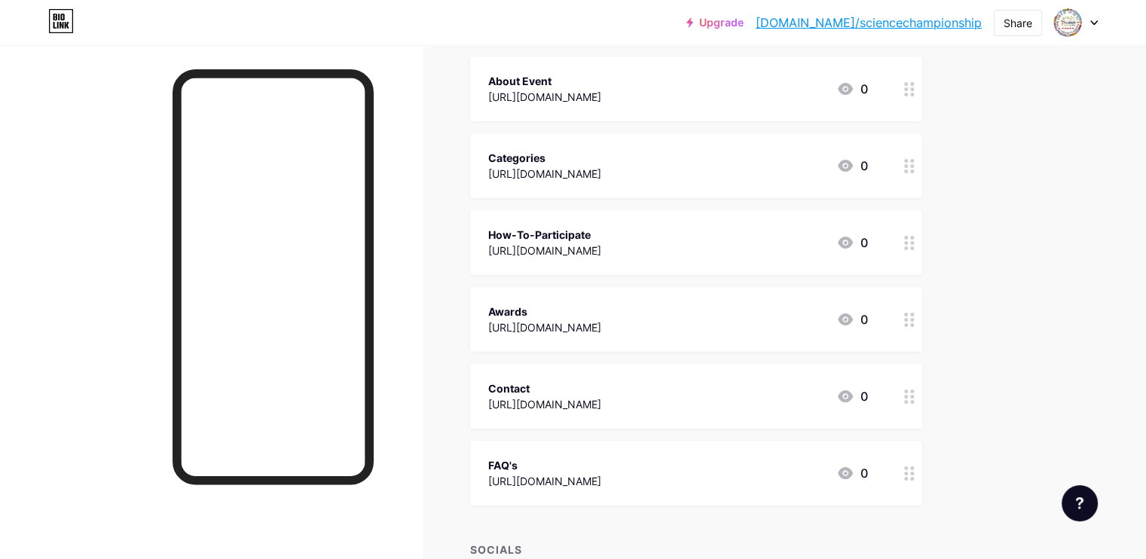
click at [922, 95] on div at bounding box center [909, 88] width 26 height 65
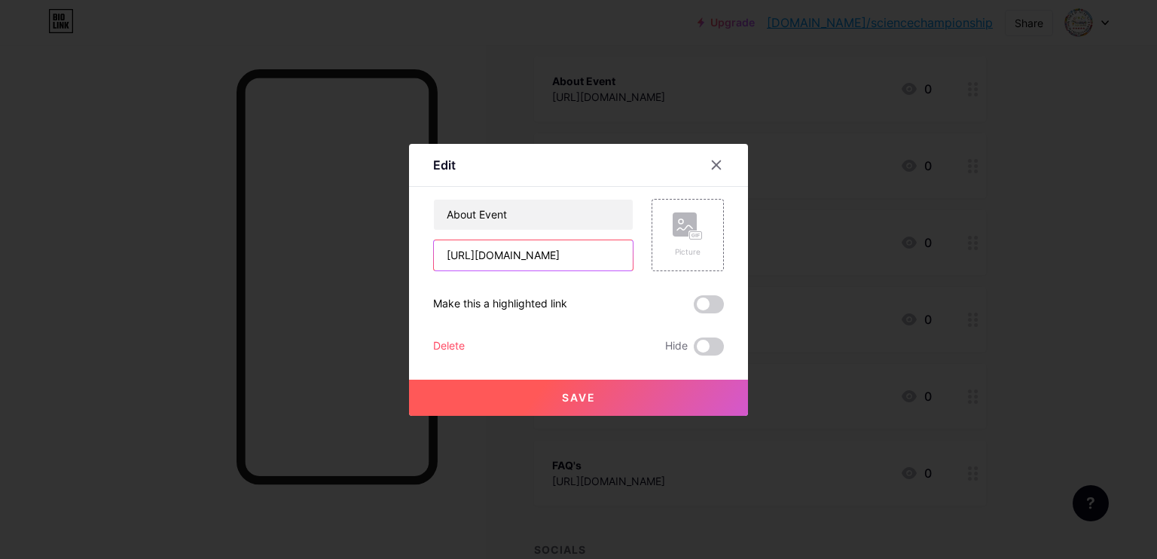
scroll to position [0, 0]
drag, startPoint x: 615, startPoint y: 256, endPoint x: 398, endPoint y: 255, distance: 216.9
click at [398, 255] on div "Edit Content YouTube Play YouTube video without leaving your page. ADD Vimeo Pl…" at bounding box center [578, 279] width 1157 height 559
paste input "com/about/"
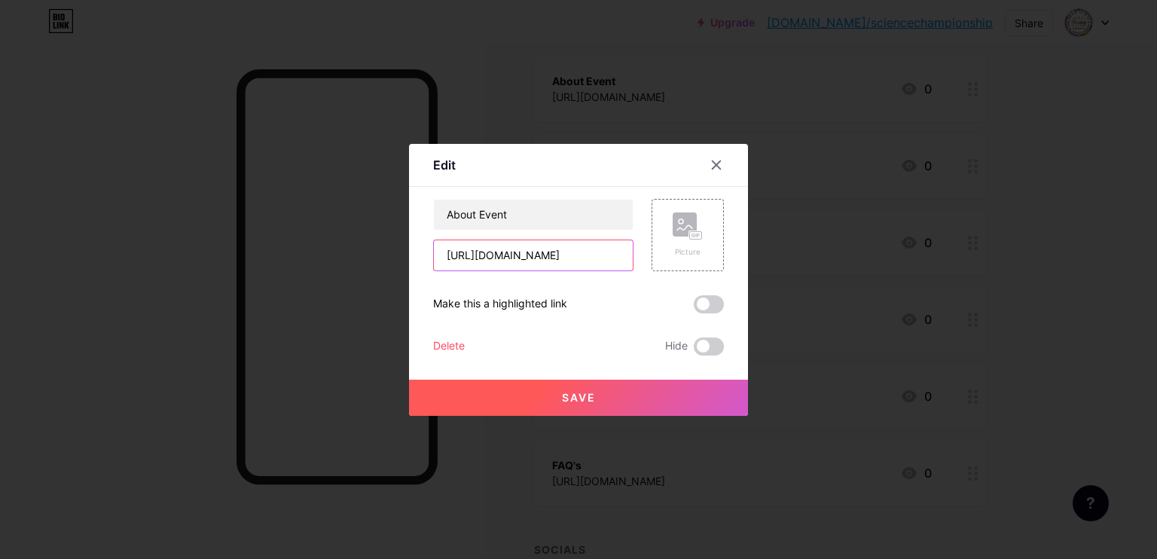
click at [616, 255] on input "[URL][DOMAIN_NAME]" at bounding box center [533, 255] width 199 height 30
drag, startPoint x: 616, startPoint y: 255, endPoint x: 402, endPoint y: 258, distance: 213.9
click at [402, 258] on div "Edit Content YouTube Play YouTube video without leaving your page. ADD Vimeo Pl…" at bounding box center [578, 279] width 1157 height 559
paste input "com"
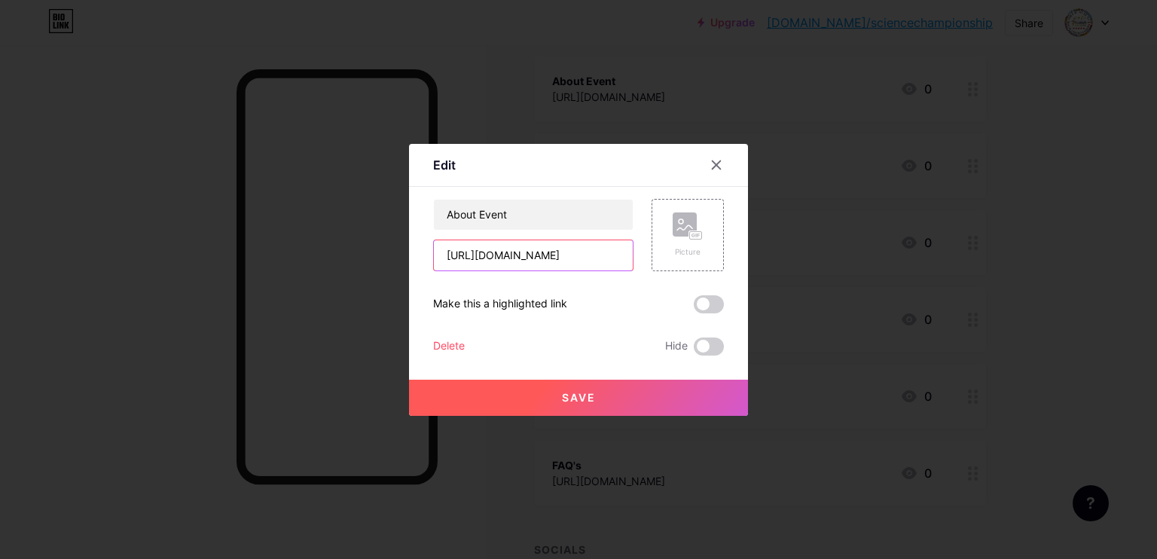
scroll to position [0, 57]
type input "[URL][DOMAIN_NAME]"
click at [562, 397] on span "Save" at bounding box center [579, 397] width 34 height 13
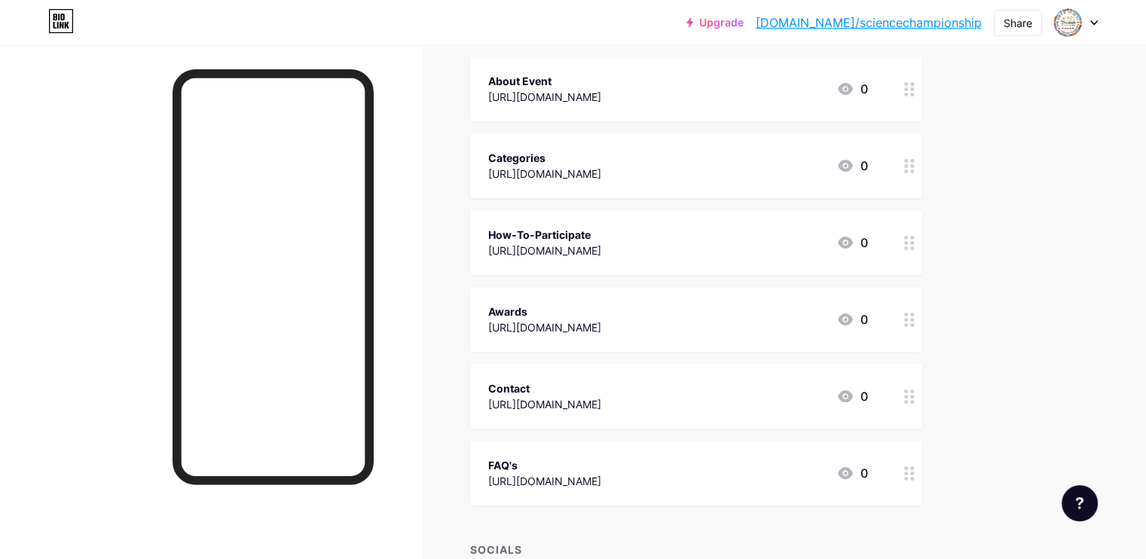
click at [922, 165] on div at bounding box center [909, 165] width 26 height 65
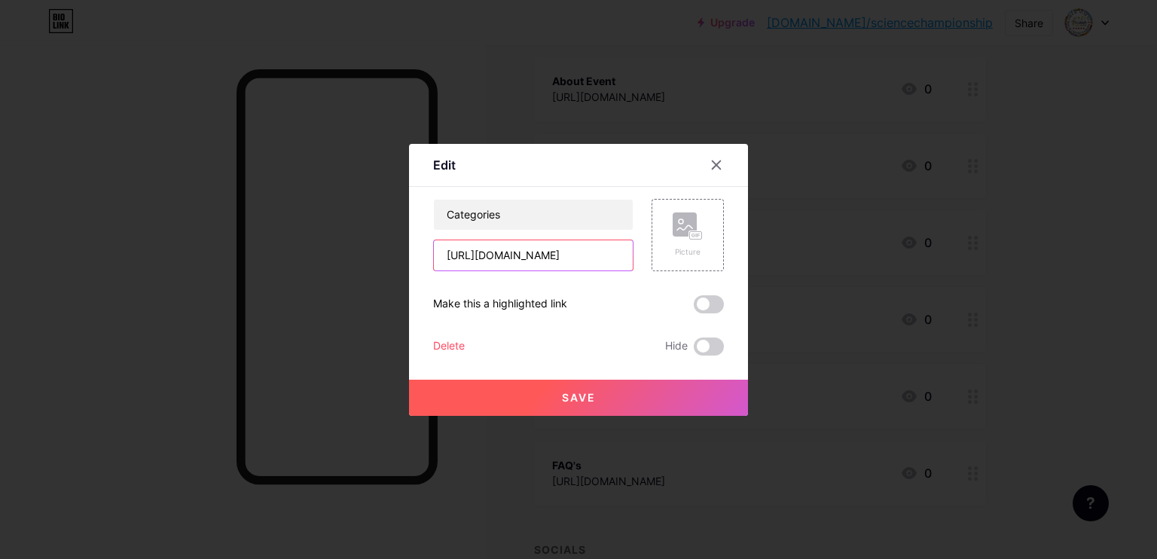
drag, startPoint x: 620, startPoint y: 252, endPoint x: 369, endPoint y: 229, distance: 251.8
click at [369, 229] on div "Edit Content YouTube Play YouTube video without leaving your page. ADD Vimeo Pl…" at bounding box center [578, 279] width 1157 height 559
paste input "com"
type input "[URL][DOMAIN_NAME]"
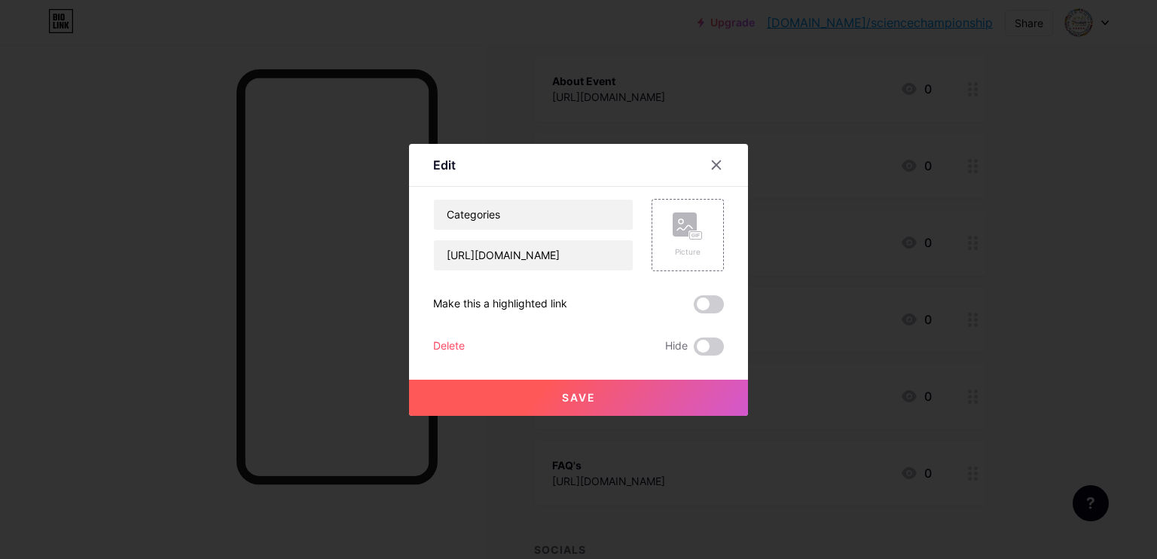
scroll to position [0, 0]
click at [545, 398] on button "Save" at bounding box center [578, 398] width 339 height 36
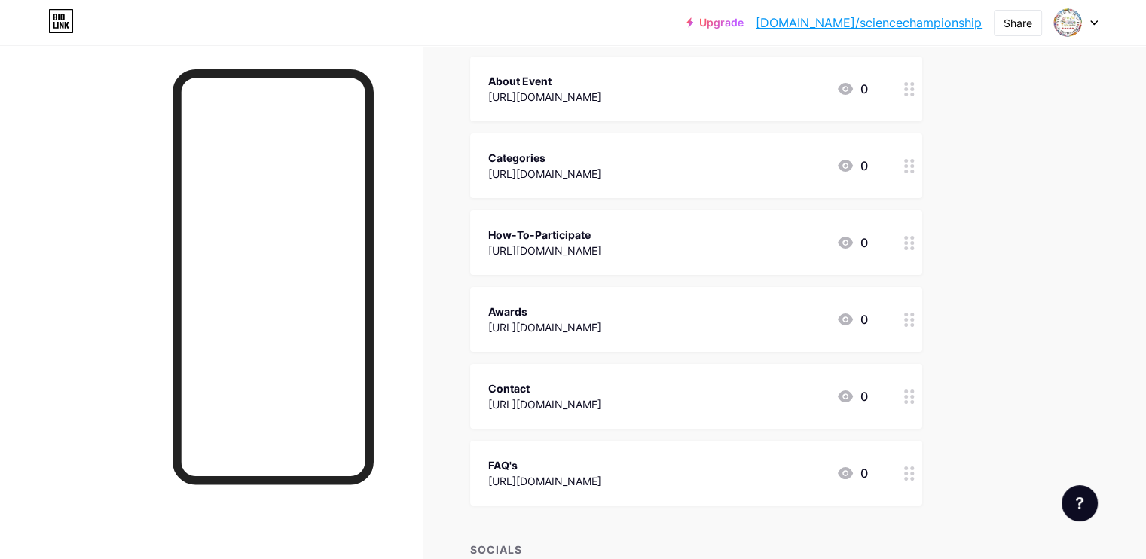
click at [914, 319] on icon at bounding box center [909, 320] width 11 height 14
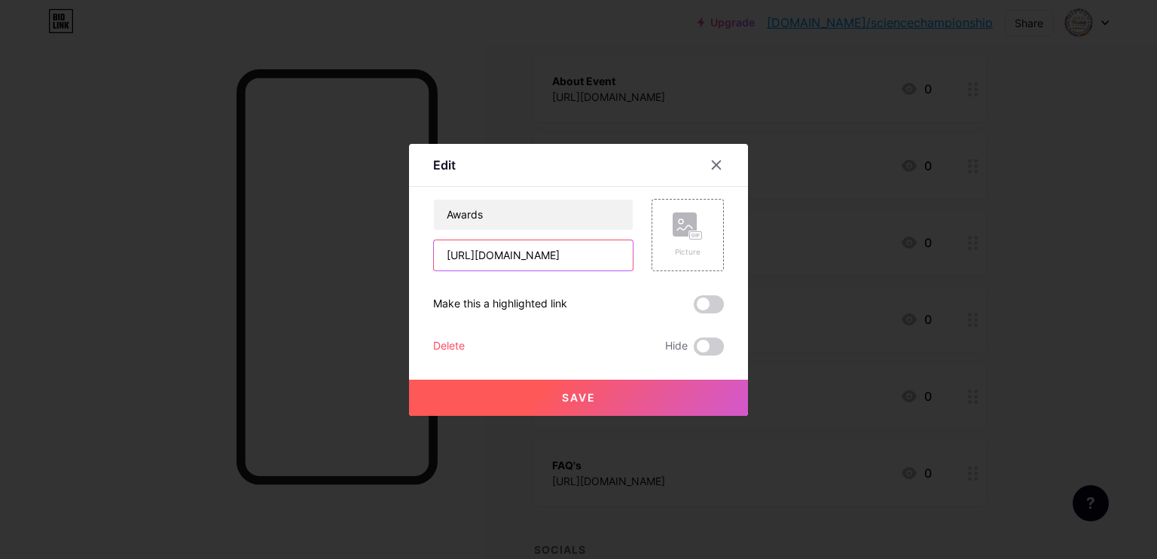
drag, startPoint x: 619, startPoint y: 257, endPoint x: 395, endPoint y: 270, distance: 224.9
click at [395, 270] on div "Edit Content YouTube Play YouTube video without leaving your page. ADD Vimeo Pl…" at bounding box center [578, 279] width 1157 height 559
paste input "com"
type input "[URL][DOMAIN_NAME]"
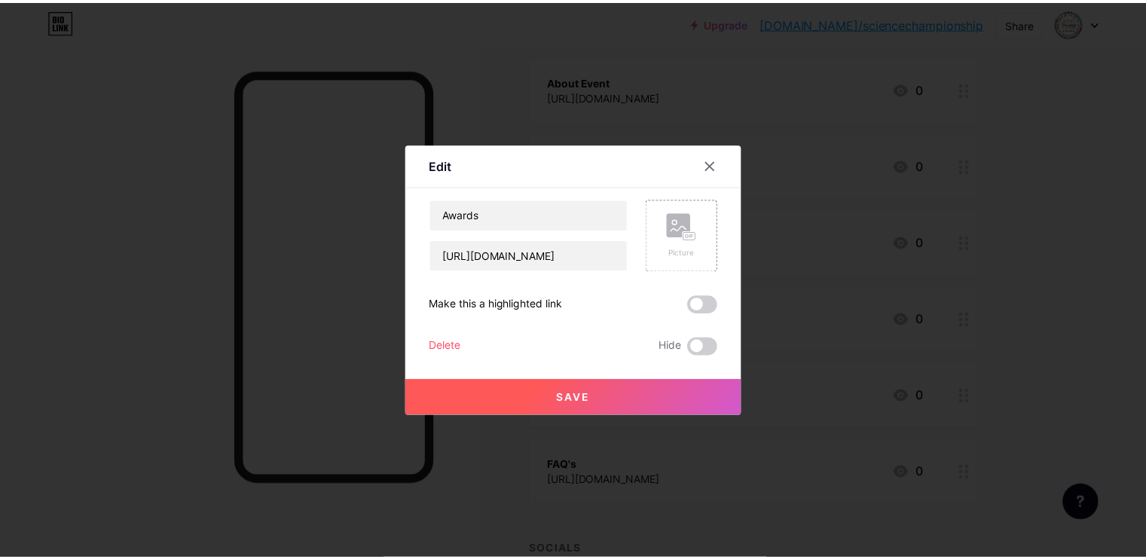
scroll to position [0, 0]
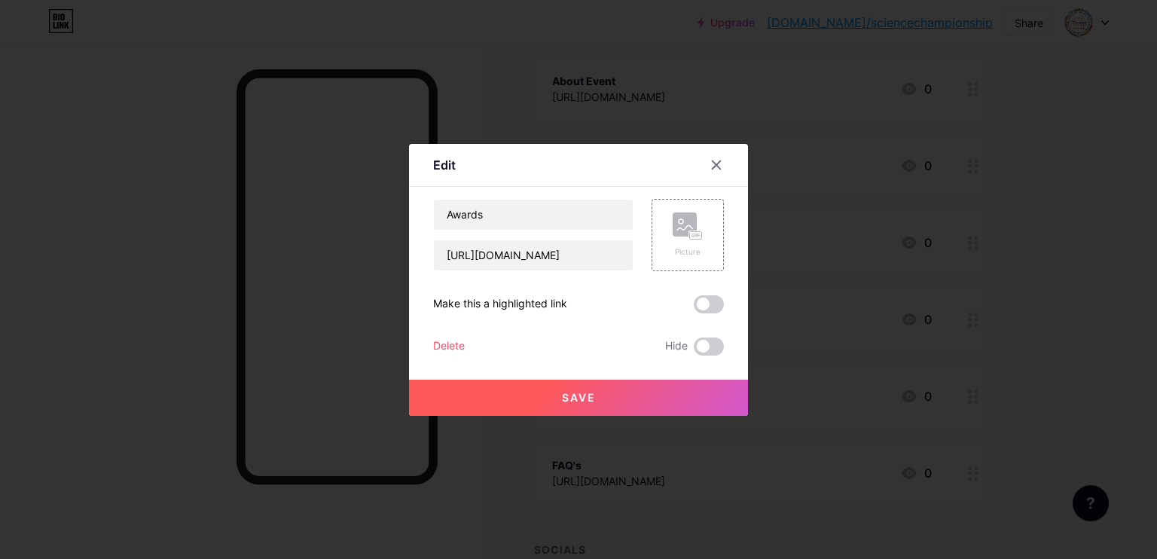
click at [589, 385] on button "Save" at bounding box center [578, 398] width 339 height 36
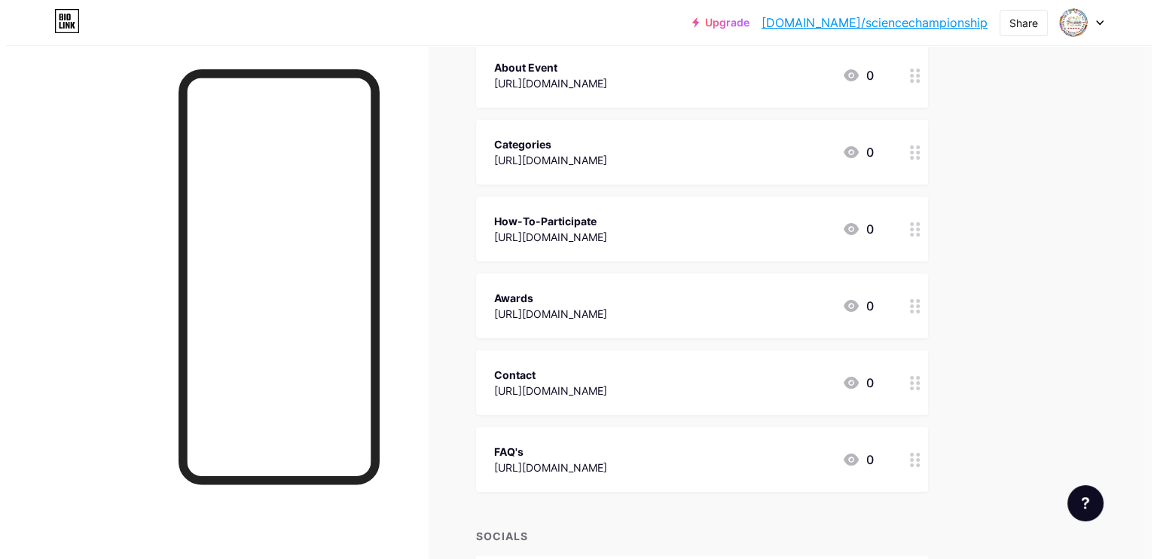
scroll to position [215, 0]
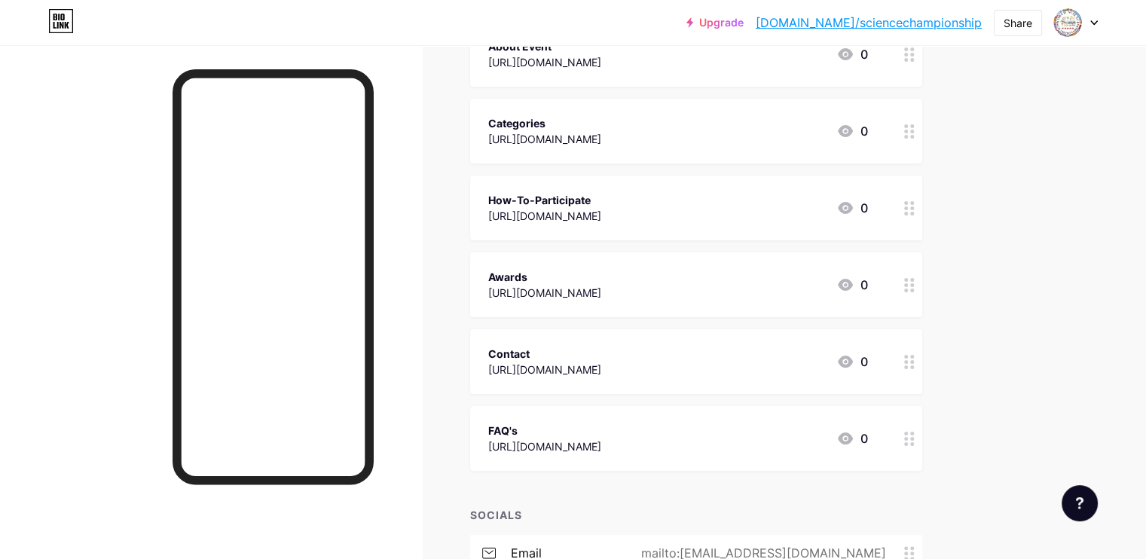
click at [922, 206] on div at bounding box center [909, 207] width 26 height 65
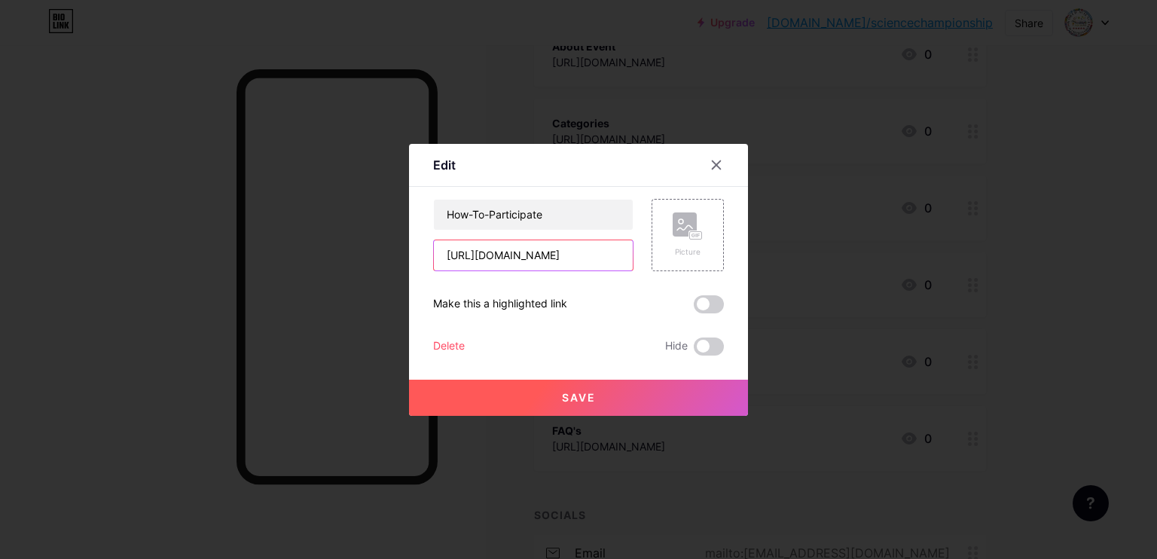
scroll to position [0, 0]
drag, startPoint x: 619, startPoint y: 254, endPoint x: 389, endPoint y: 267, distance: 230.8
click at [389, 267] on div "Edit Content YouTube Play YouTube video without leaving your page. ADD Vimeo Pl…" at bounding box center [578, 279] width 1157 height 559
paste input "com"
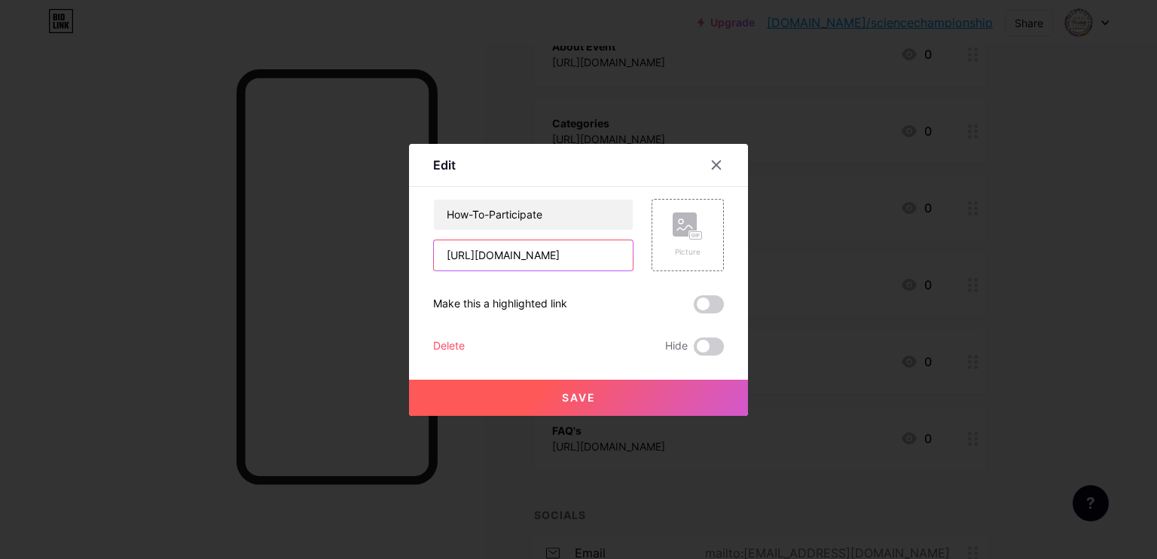
type input "[URL][DOMAIN_NAME]"
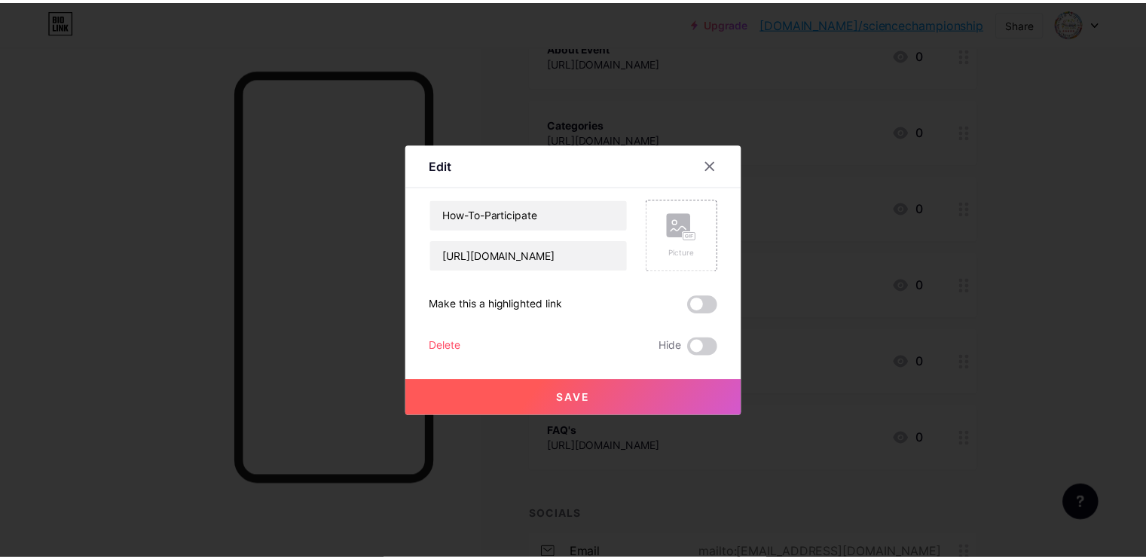
scroll to position [0, 0]
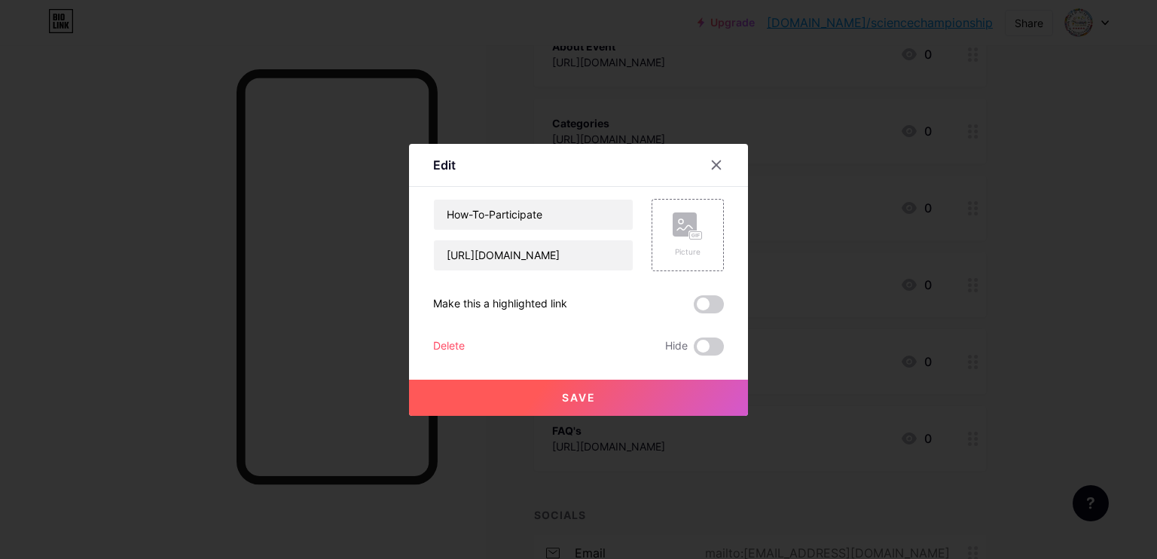
click at [550, 402] on button "Save" at bounding box center [578, 398] width 339 height 36
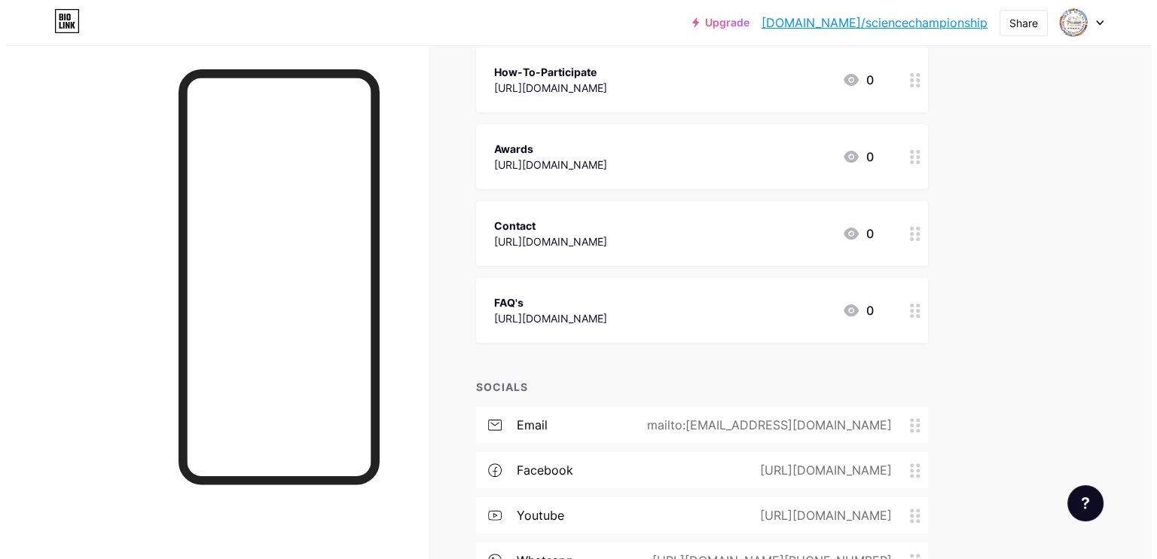
scroll to position [392, 0]
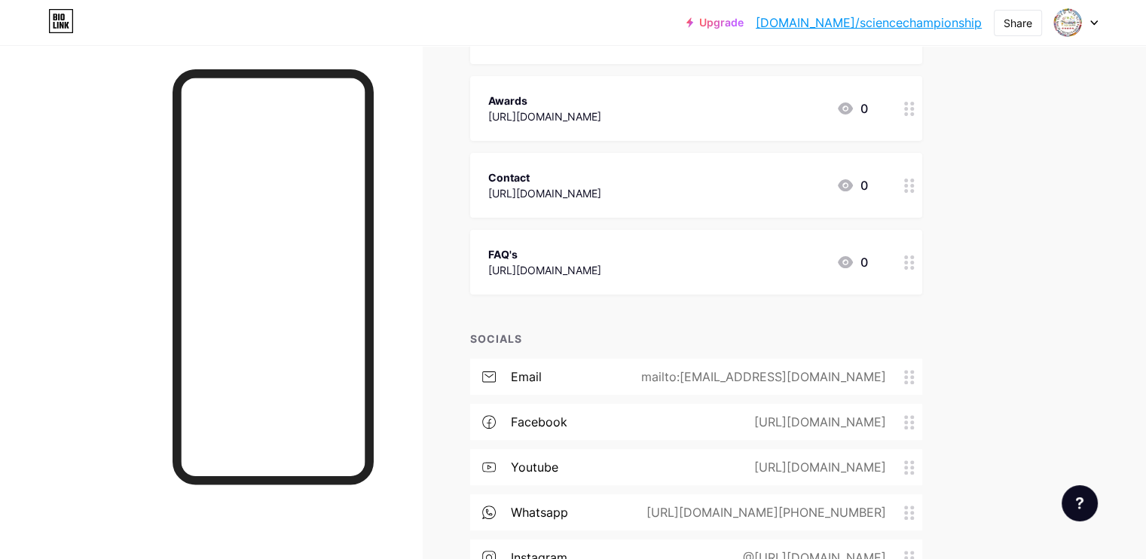
click at [922, 185] on div "Contact [URL][DOMAIN_NAME] 0" at bounding box center [696, 185] width 452 height 65
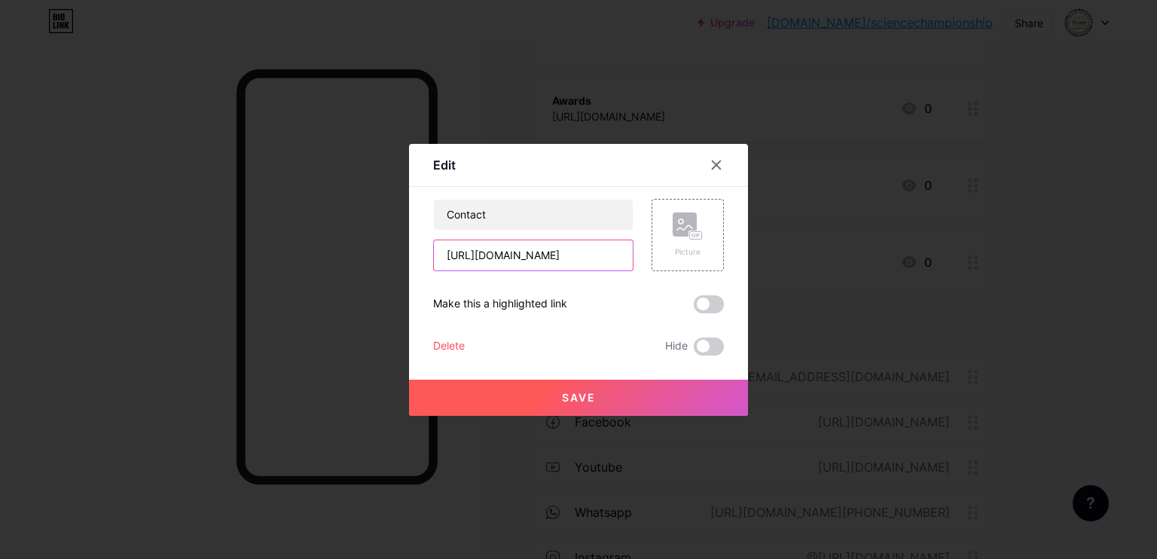
scroll to position [0, 0]
drag, startPoint x: 615, startPoint y: 255, endPoint x: 397, endPoint y: 258, distance: 217.7
click at [397, 258] on div "Edit Content YouTube Play YouTube video without leaving your page. ADD Vimeo Pl…" at bounding box center [578, 279] width 1157 height 559
drag, startPoint x: 520, startPoint y: 255, endPoint x: 434, endPoint y: 252, distance: 85.9
click at [434, 252] on input "in/contact/" at bounding box center [533, 255] width 199 height 30
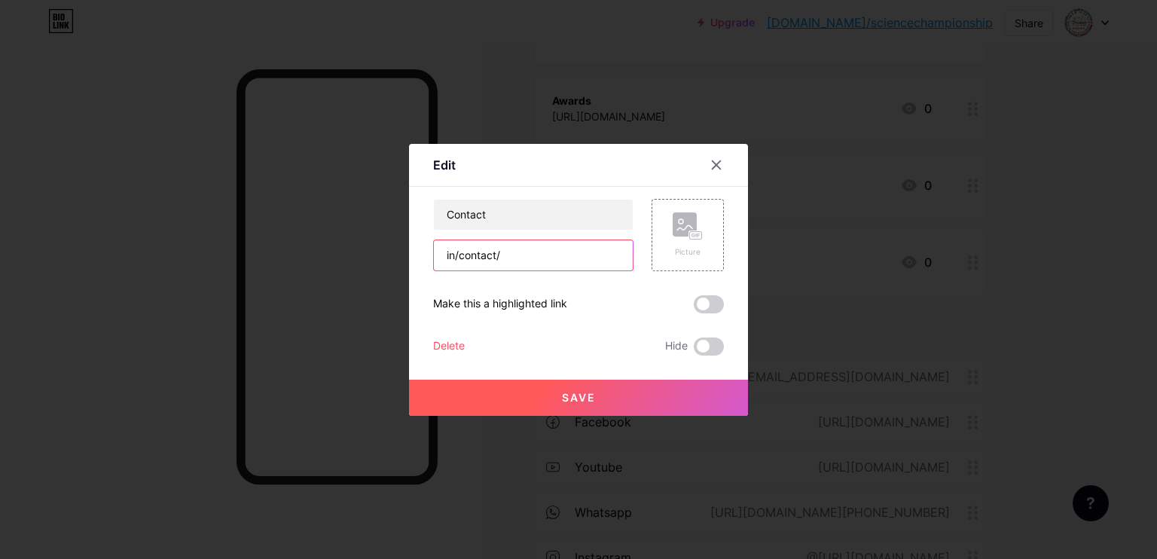
paste input "[URL][DOMAIN_NAME]"
type input "[URL][DOMAIN_NAME]"
click at [562, 398] on span "Save" at bounding box center [579, 397] width 34 height 13
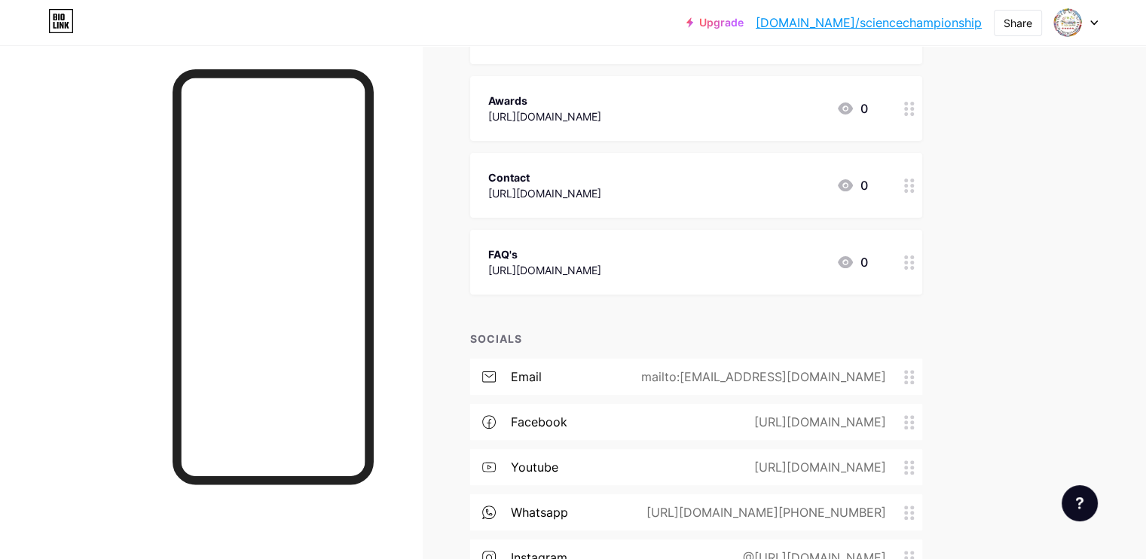
click at [922, 270] on div at bounding box center [909, 262] width 26 height 65
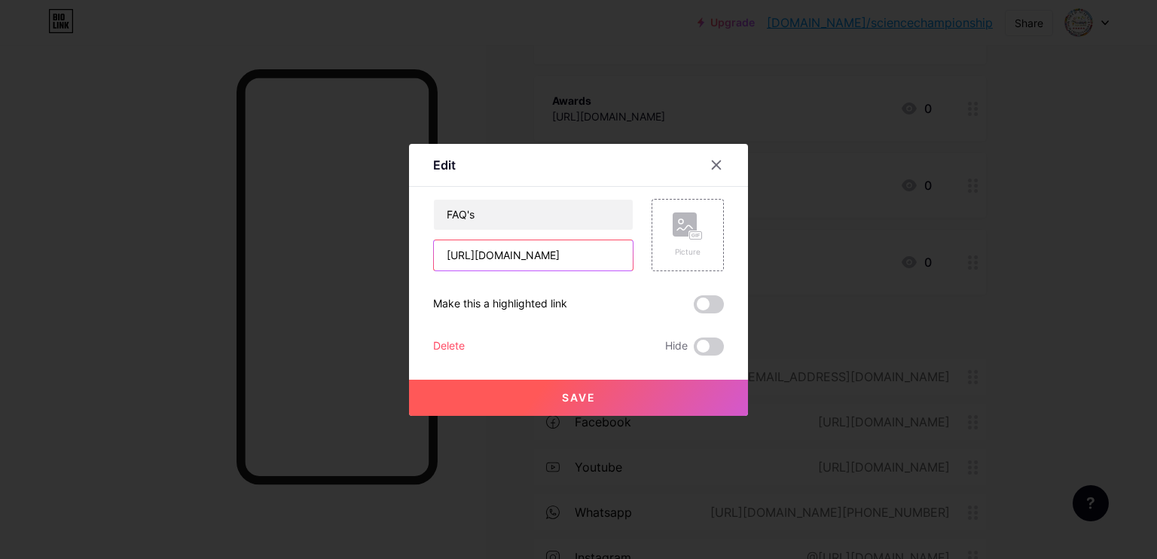
drag, startPoint x: 612, startPoint y: 255, endPoint x: 378, endPoint y: 263, distance: 234.4
click at [378, 263] on div "Edit Content YouTube Play YouTube video without leaving your page. ADD Vimeo Pl…" at bounding box center [578, 279] width 1157 height 559
type input "/"
paste input "[URL][DOMAIN_NAME]"
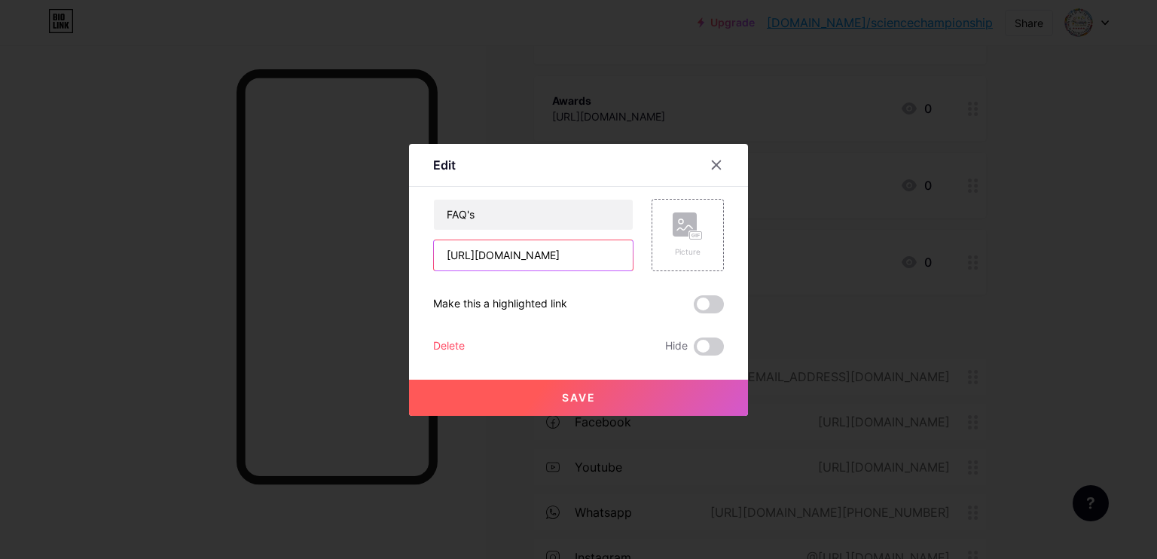
type input "[URL][DOMAIN_NAME]"
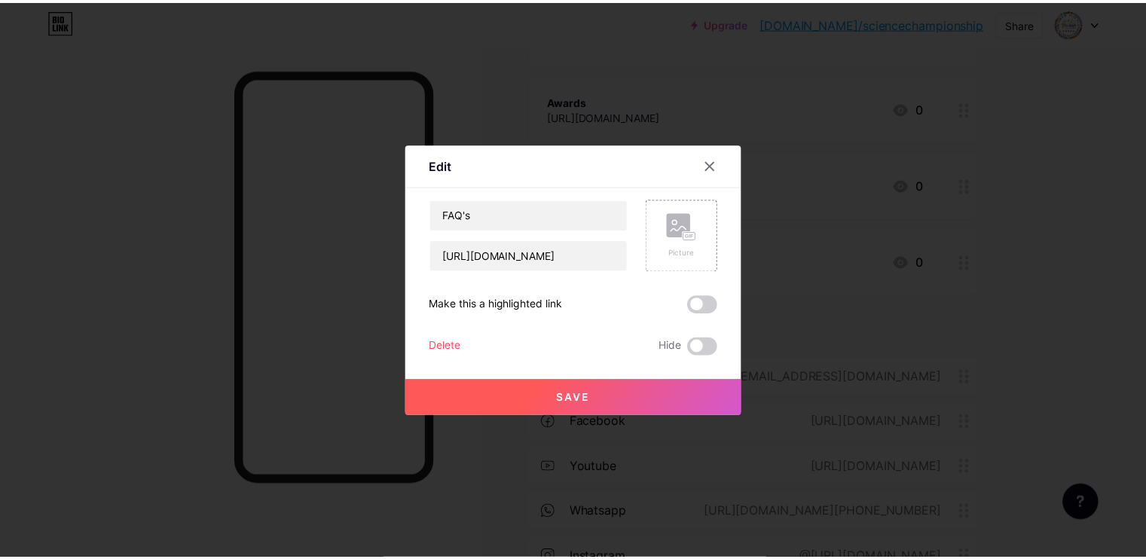
scroll to position [0, 0]
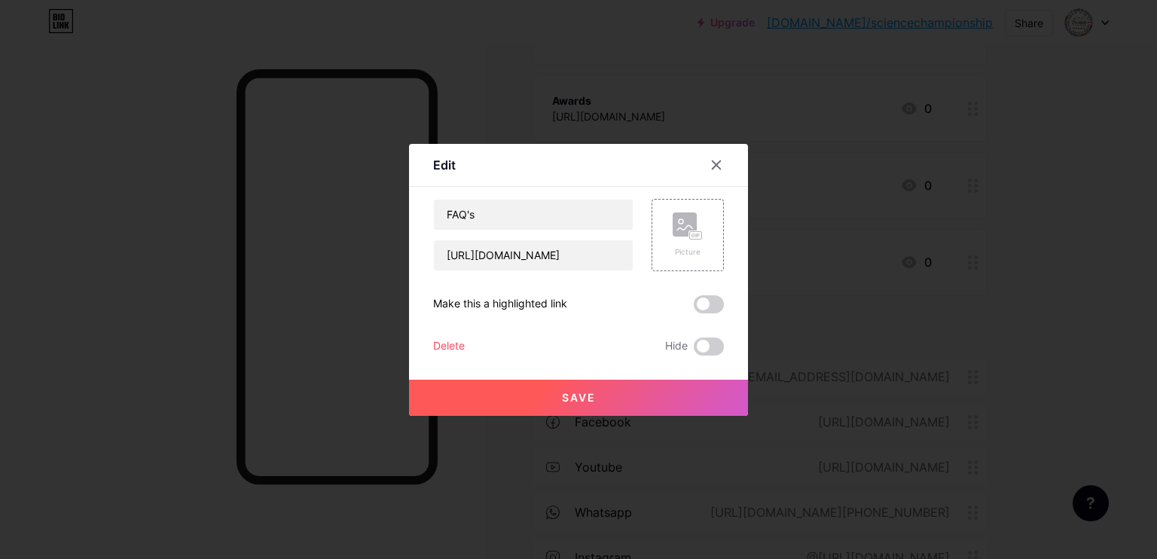
click at [519, 400] on button "Save" at bounding box center [578, 398] width 339 height 36
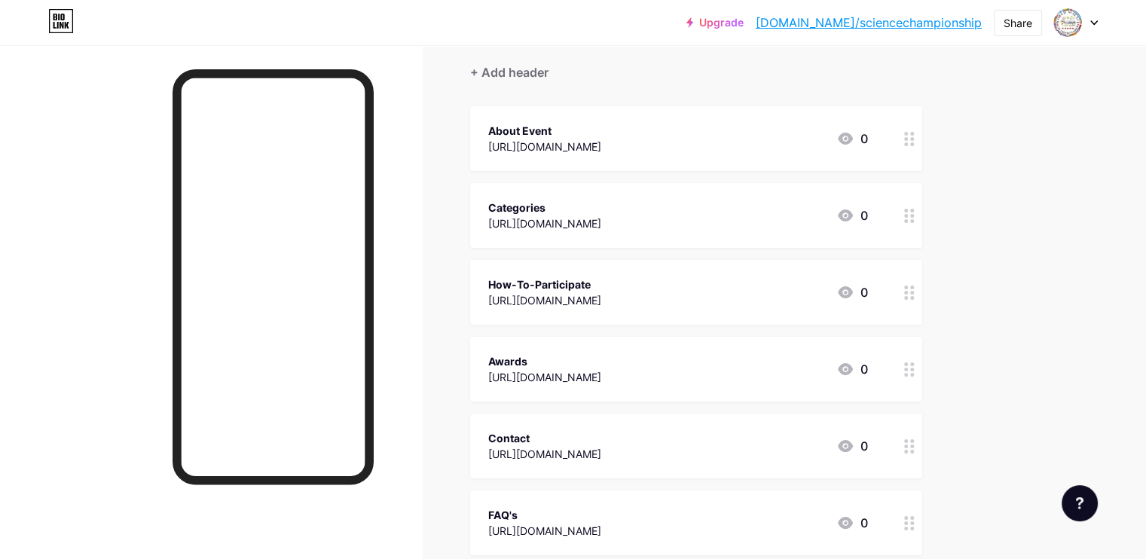
scroll to position [133, 0]
drag, startPoint x: 558, startPoint y: 267, endPoint x: 559, endPoint y: 186, distance: 81.3
click at [559, 186] on span "About Event [URL][DOMAIN_NAME] 0 Categories [URL][DOMAIN_NAME] 0 How-To-Partici…" at bounding box center [696, 329] width 452 height 449
click at [508, 224] on div "Links Posts Design Subscribers NEW Stats Settings + ADD LINK + ADD EMBED + Add …" at bounding box center [492, 434] width 985 height 1042
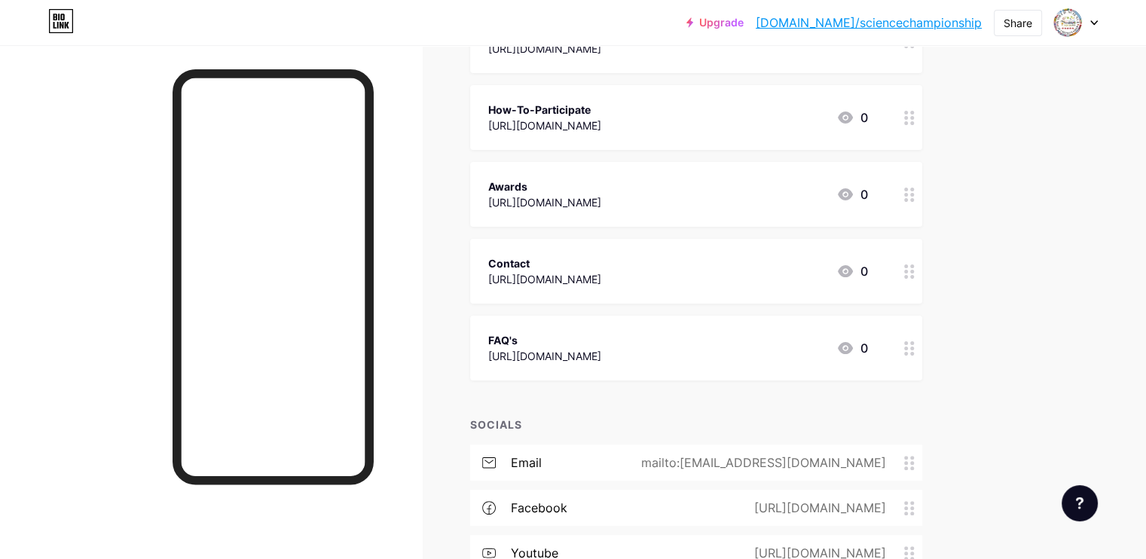
scroll to position [307, 0]
drag, startPoint x: 567, startPoint y: 258, endPoint x: 566, endPoint y: 172, distance: 85.9
click at [566, 172] on span "About Event [URL][DOMAIN_NAME] 0 Categories [URL][DOMAIN_NAME] 0 How-To-Partici…" at bounding box center [696, 155] width 452 height 449
click at [508, 258] on div "Links Posts Design Subscribers NEW Stats Settings + ADD LINK + ADD EMBED + Add …" at bounding box center [492, 260] width 985 height 1042
drag, startPoint x: 545, startPoint y: 251, endPoint x: 539, endPoint y: 193, distance: 58.3
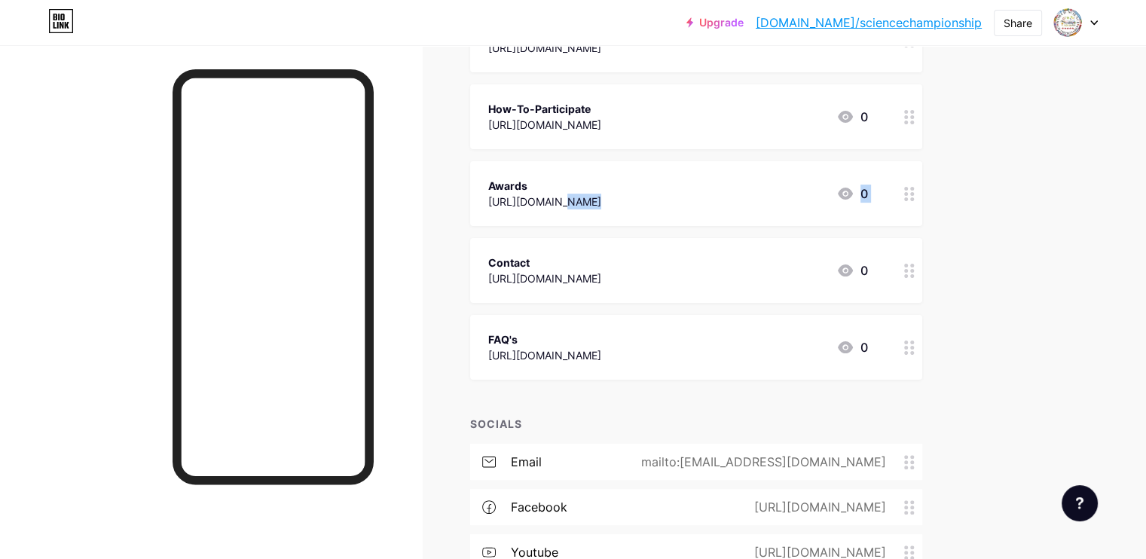
click at [539, 193] on span "About Event [URL][DOMAIN_NAME] 0 Categories [URL][DOMAIN_NAME] 0 How-To-Partici…" at bounding box center [696, 155] width 452 height 449
click at [499, 226] on div "Links Posts Design Subscribers NEW Stats Settings + ADD LINK + ADD EMBED + Add …" at bounding box center [492, 260] width 985 height 1042
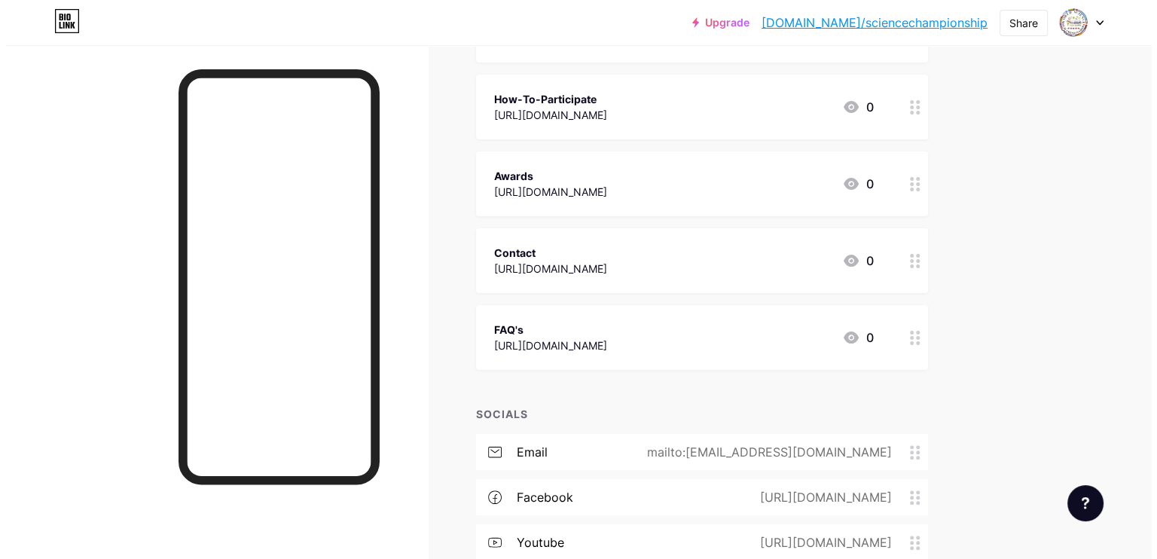
scroll to position [193, 0]
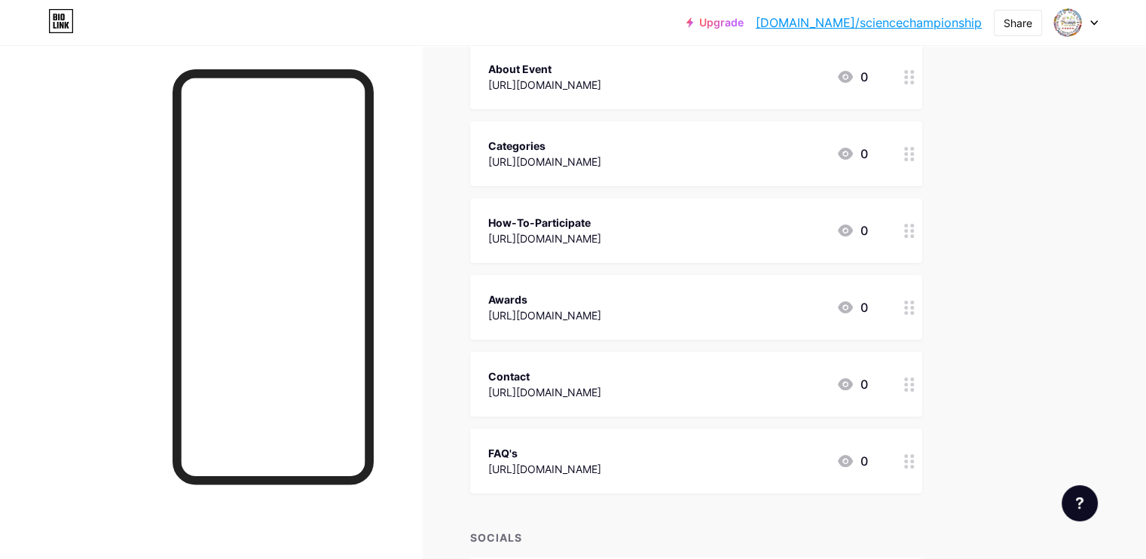
click at [914, 227] on icon at bounding box center [909, 231] width 11 height 14
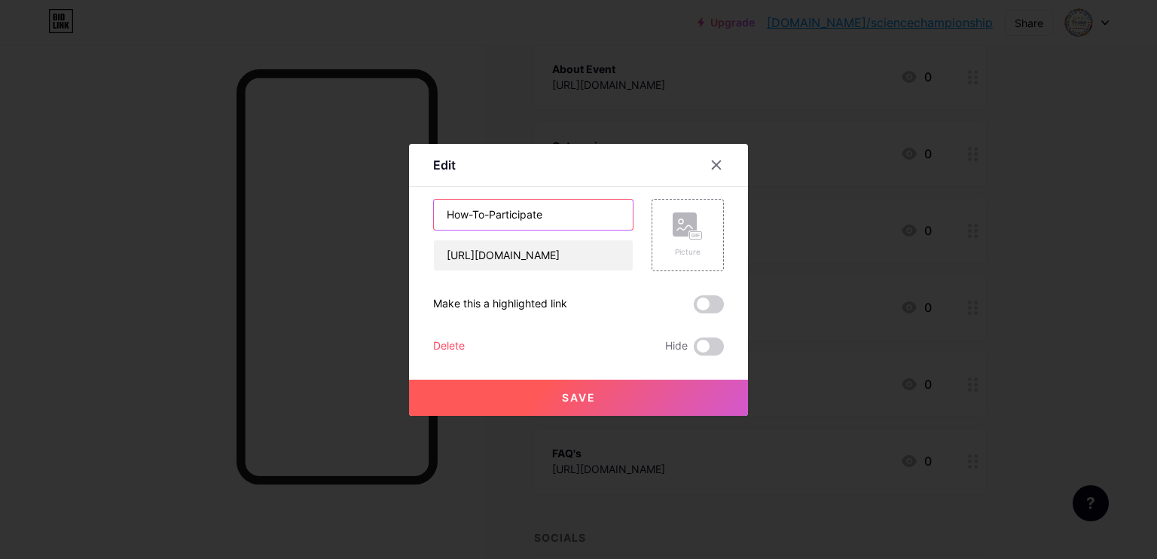
drag, startPoint x: 548, startPoint y: 216, endPoint x: 423, endPoint y: 228, distance: 126.4
click at [423, 228] on div "Edit Content YouTube Play YouTube video without leaving your page. ADD Vimeo Pl…" at bounding box center [578, 280] width 339 height 272
type input "Awards"
drag, startPoint x: 618, startPoint y: 254, endPoint x: 413, endPoint y: 264, distance: 205.9
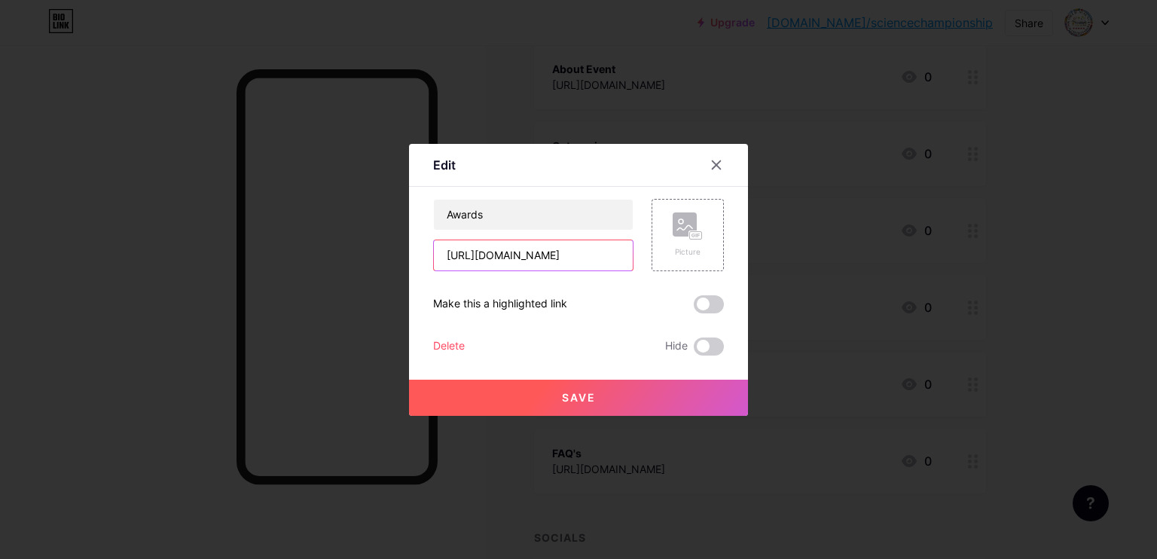
click at [413, 264] on div "Edit Content YouTube Play YouTube video without leaving your page. ADD Vimeo Pl…" at bounding box center [578, 280] width 339 height 272
paste input "[URL][DOMAIN_NAME]"
type input "[URL][DOMAIN_NAME]"
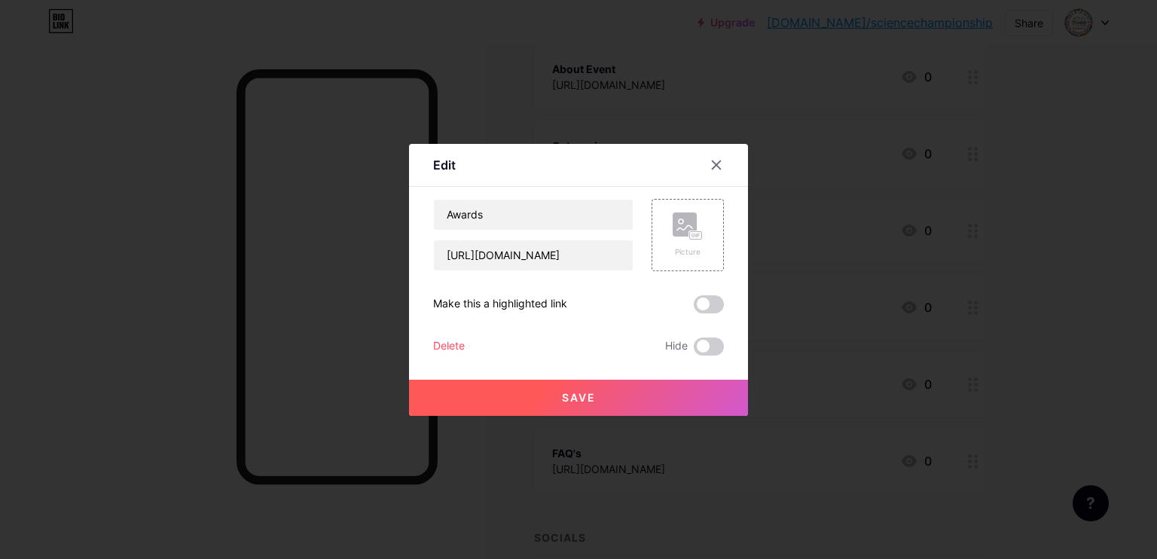
click at [562, 398] on span "Save" at bounding box center [579, 397] width 34 height 13
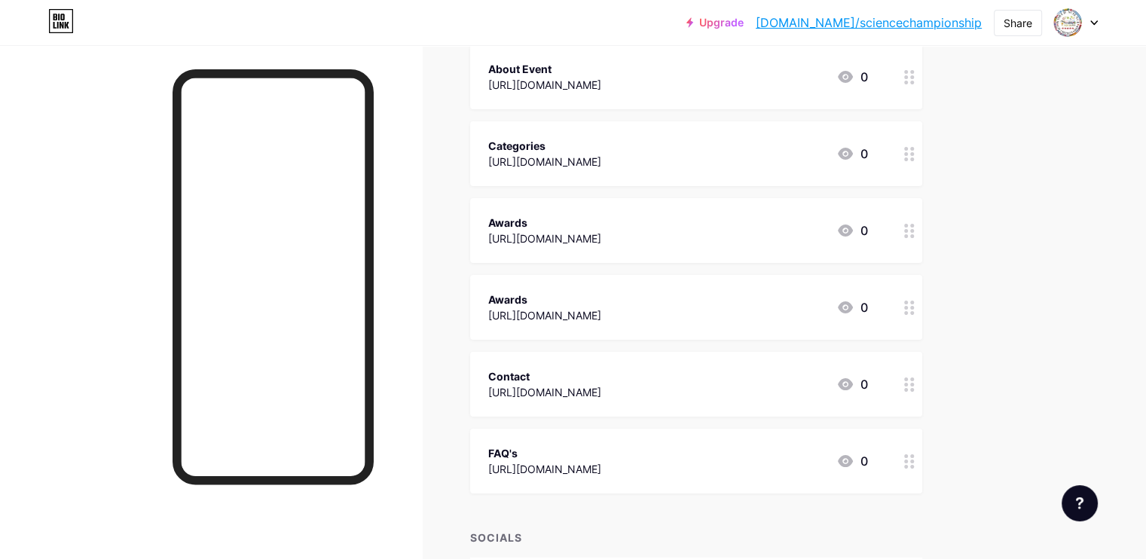
click at [914, 304] on icon at bounding box center [909, 308] width 11 height 14
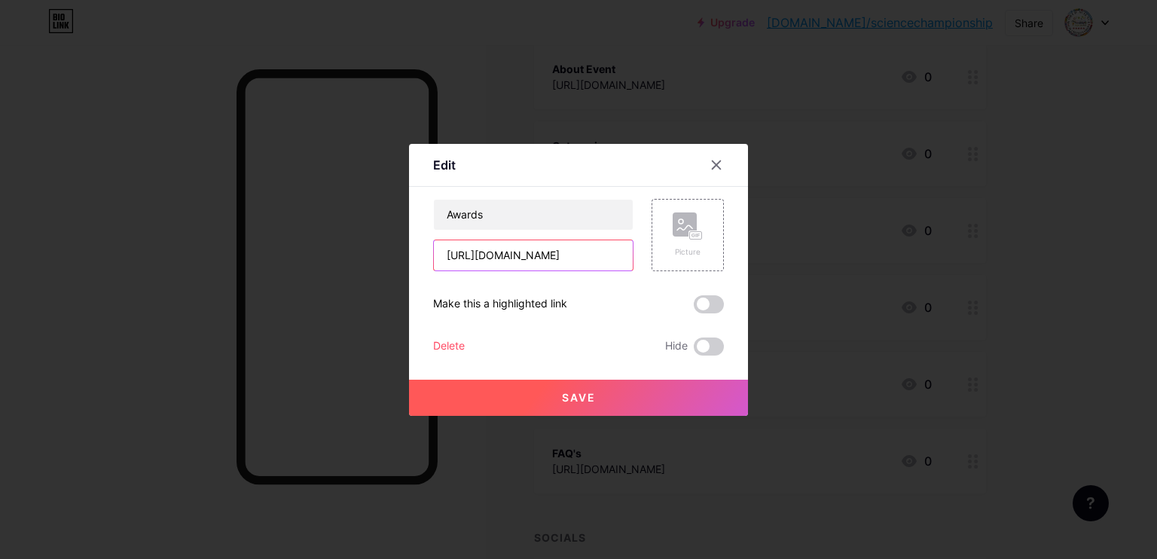
drag, startPoint x: 618, startPoint y: 253, endPoint x: 370, endPoint y: 255, distance: 247.8
click at [370, 255] on div "Edit Content YouTube Play YouTube video without leaving your page. ADD Vimeo Pl…" at bounding box center [578, 279] width 1157 height 559
paste input "[URL][DOMAIN_NAME]"
type input "[URL][DOMAIN_NAME]"
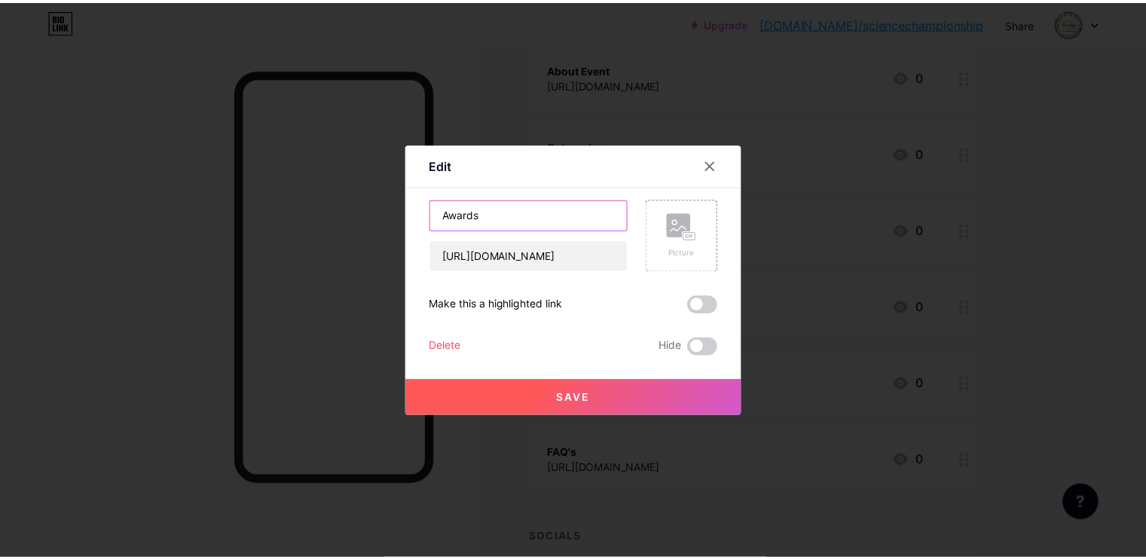
scroll to position [0, 0]
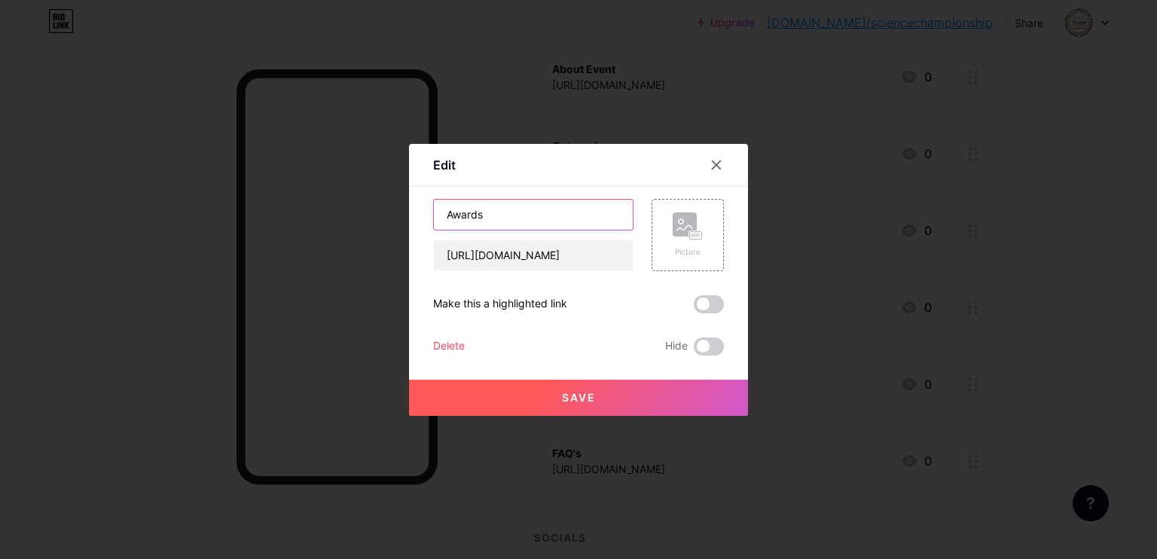
click at [496, 215] on input "Awards" at bounding box center [533, 215] width 199 height 30
type input "A"
type input "How-To-Participate"
click at [563, 391] on span "Save" at bounding box center [579, 397] width 34 height 13
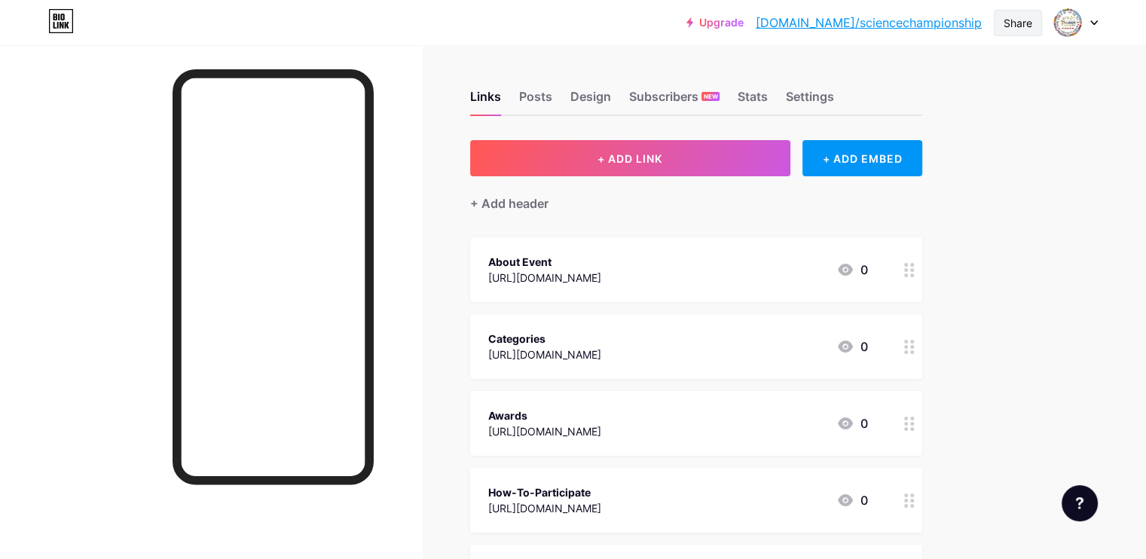
click at [1012, 27] on div "Share" at bounding box center [1017, 23] width 29 height 16
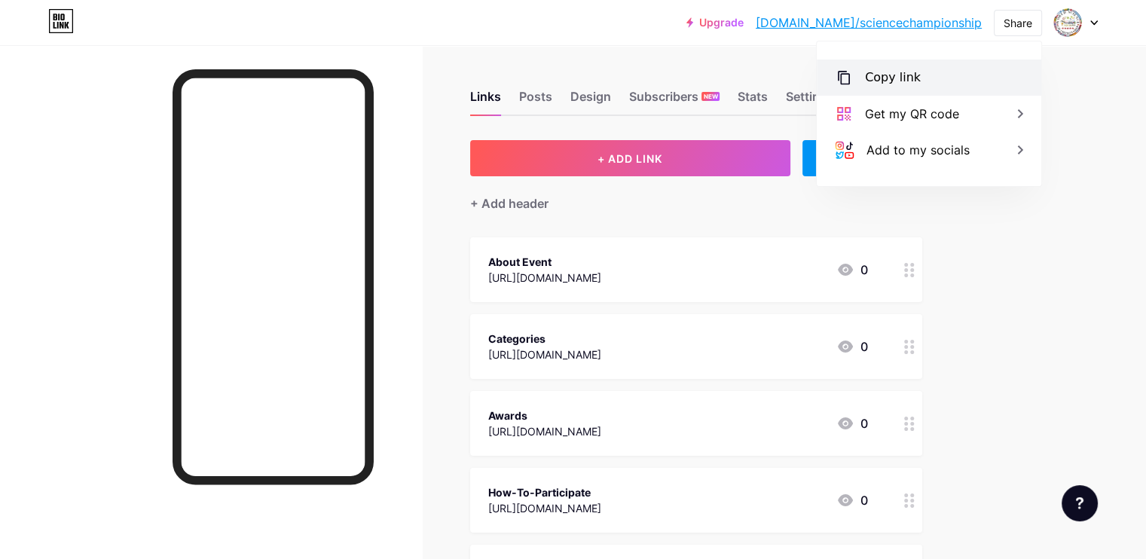
click at [885, 75] on div "Copy link" at bounding box center [893, 78] width 56 height 18
